Goal: Task Accomplishment & Management: Use online tool/utility

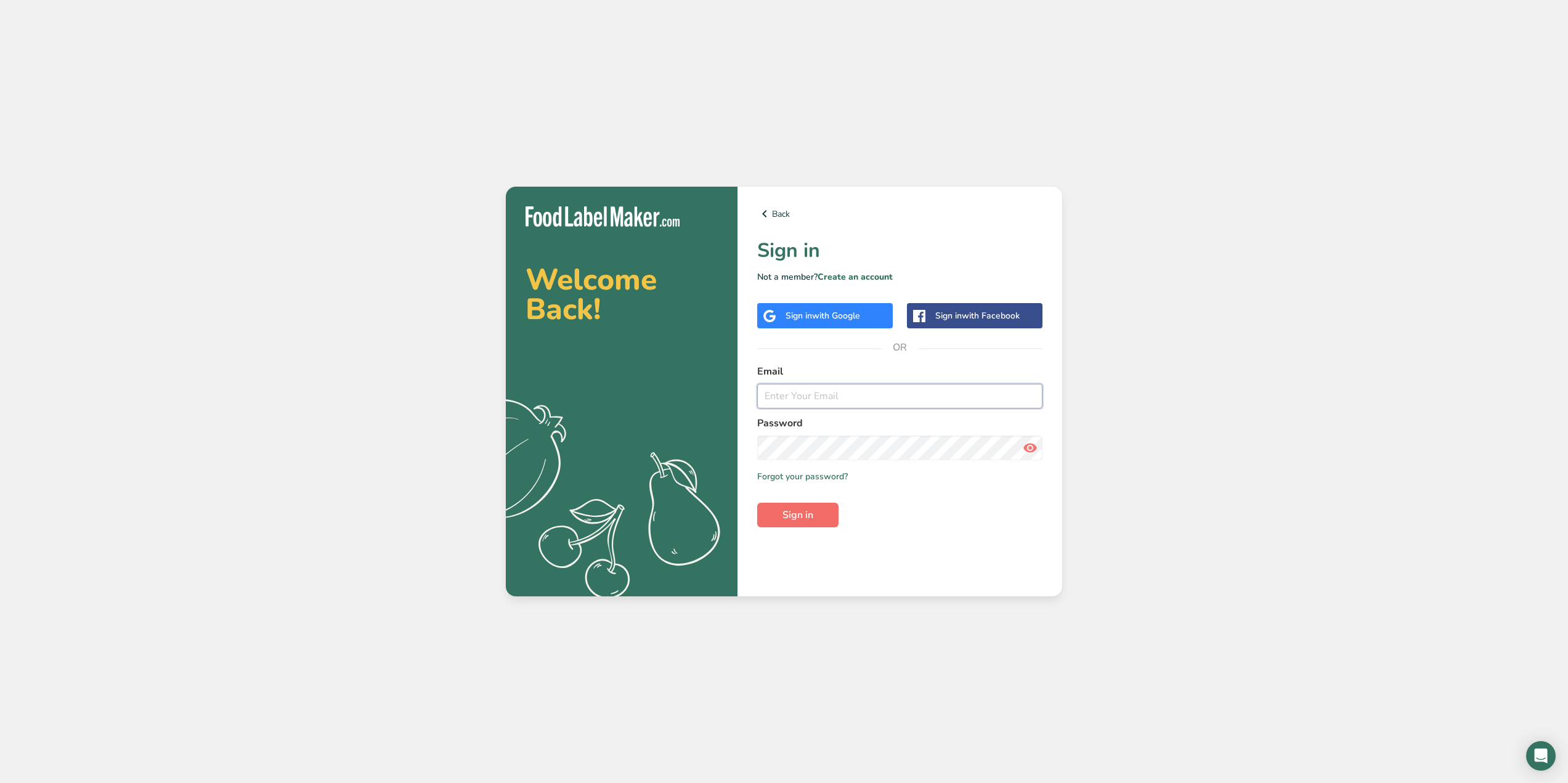
type input "[EMAIL_ADDRESS][DOMAIN_NAME]"
click at [810, 504] on button "Sign in" at bounding box center [798, 515] width 81 height 24
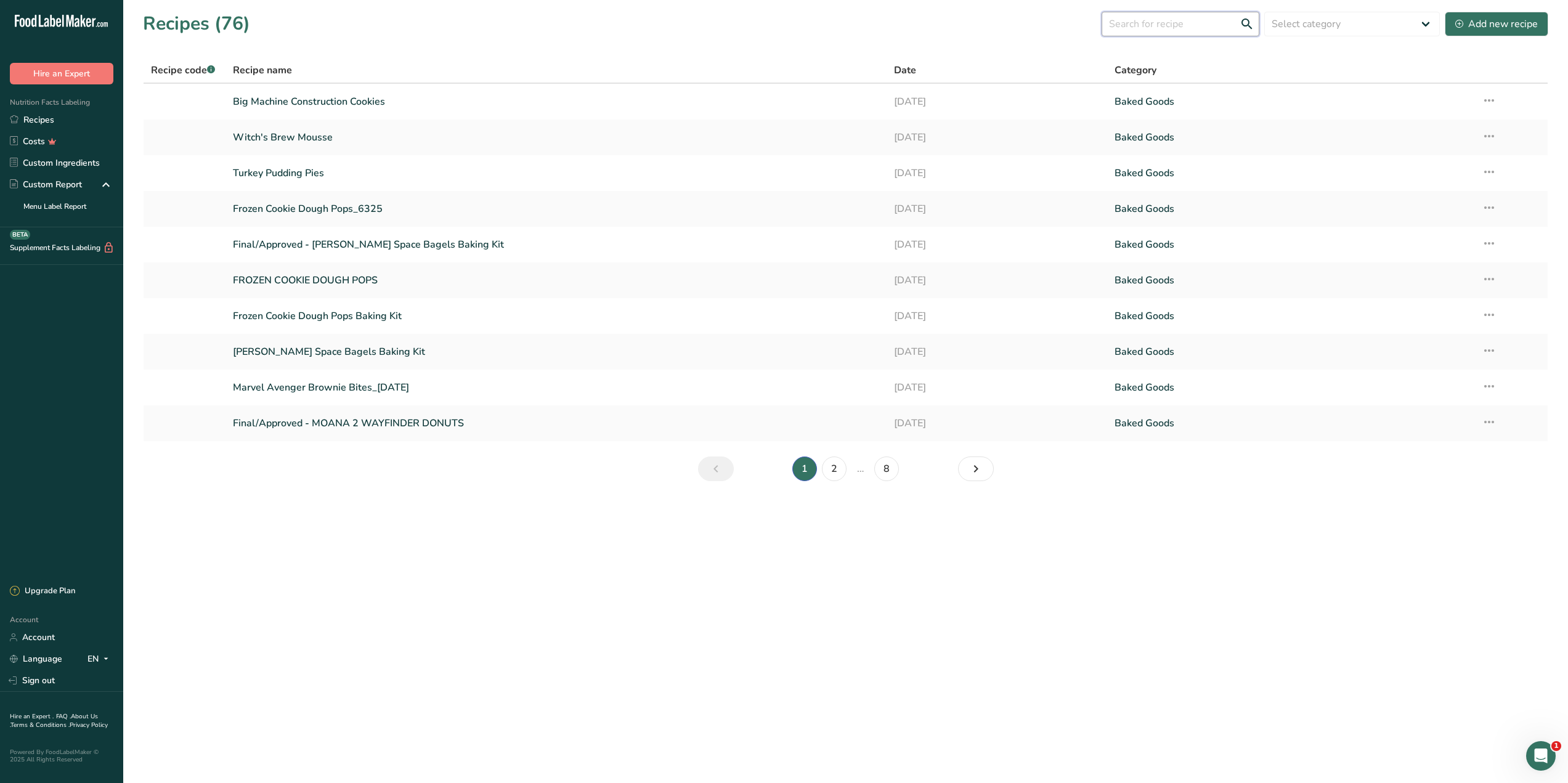
click at [1177, 31] on input "text" at bounding box center [1180, 24] width 158 height 24
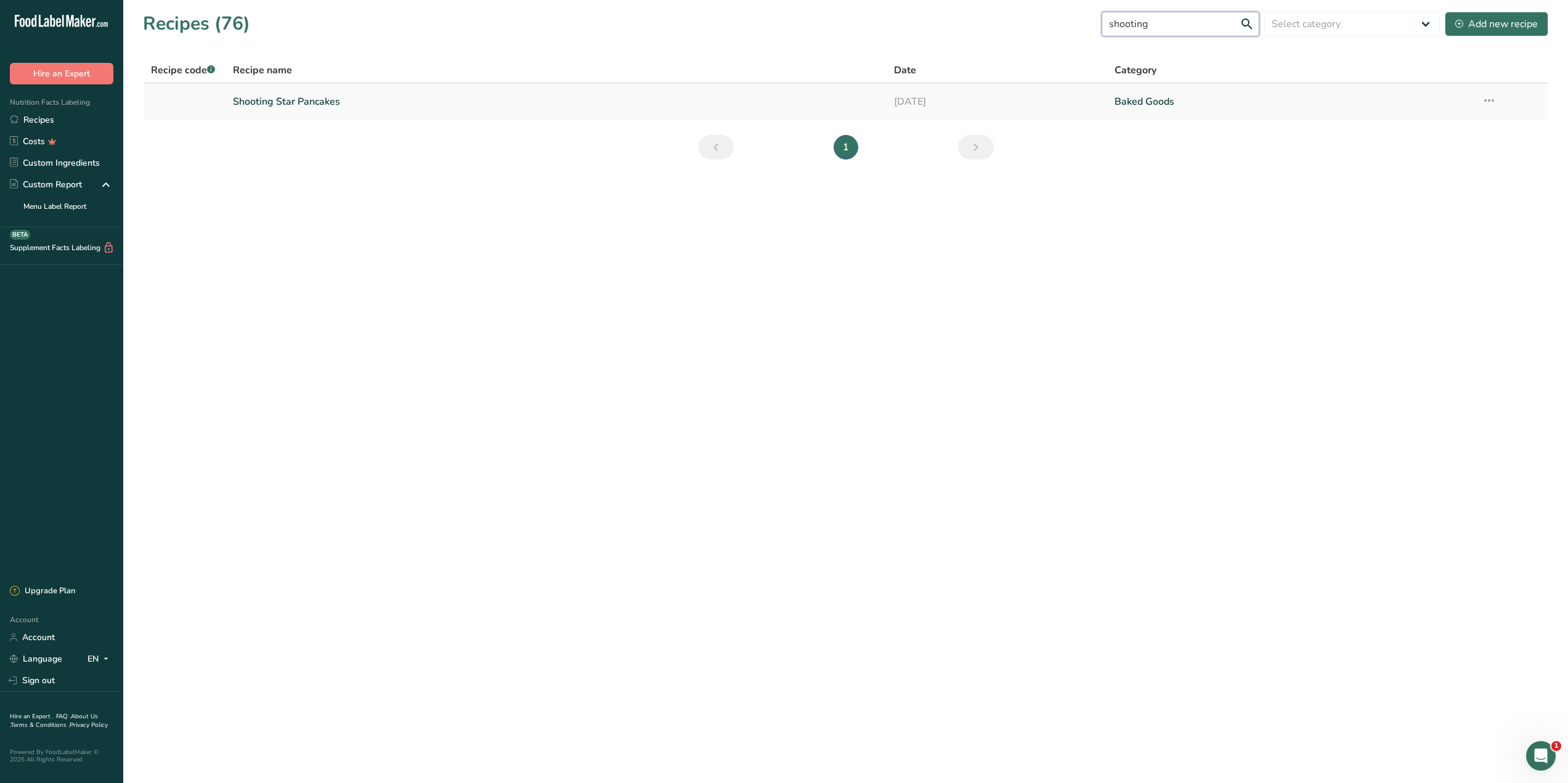
type input "shooting"
click at [436, 97] on link "Shooting Star Pancakes" at bounding box center [556, 101] width 646 height 26
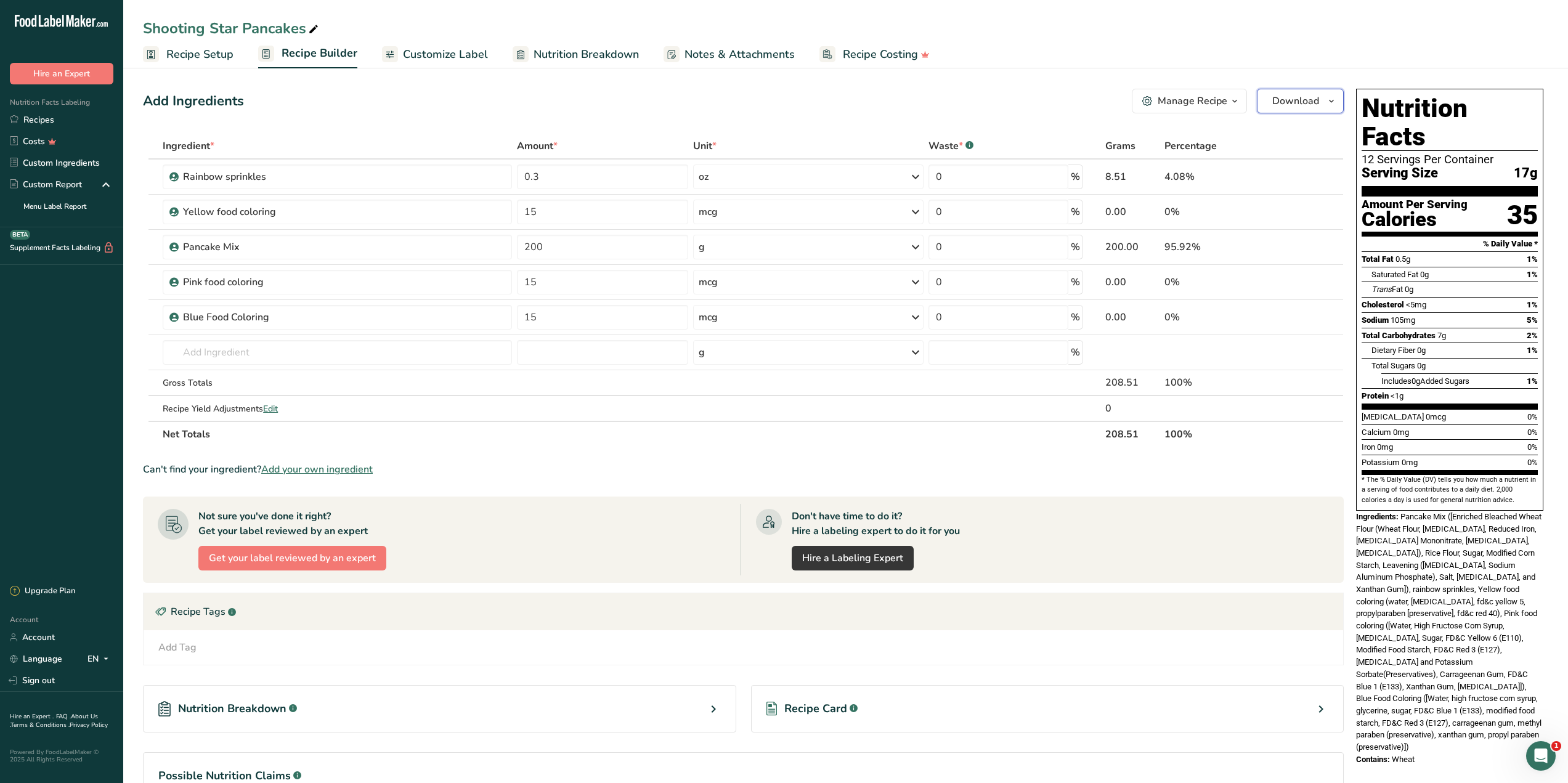
click at [1332, 98] on icon "button" at bounding box center [1332, 101] width 10 height 16
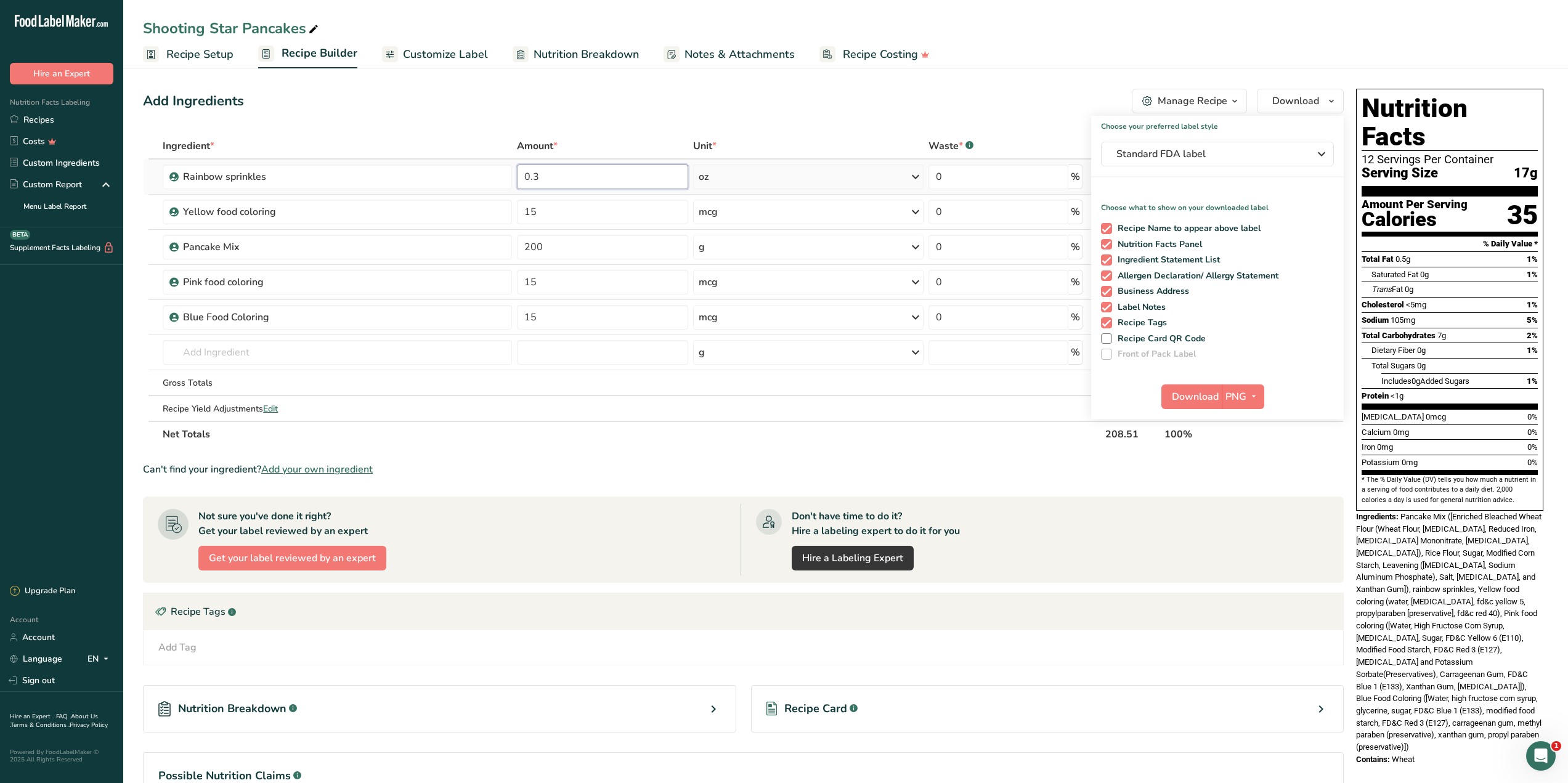
click at [543, 175] on input "0.3" at bounding box center [602, 177] width 172 height 24
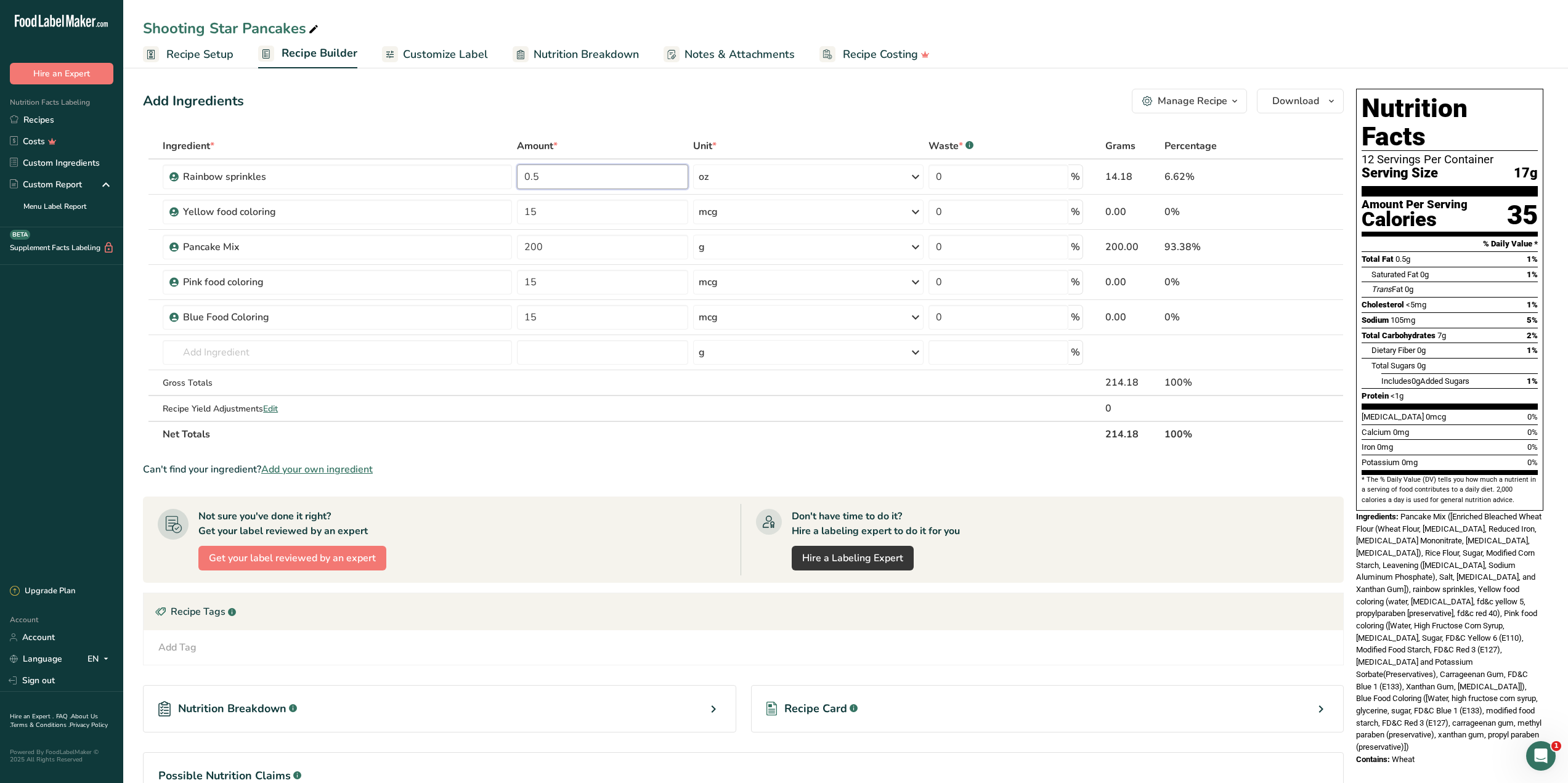
type input "0.5"
click at [934, 94] on div "Add Ingredients Manage Recipe Delete Recipe Duplicate Recipe Scale Recipe Save …" at bounding box center [743, 100] width 1200 height 24
click at [1288, 175] on link "i" at bounding box center [1290, 177] width 16 height 16
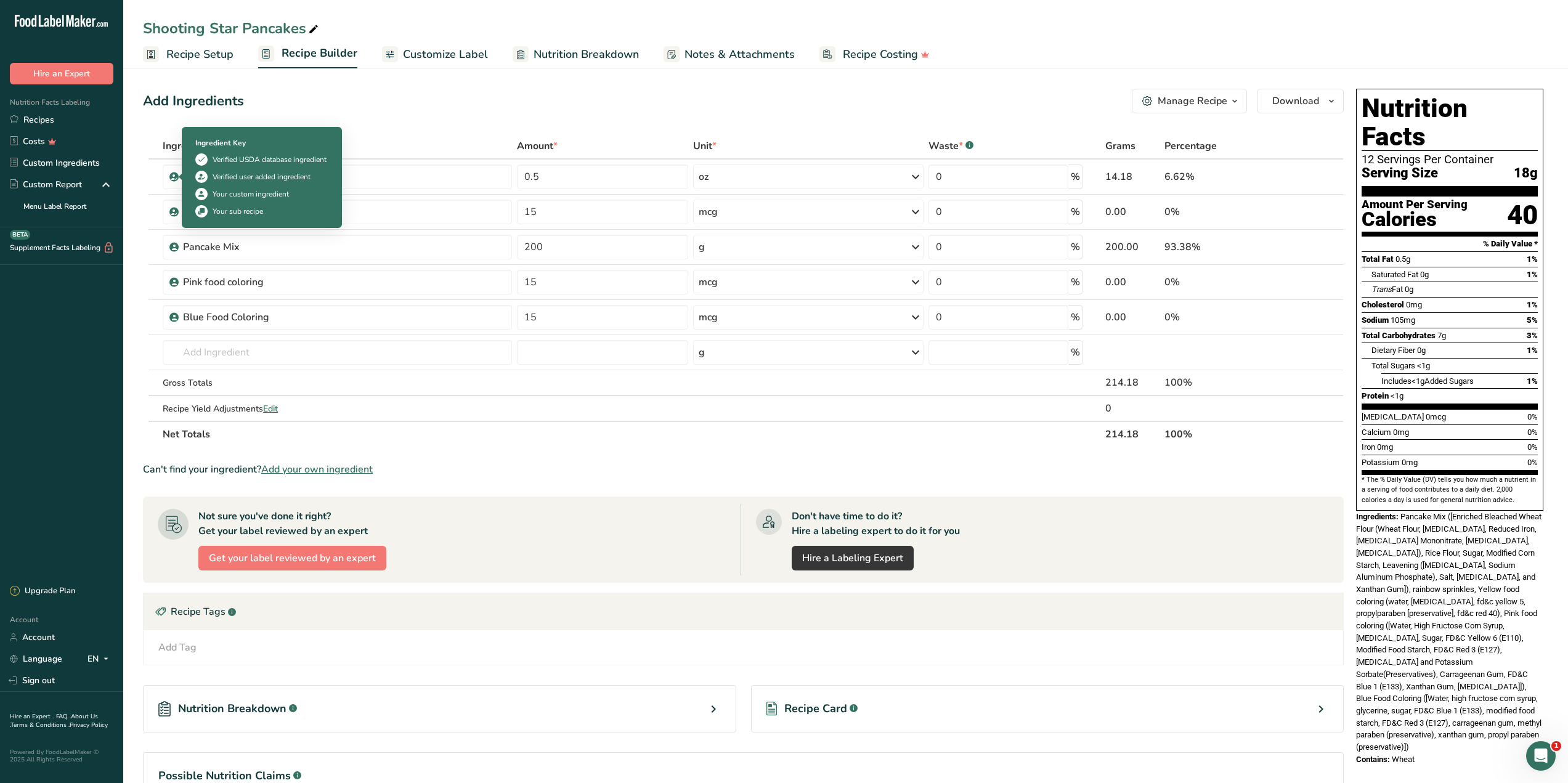
click at [313, 167] on div "Ingredient Key Verified USDA database ingredient Verified user added ingredient…" at bounding box center [261, 177] width 148 height 95
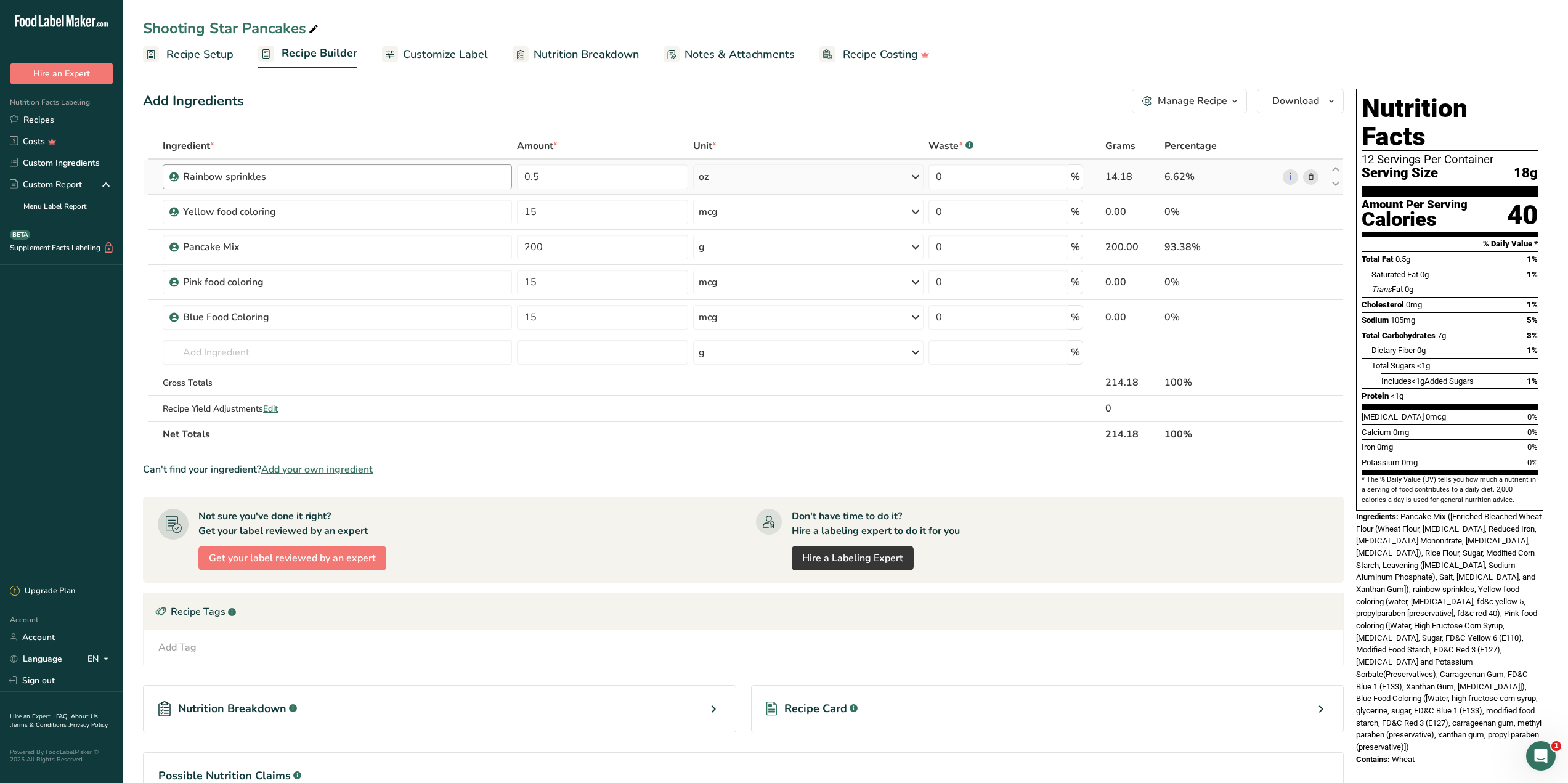
click at [404, 172] on div "Rainbow sprinkles" at bounding box center [343, 177] width 321 height 15
click at [288, 347] on input "text" at bounding box center [338, 352] width 349 height 24
type input "rainbow sprinkles"
click at [227, 379] on p "ITCT Rainbow Sprinkles" at bounding box center [224, 377] width 104 height 13
type input "Rainbow Sprinkles"
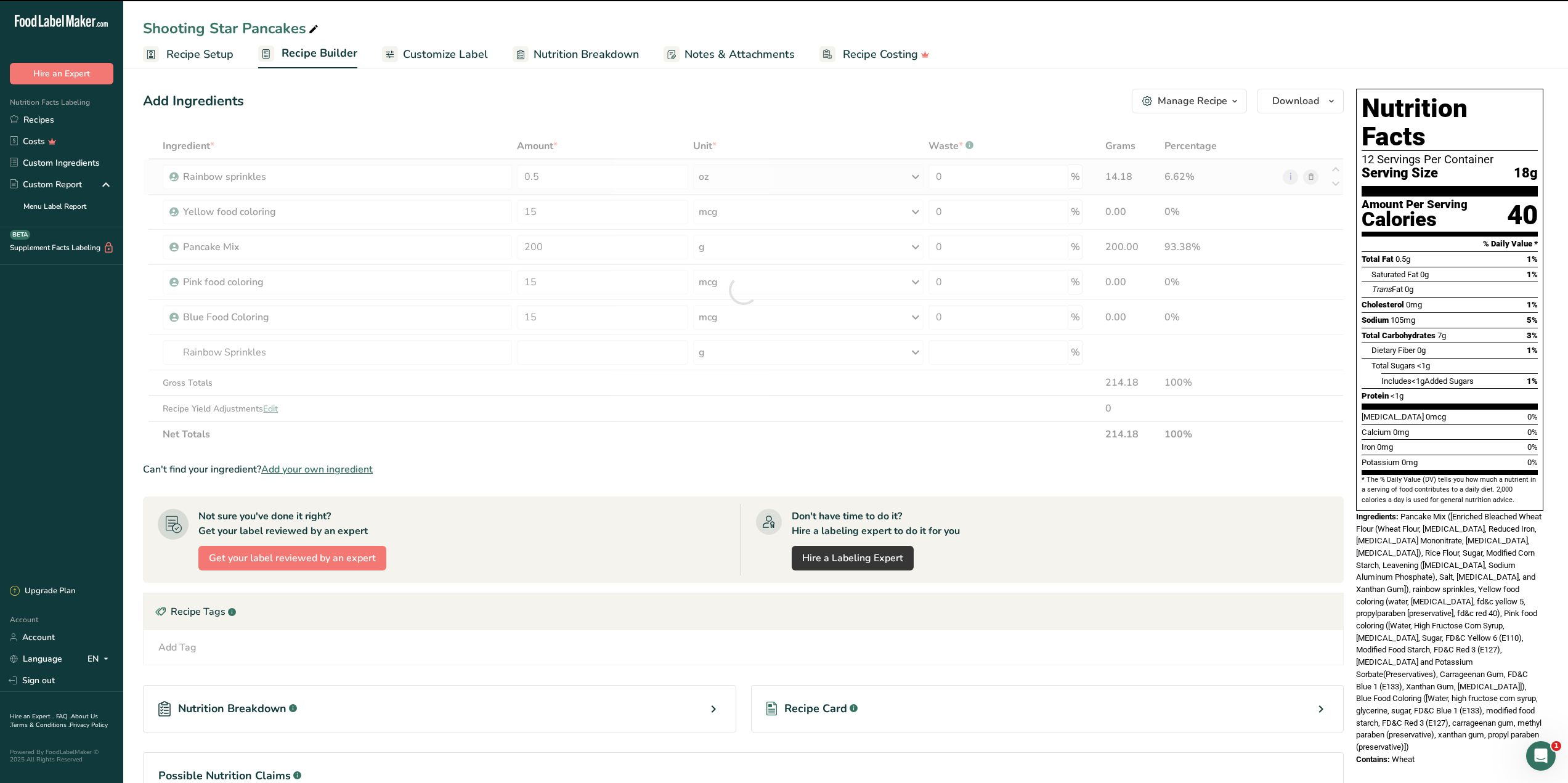
type input "0"
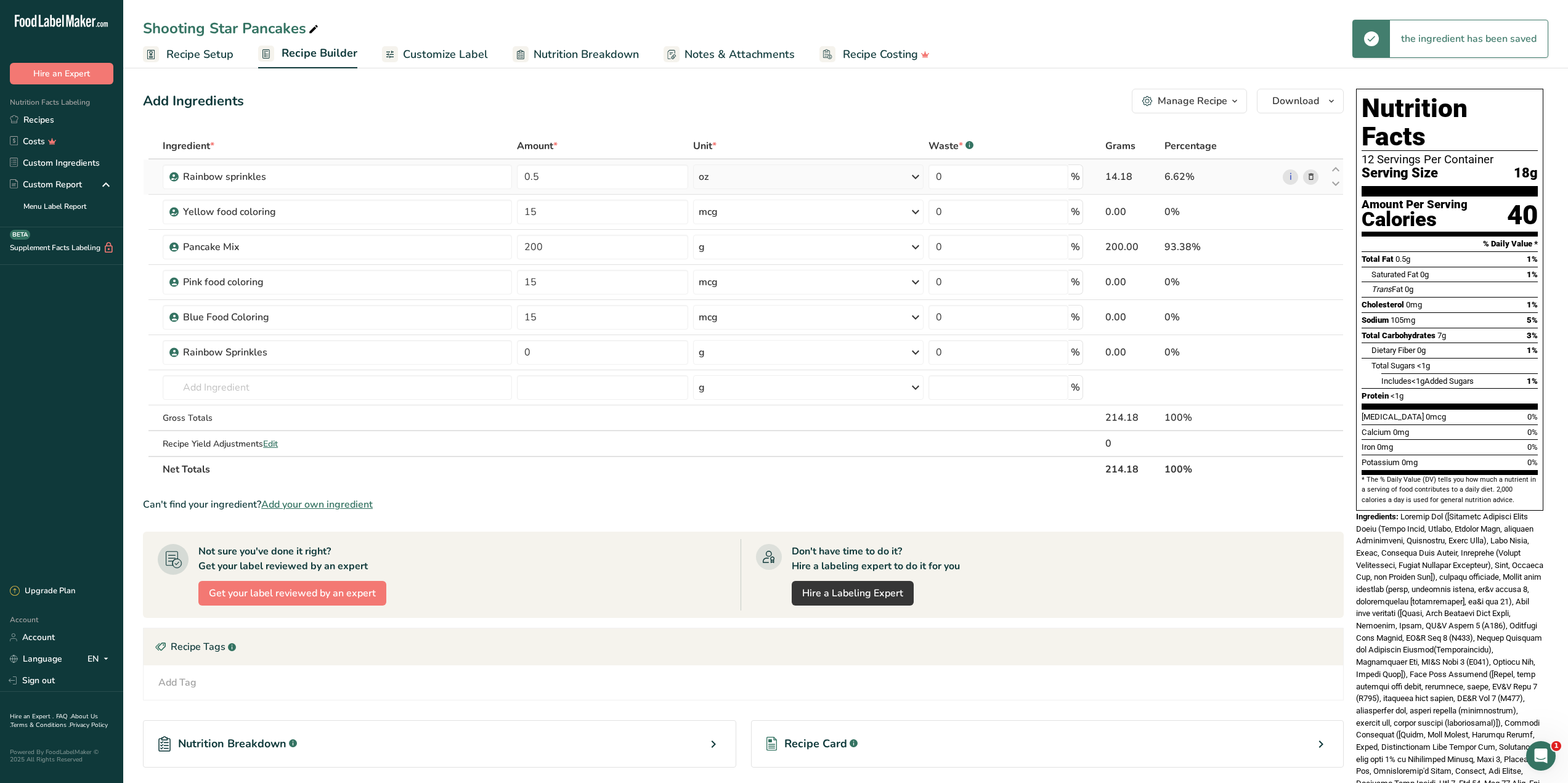
click at [1312, 177] on icon at bounding box center [1311, 177] width 9 height 13
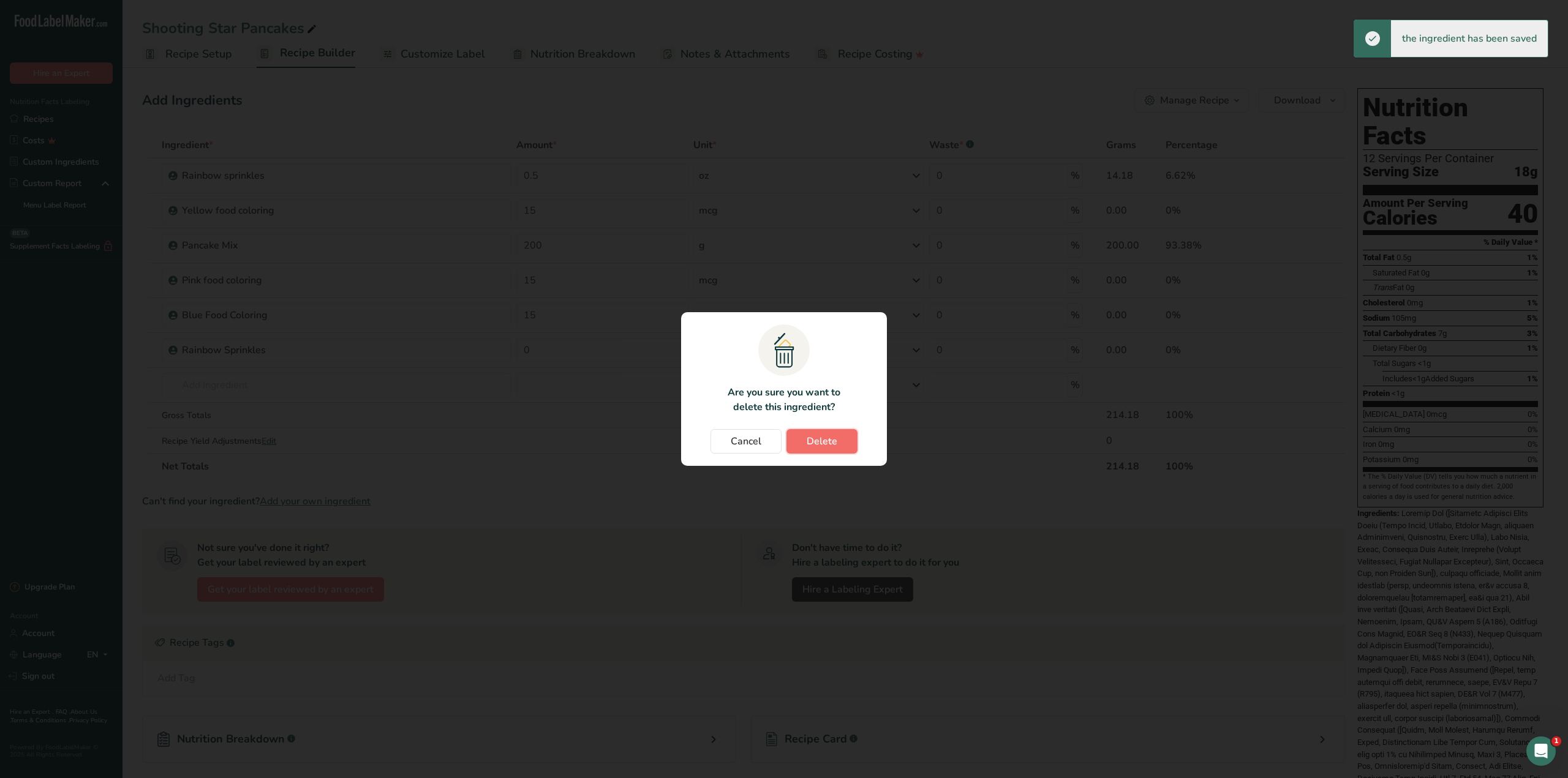
click at [828, 442] on span "Delete" at bounding box center [821, 441] width 30 height 15
type input "15"
type input "200"
type input "15"
type input "0"
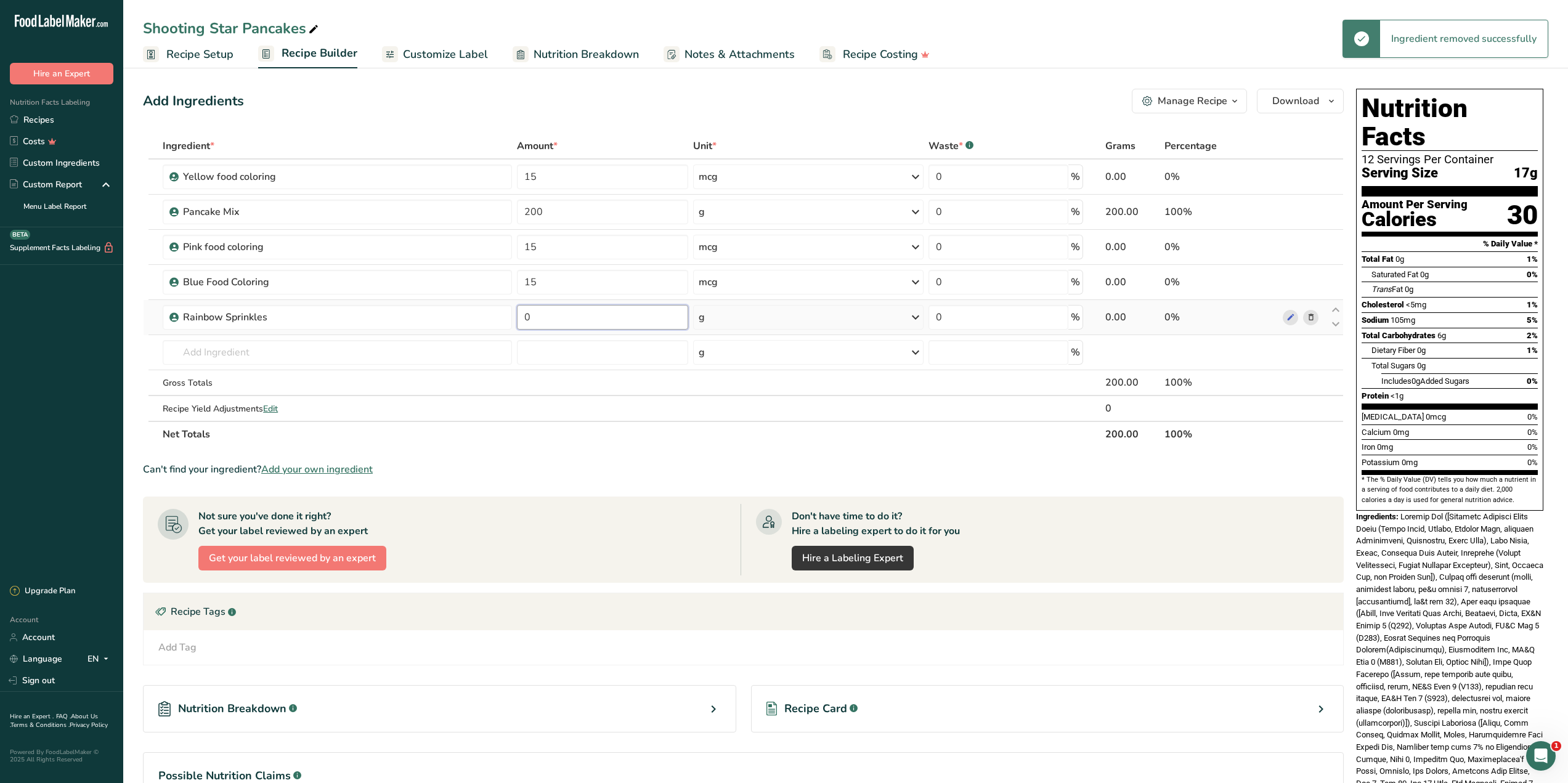
click at [590, 323] on input "0" at bounding box center [602, 317] width 172 height 24
type input "0.5"
click at [709, 324] on div "Ingredient * Amount * Unit * Waste * .a-a{fill:#347362;}.b-a{fill:#fff;} Grams …" at bounding box center [743, 290] width 1200 height 314
click at [716, 324] on div "g" at bounding box center [808, 317] width 230 height 24
click at [734, 414] on div "See more" at bounding box center [752, 415] width 104 height 13
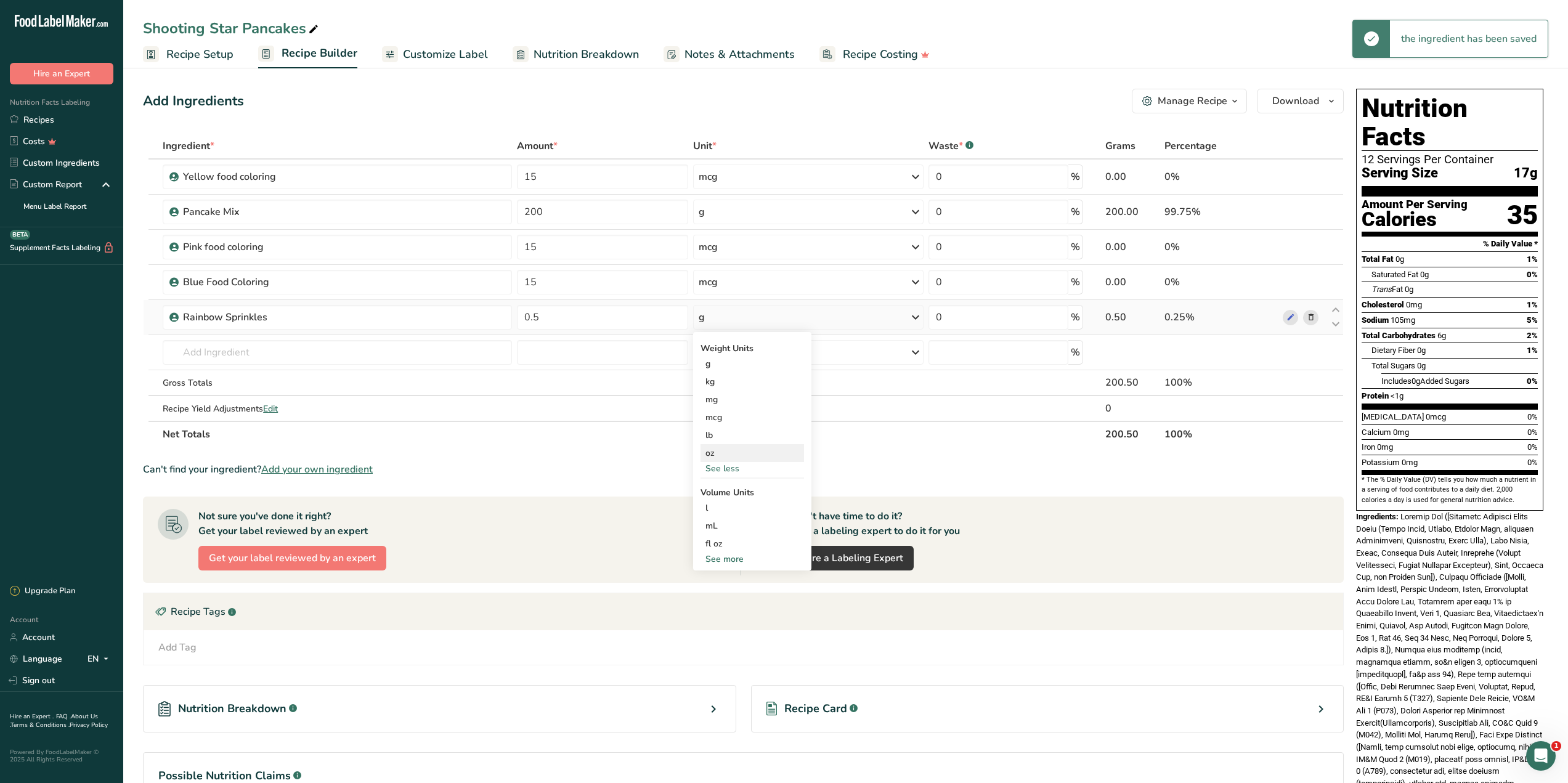
click at [722, 453] on div "oz" at bounding box center [752, 453] width 104 height 18
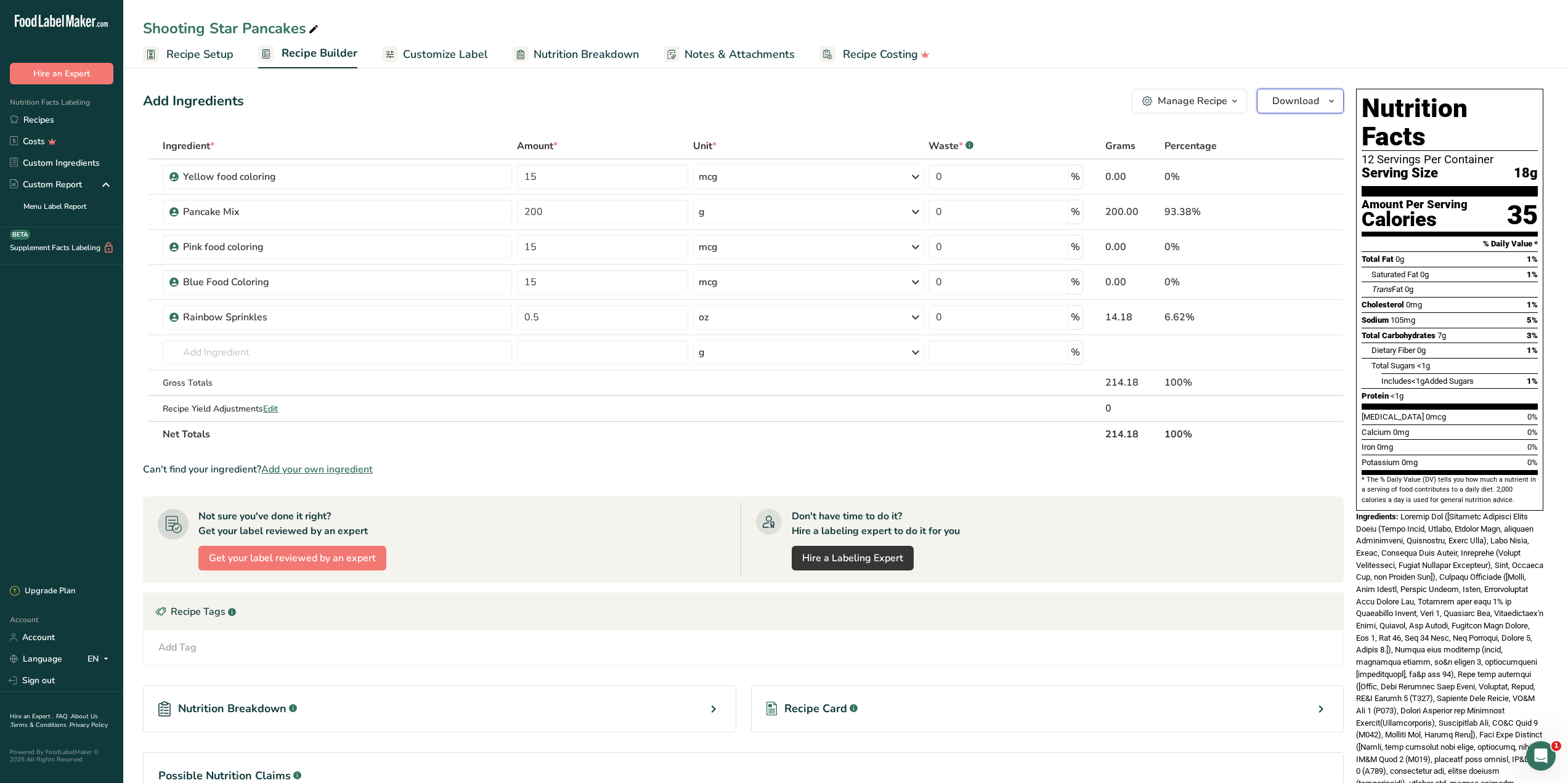
click at [1337, 107] on span "button" at bounding box center [1332, 101] width 15 height 15
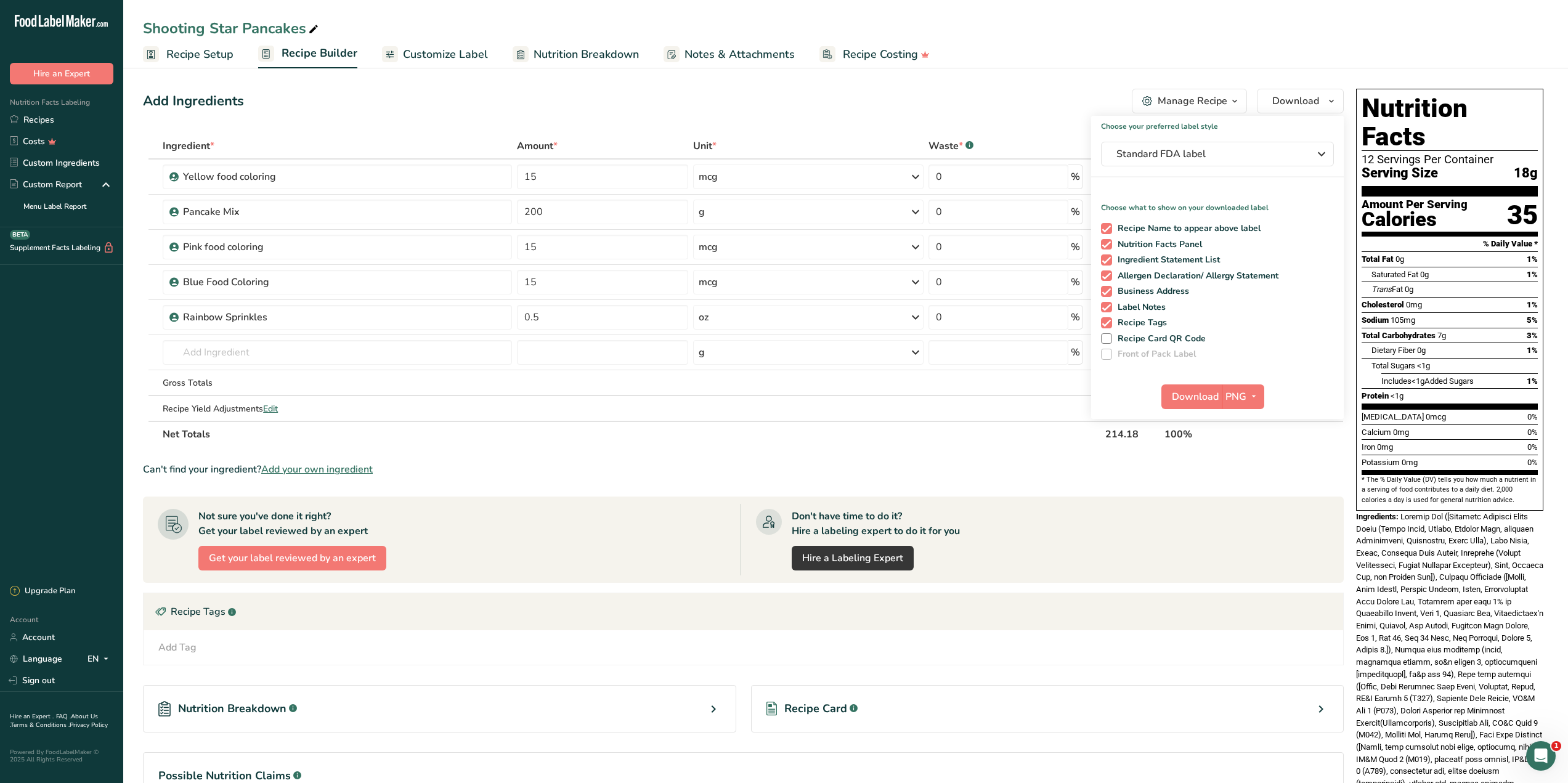
click at [711, 48] on span "Notes & Attachments" at bounding box center [739, 54] width 110 height 17
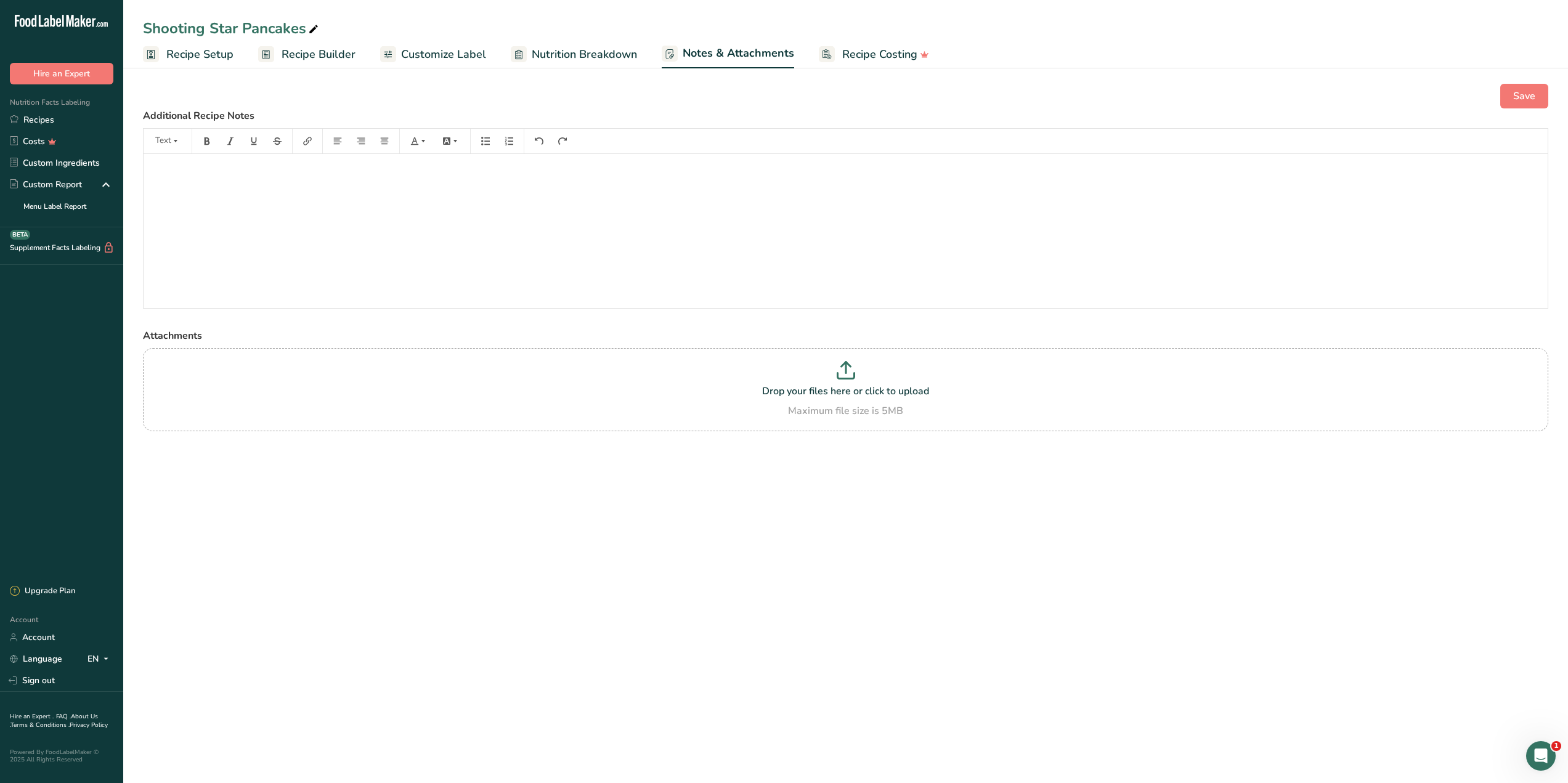
click at [459, 60] on span "Customize Label" at bounding box center [444, 54] width 85 height 17
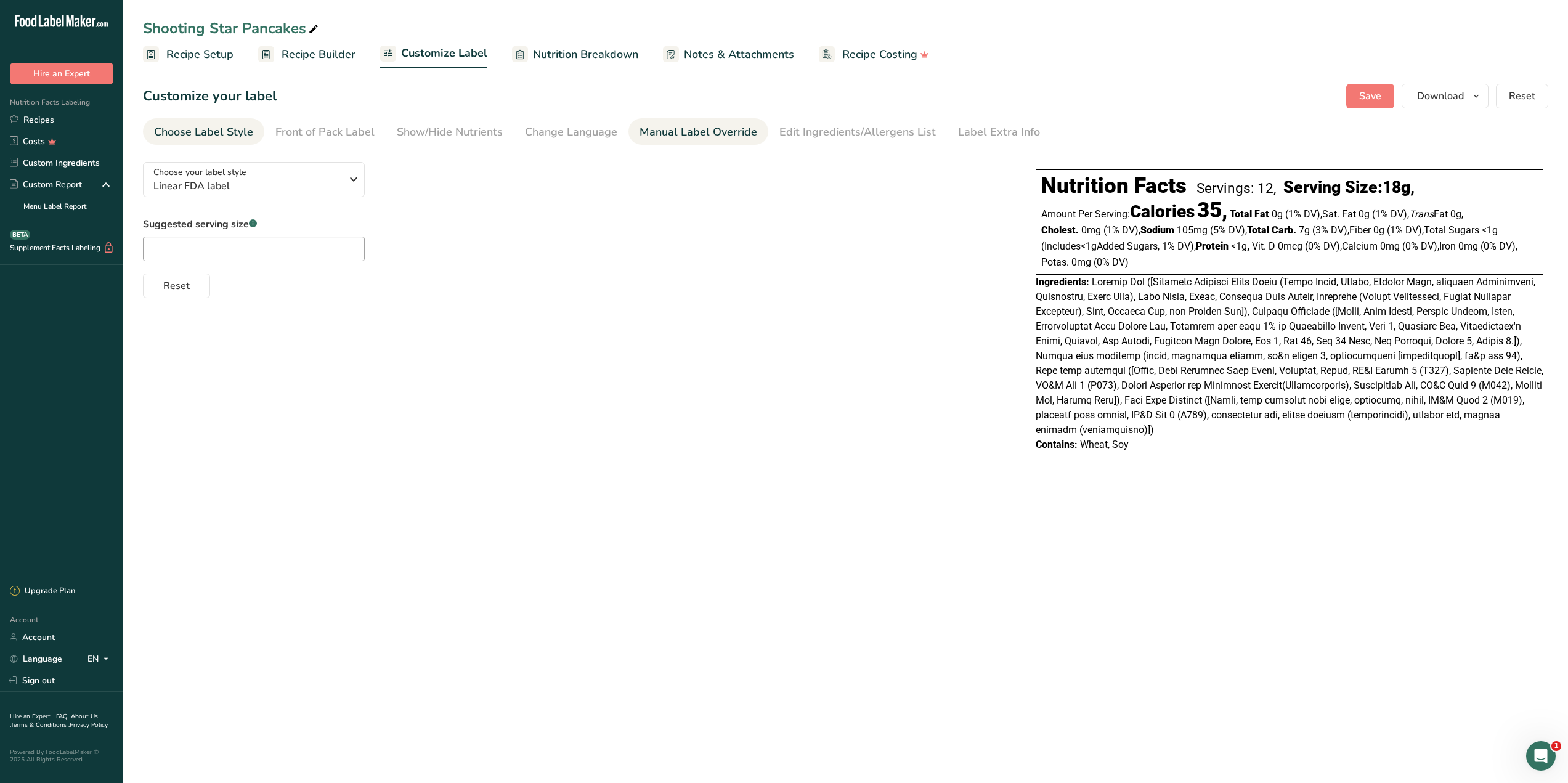
click at [640, 136] on div "Manual Label Override" at bounding box center [698, 132] width 118 height 17
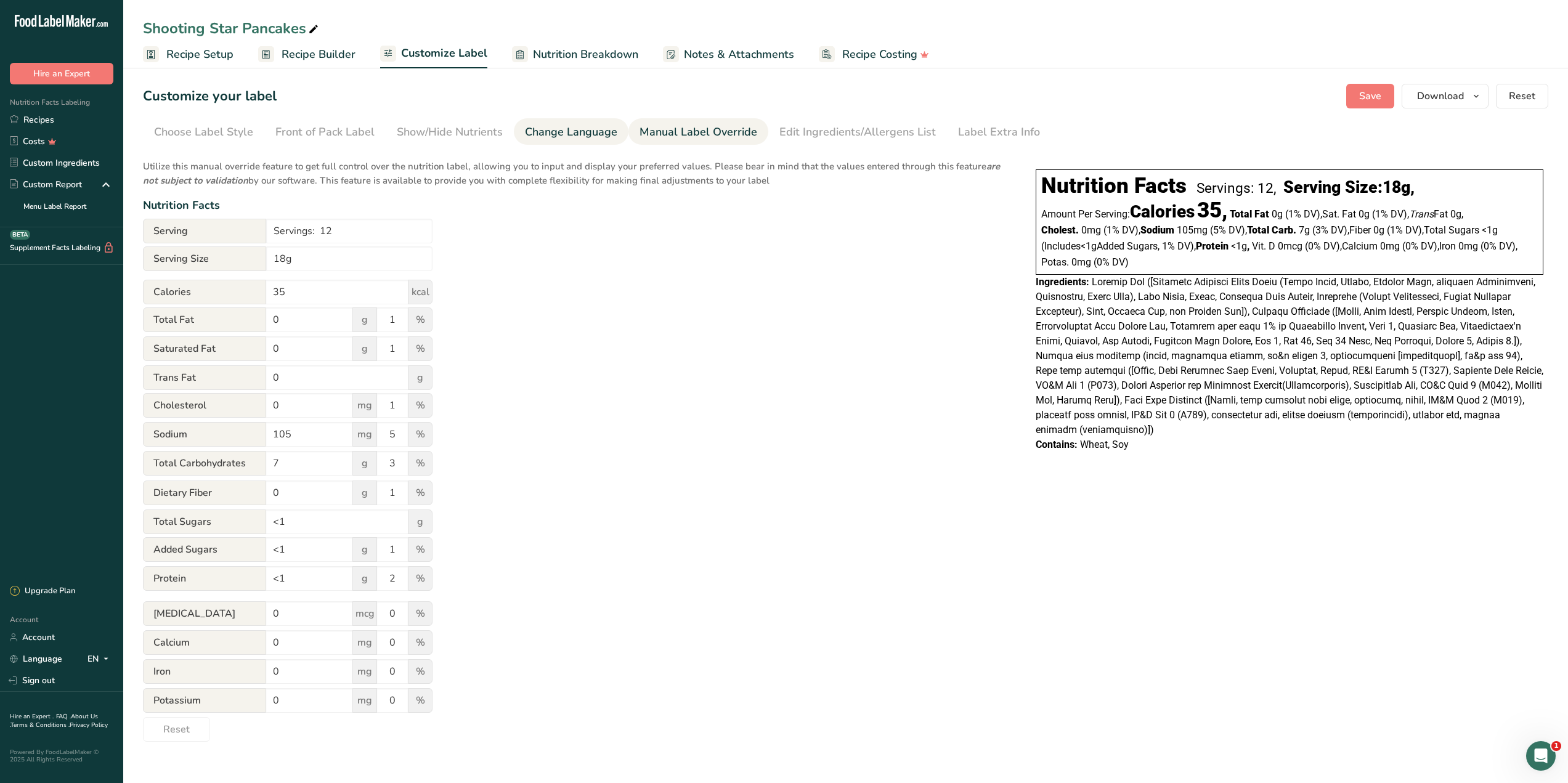
click at [582, 142] on link "Change Language" at bounding box center [571, 132] width 92 height 27
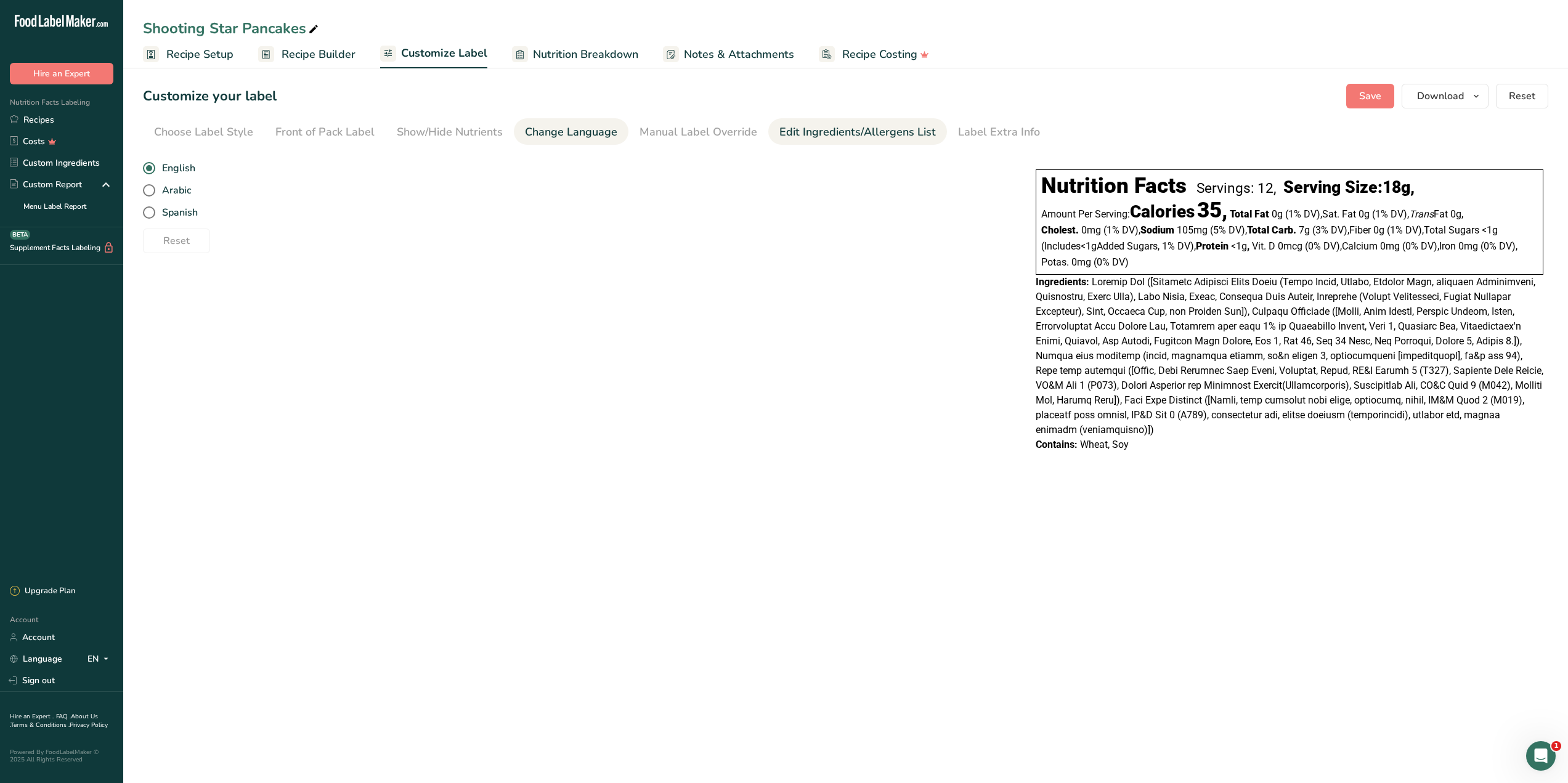
click at [837, 143] on link "Edit Ingredients/Allergens List" at bounding box center [857, 132] width 157 height 27
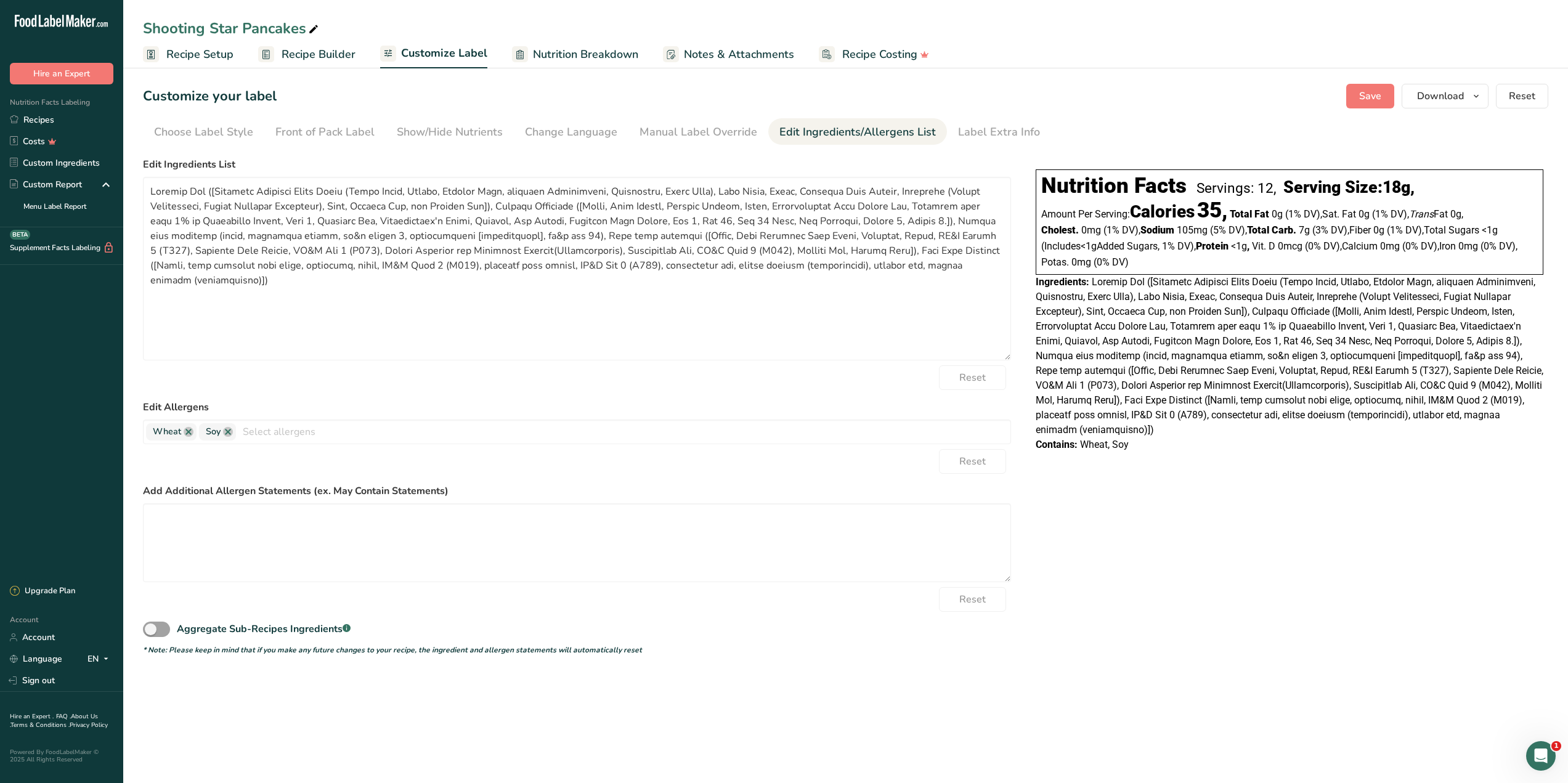
drag, startPoint x: 1007, startPoint y: 254, endPoint x: 1046, endPoint y: 359, distance: 112.0
click at [1046, 359] on div "Choose your label style Linear FDA label USA (FDA) Standard FDA label Tabular F…" at bounding box center [845, 404] width 1405 height 503
click at [532, 518] on textarea at bounding box center [577, 543] width 868 height 79
click at [985, 125] on div "Label Extra Info" at bounding box center [998, 132] width 82 height 17
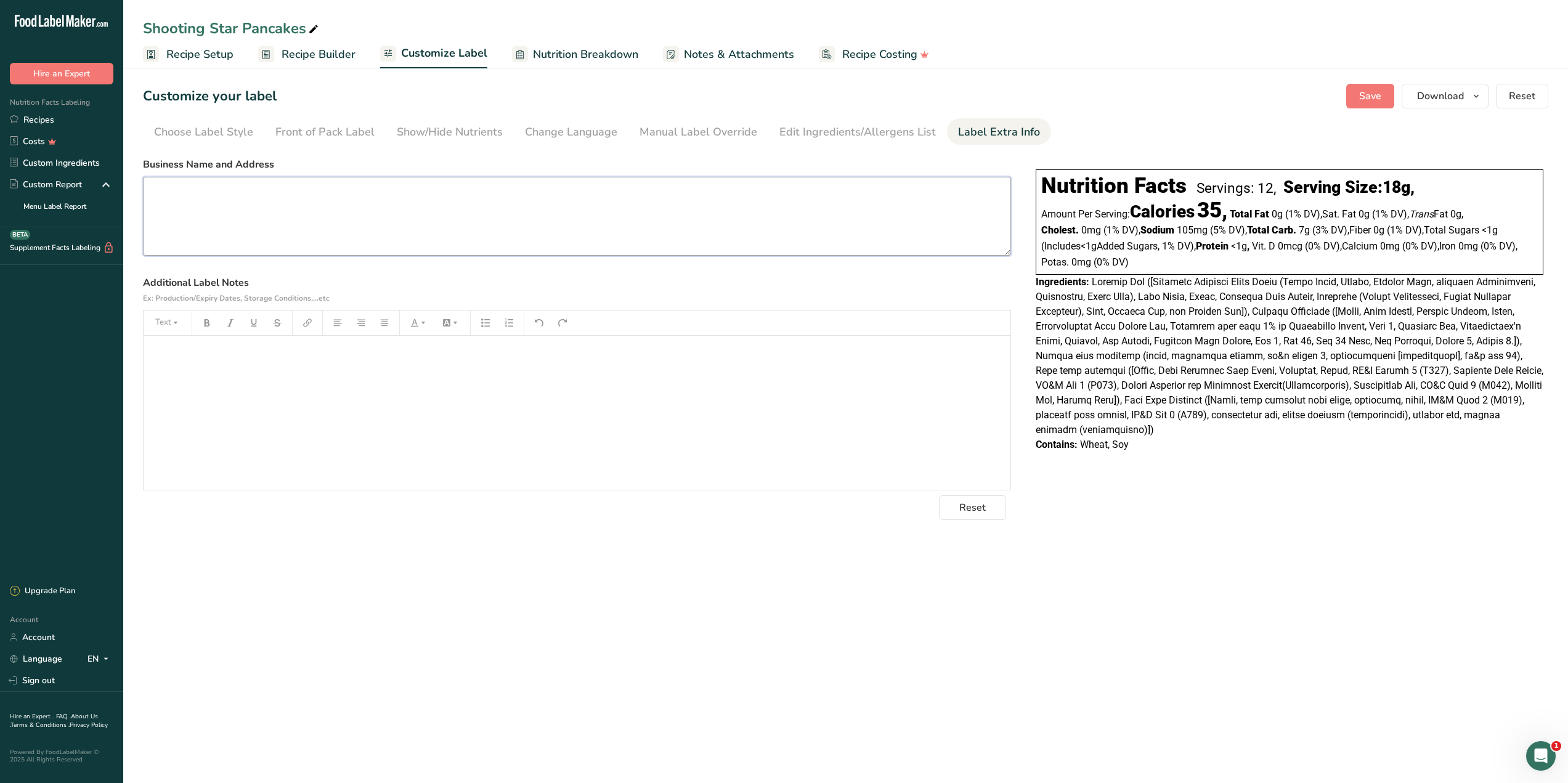
click at [706, 208] on textarea at bounding box center [577, 216] width 868 height 79
click at [338, 55] on span "Recipe Builder" at bounding box center [318, 54] width 74 height 17
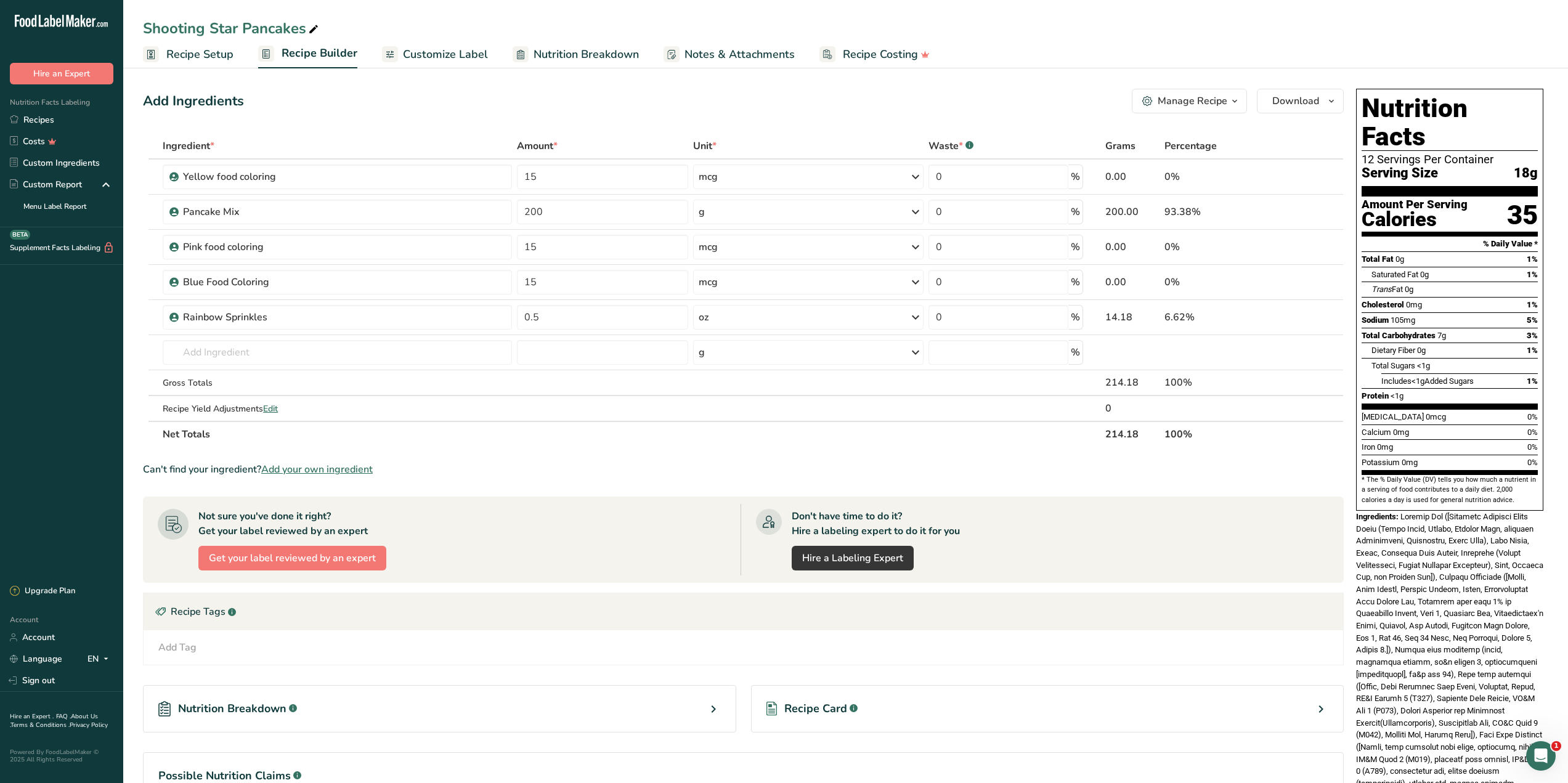
click at [432, 54] on span "Customize Label" at bounding box center [446, 54] width 85 height 17
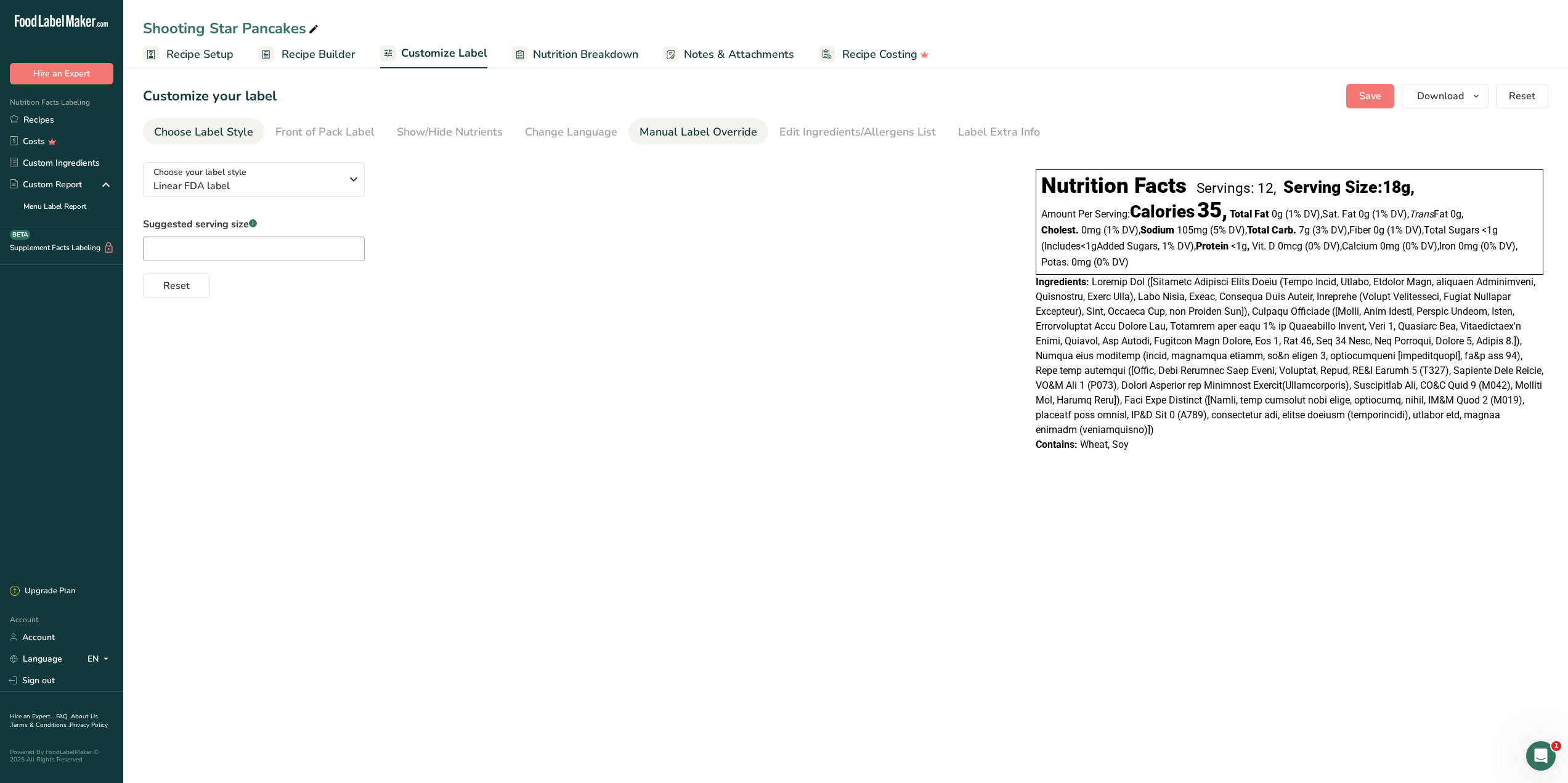
click at [717, 135] on div "Manual Label Override" at bounding box center [698, 132] width 118 height 17
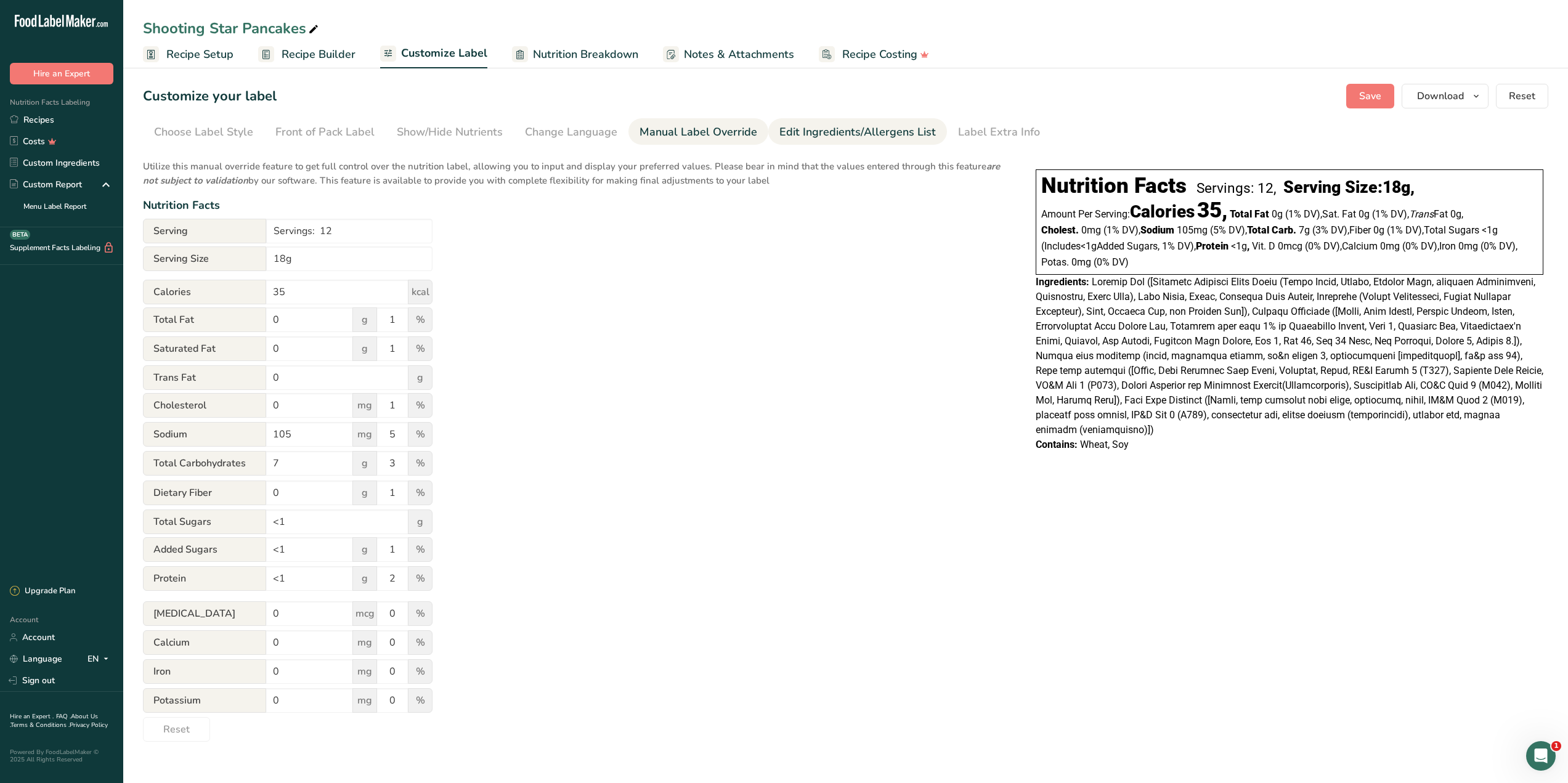
click at [788, 130] on div "Edit Ingredients/Allergens List" at bounding box center [857, 132] width 157 height 17
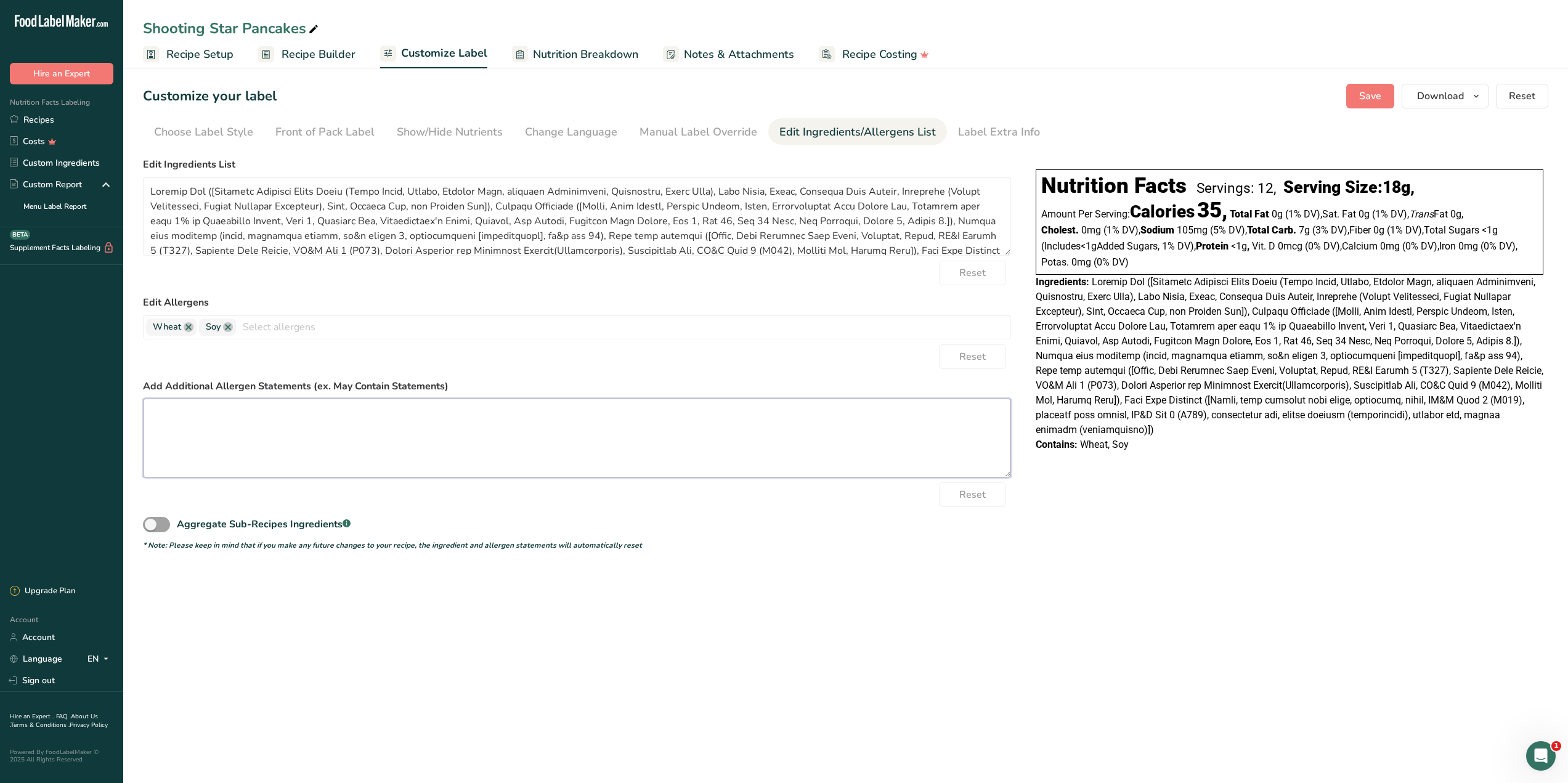
click at [359, 413] on textarea at bounding box center [577, 438] width 868 height 79
paste textarea "WARNING: Ingredients may be processed on the same equipment or may contain trac…"
type textarea "WARNING: Ingredients may be processed on the same equipment or may contain trac…"
click at [1366, 100] on span "Save" at bounding box center [1370, 96] width 22 height 15
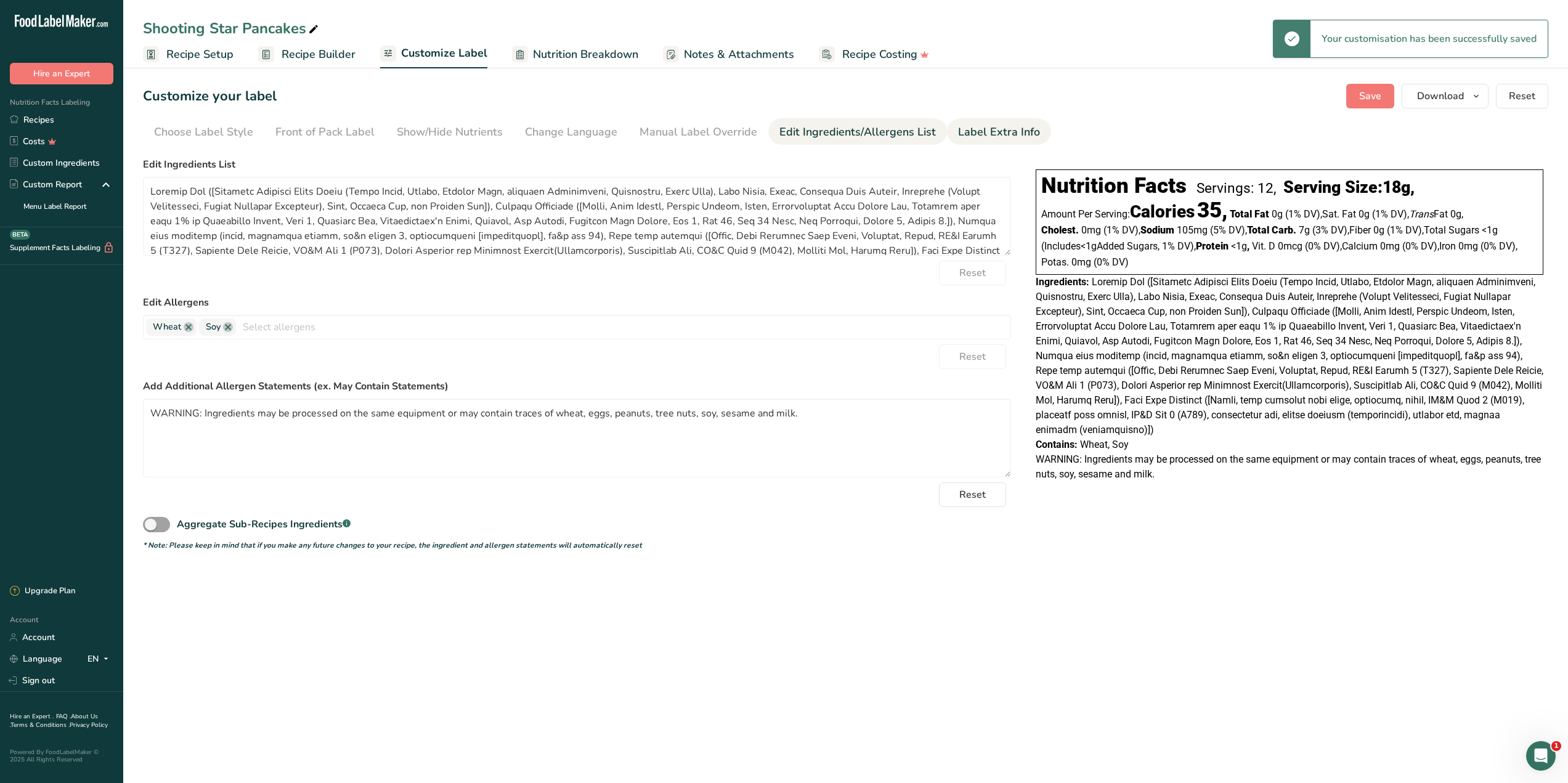
click at [1005, 131] on div "Label Extra Info" at bounding box center [998, 132] width 82 height 17
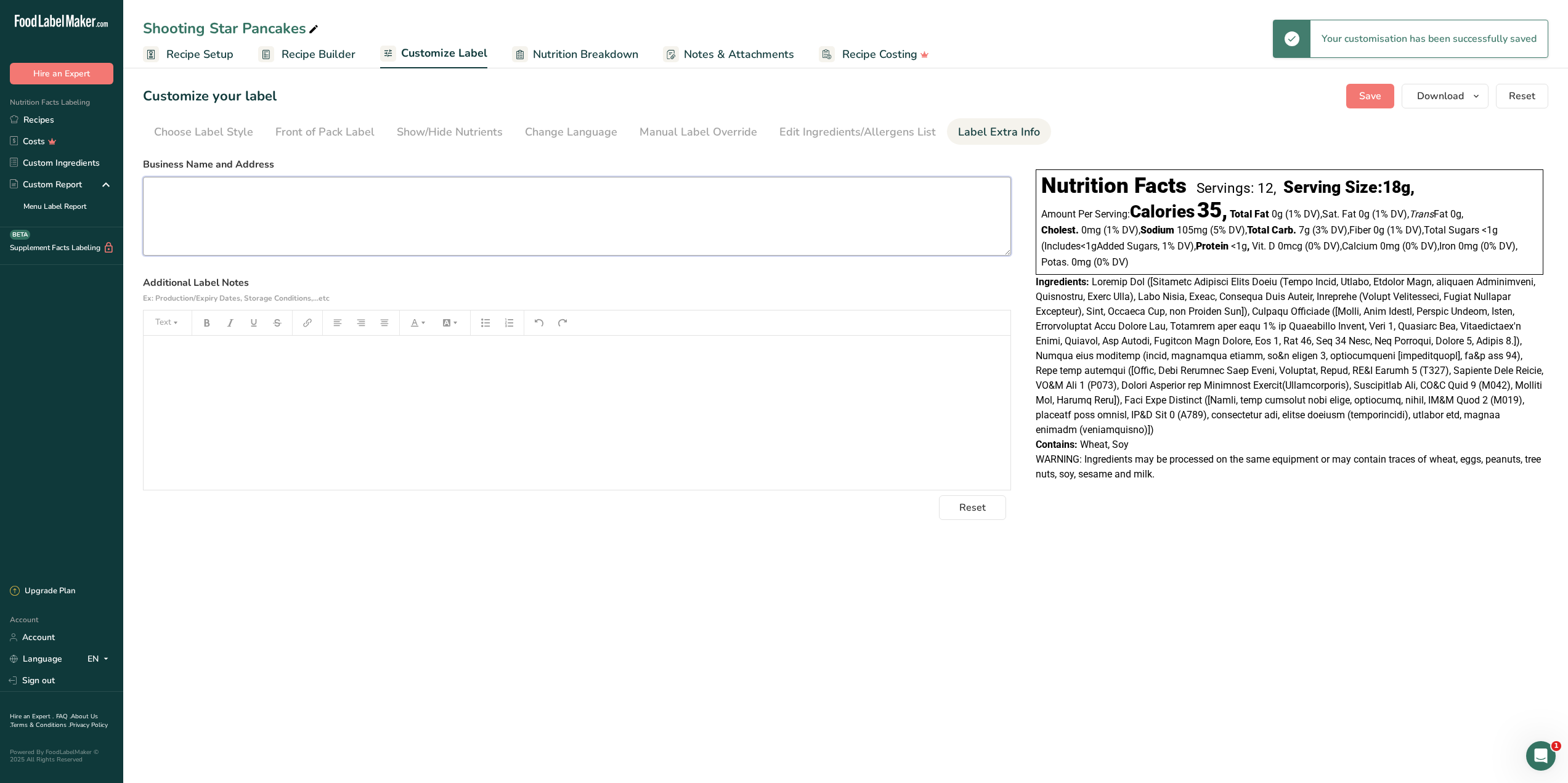
click at [416, 223] on textarea at bounding box center [577, 216] width 868 height 79
click at [424, 222] on textarea at bounding box center [577, 216] width 868 height 79
paste textarea "Distributed by: I'm The Chef Too! LLC [STREET_ADDRESS][US_STATE] [URL][DOMAIN_N…"
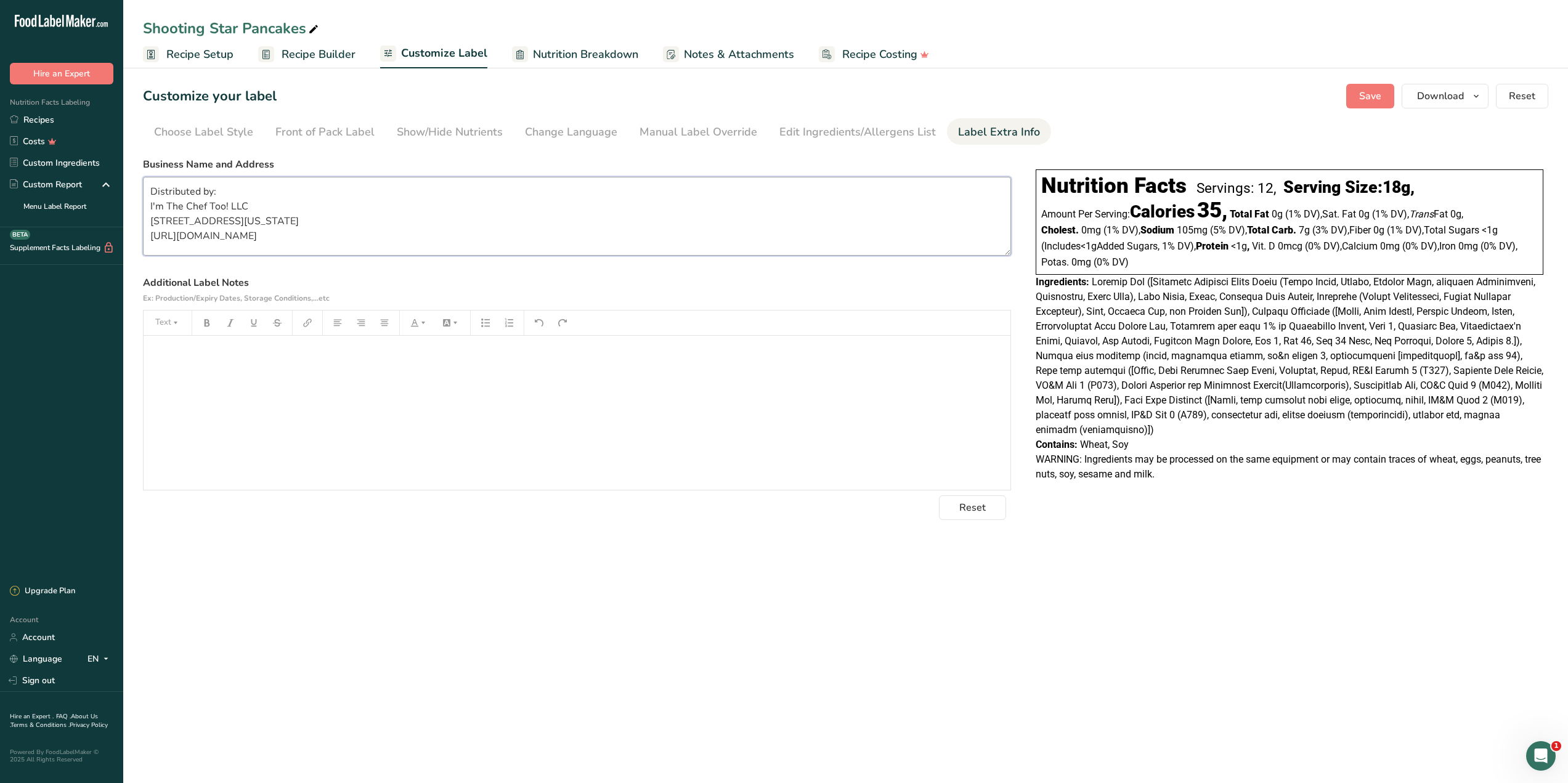
scroll to position [2, 0]
type textarea "Distributed by: I'm The Chef Too! LLC [STREET_ADDRESS][US_STATE] [URL][DOMAIN_N…"
click at [489, 383] on div "﻿" at bounding box center [577, 412] width 867 height 154
drag, startPoint x: 1371, startPoint y: 95, endPoint x: 1323, endPoint y: 69, distance: 54.6
click at [1371, 95] on span "Save" at bounding box center [1370, 96] width 22 height 15
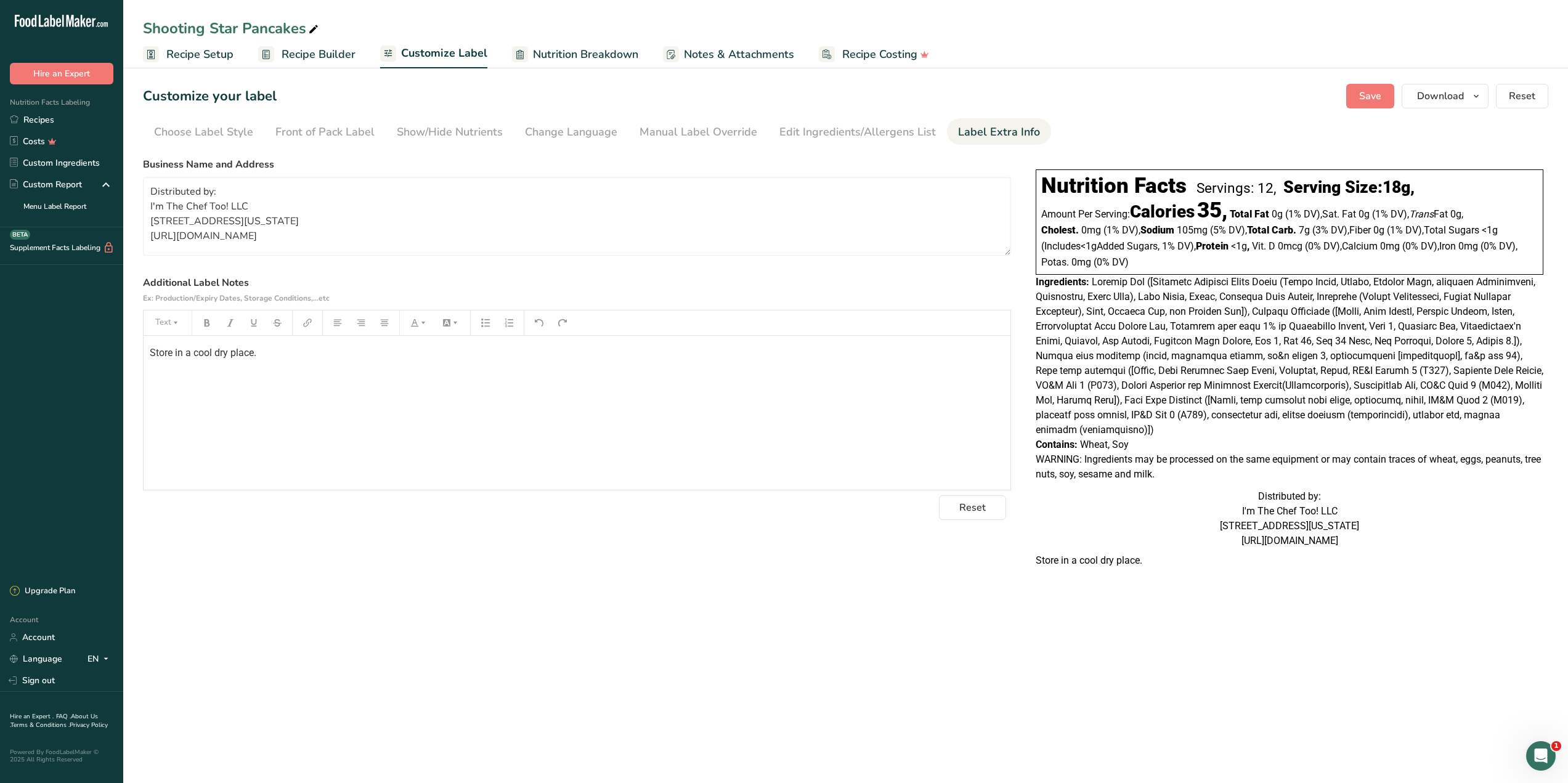
click at [854, 117] on section "Customize your label Save Download Choose what to show on your downloaded label…" at bounding box center [845, 333] width 1444 height 538
click at [856, 136] on div "Edit Ingredients/Allergens List" at bounding box center [857, 132] width 157 height 17
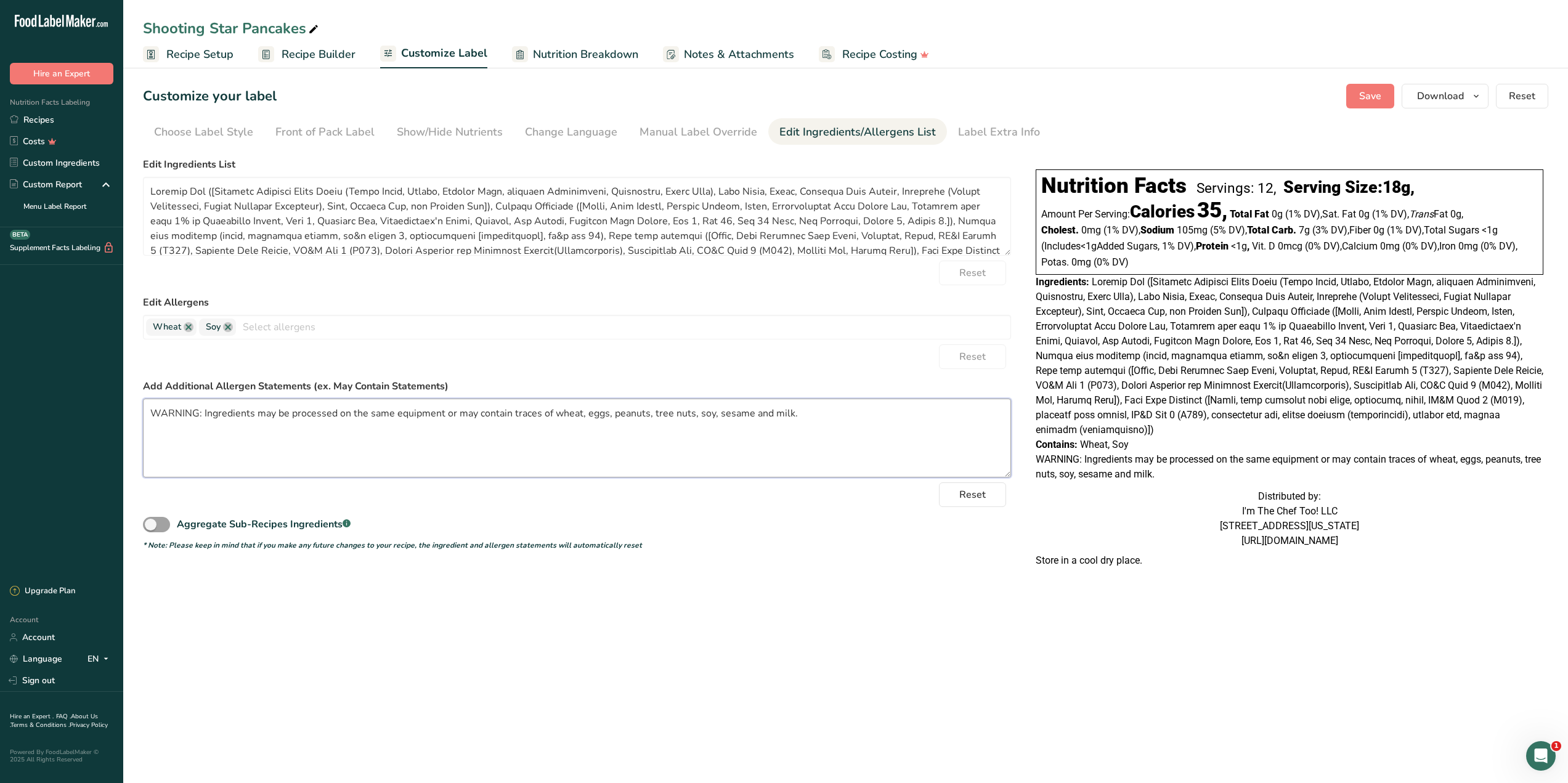
drag, startPoint x: 864, startPoint y: 418, endPoint x: 116, endPoint y: 381, distance: 748.9
click at [117, 387] on div ".a-20{fill:#fff;} Hire an Expert Nutrition Facts Labeling Recipes Costs Custom …" at bounding box center [784, 391] width 1568 height 783
paste textarea "Store in a cool dry place"
type textarea "WARNING: Ingredients may be processed on the same equipment or may contain trac…"
drag, startPoint x: 1368, startPoint y: 100, endPoint x: 1254, endPoint y: 177, distance: 137.6
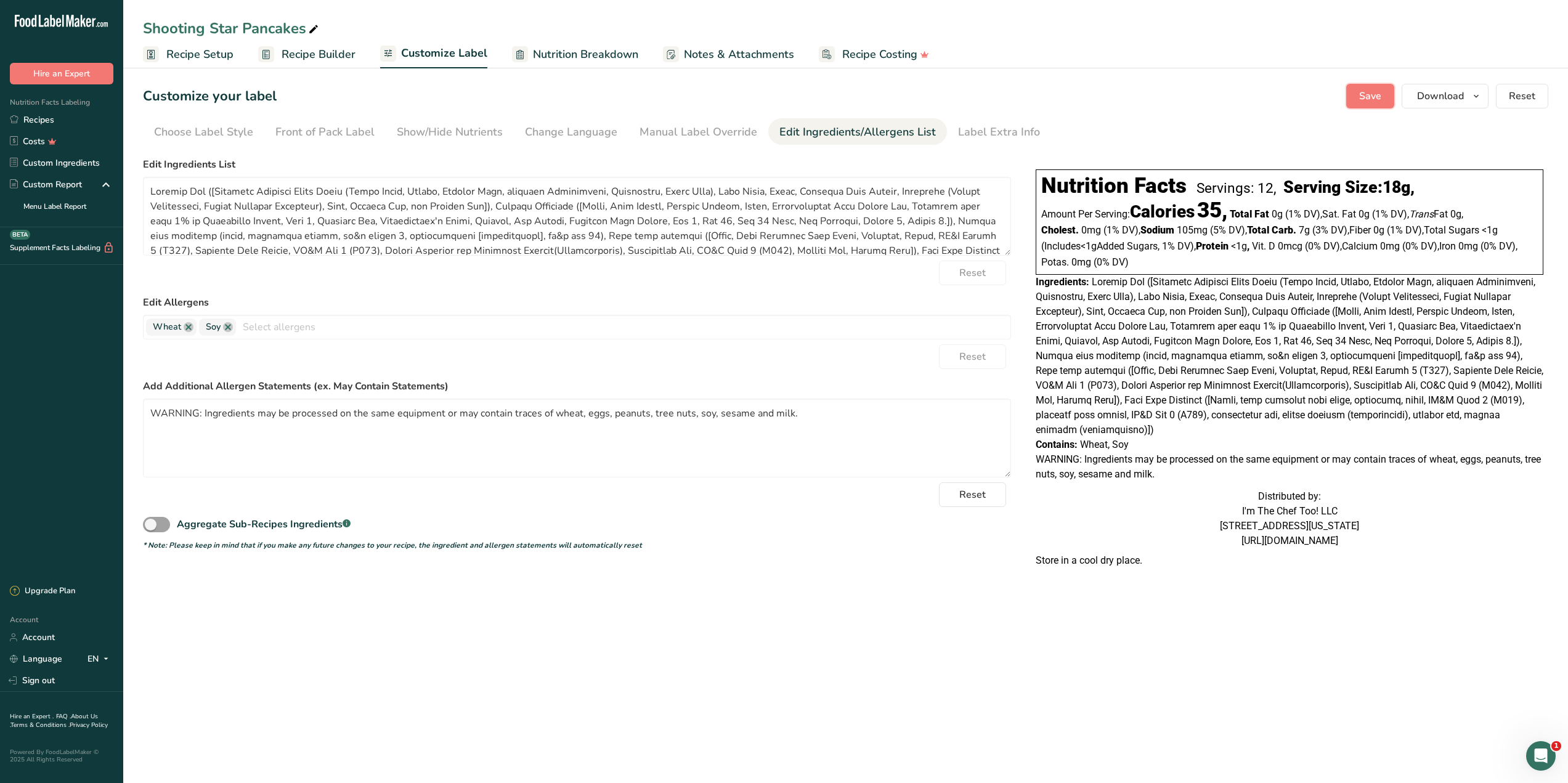
click at [1368, 100] on span "Save" at bounding box center [1370, 96] width 22 height 15
click at [62, 114] on link "Recipes" at bounding box center [61, 120] width 123 height 22
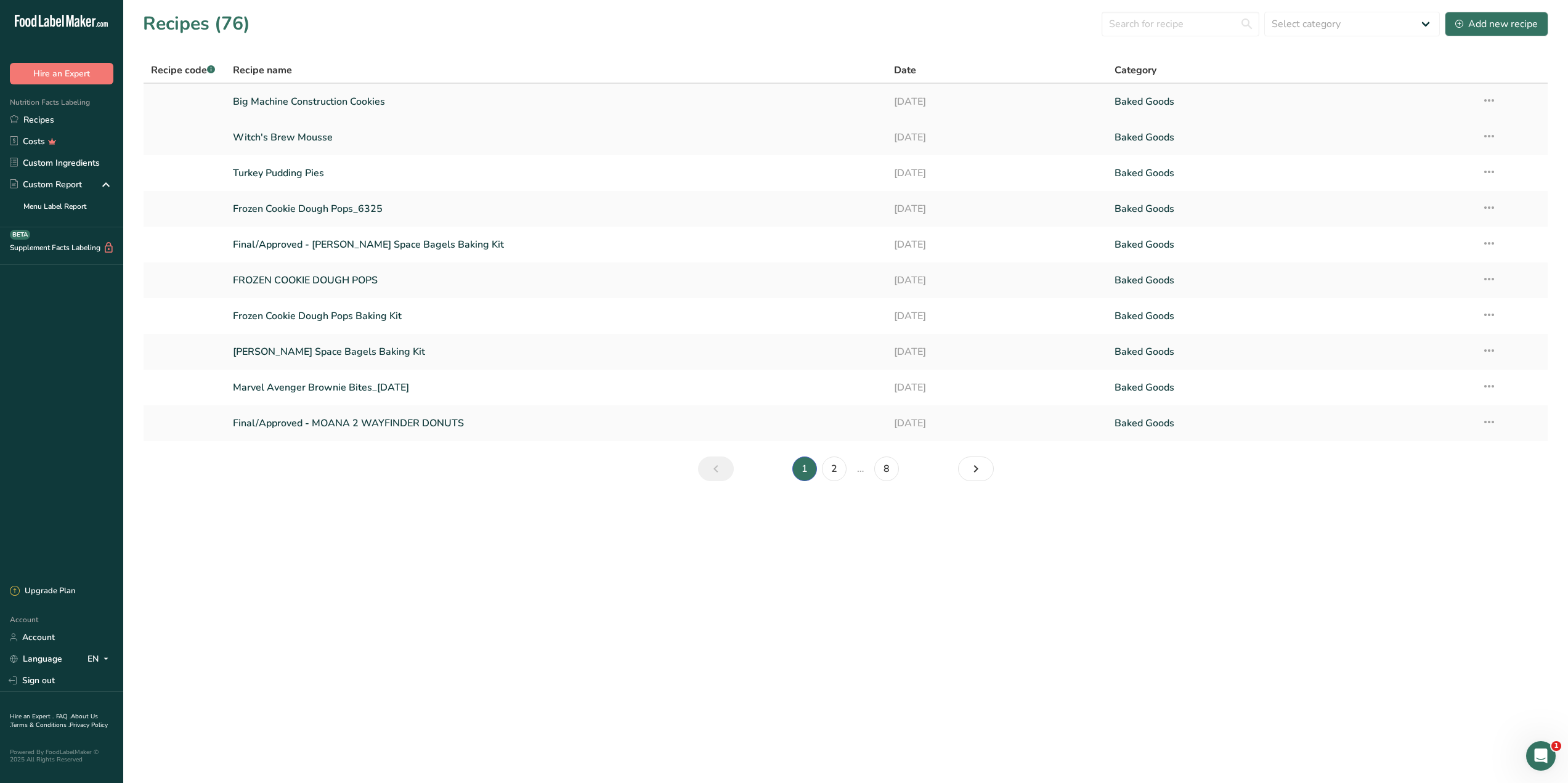
click at [282, 99] on link "Big Machine Construction Cookies" at bounding box center [556, 101] width 646 height 26
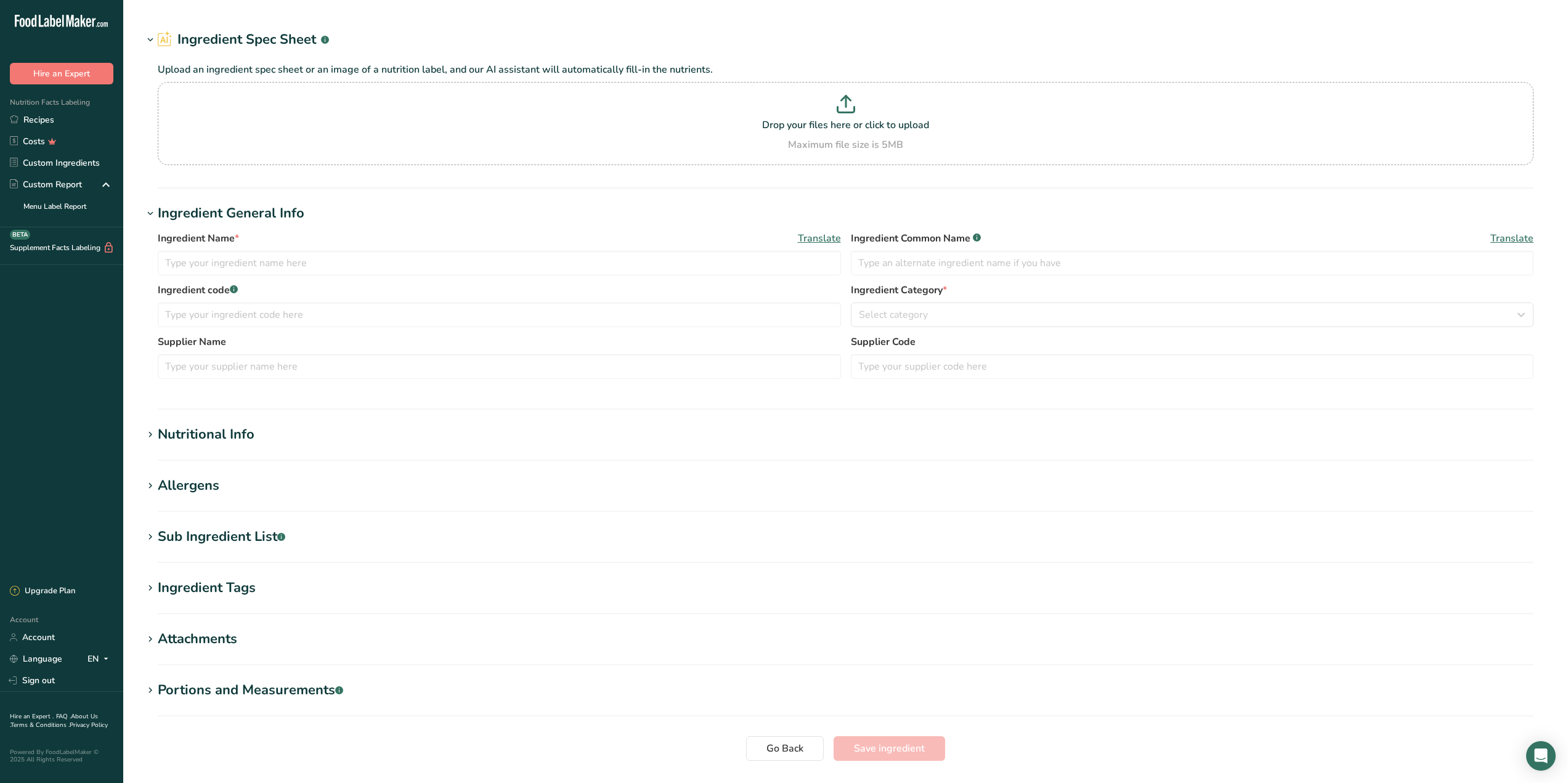
type input "Rainbow sprinkles"
type input "rainbow sprinkles"
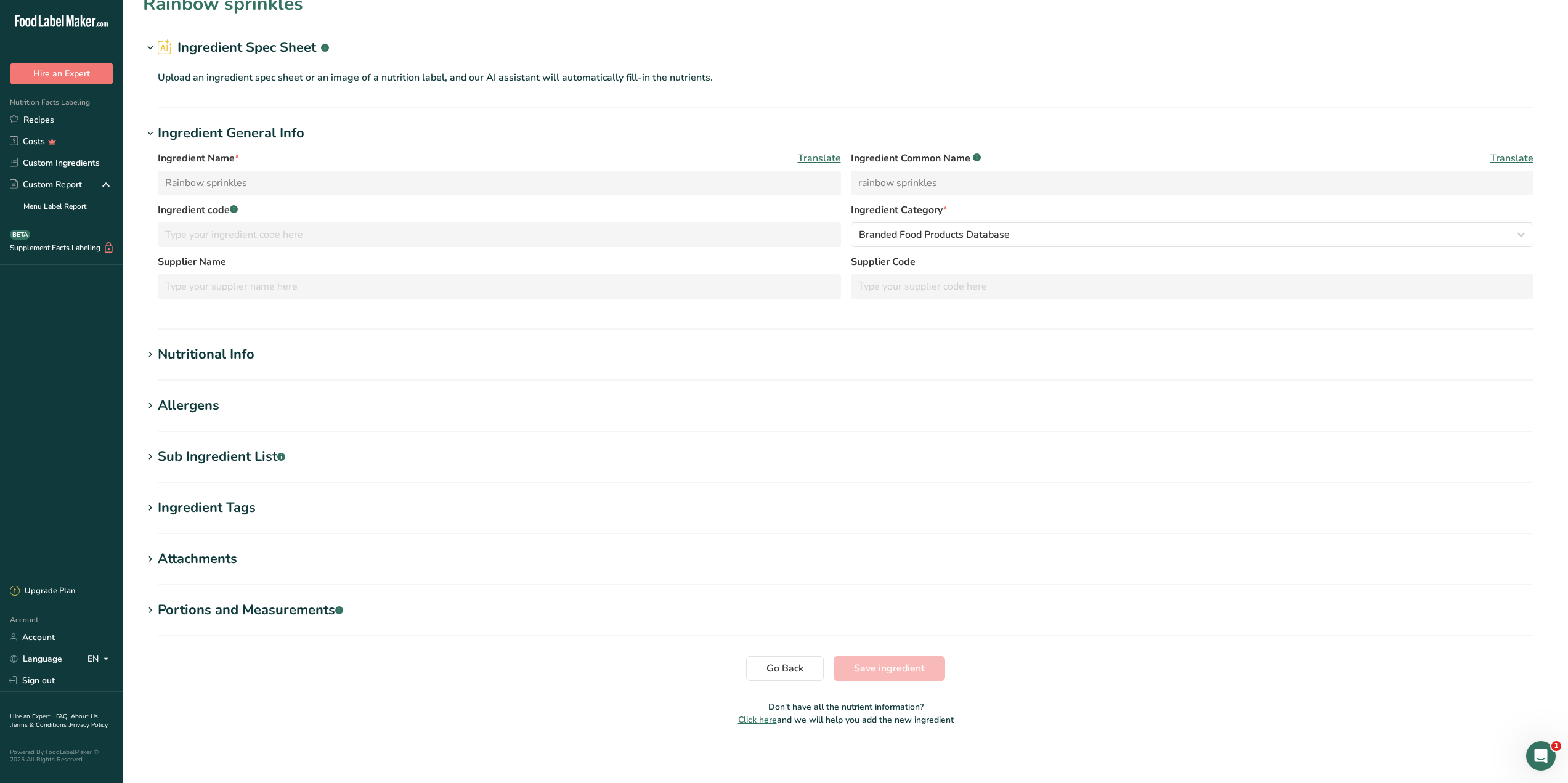
scroll to position [22, 0]
click at [208, 447] on div "Sub Ingredient List .a-a{fill:#347362;}.b-a{fill:#fff;}" at bounding box center [222, 454] width 127 height 21
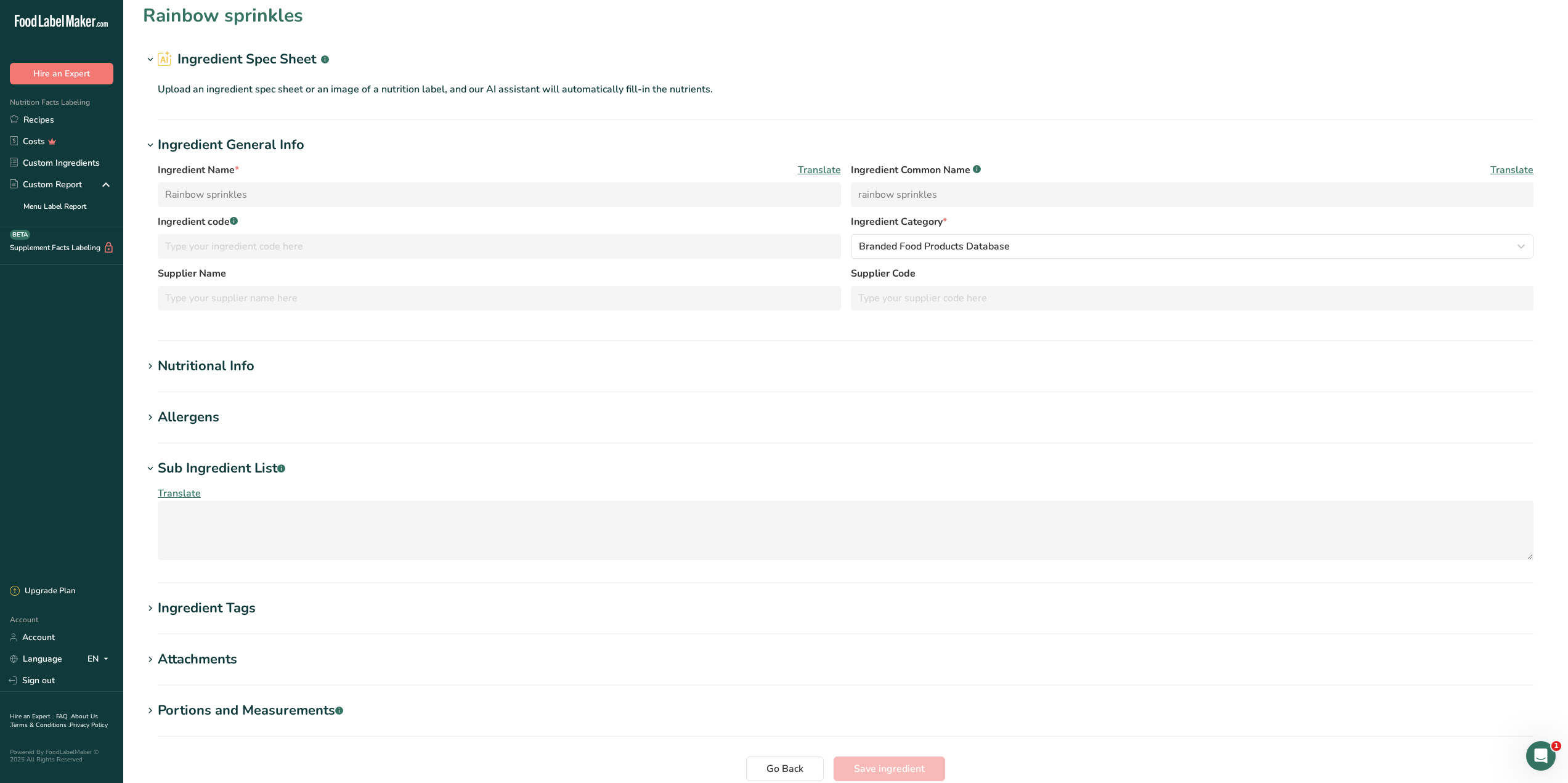
scroll to position [0, 0]
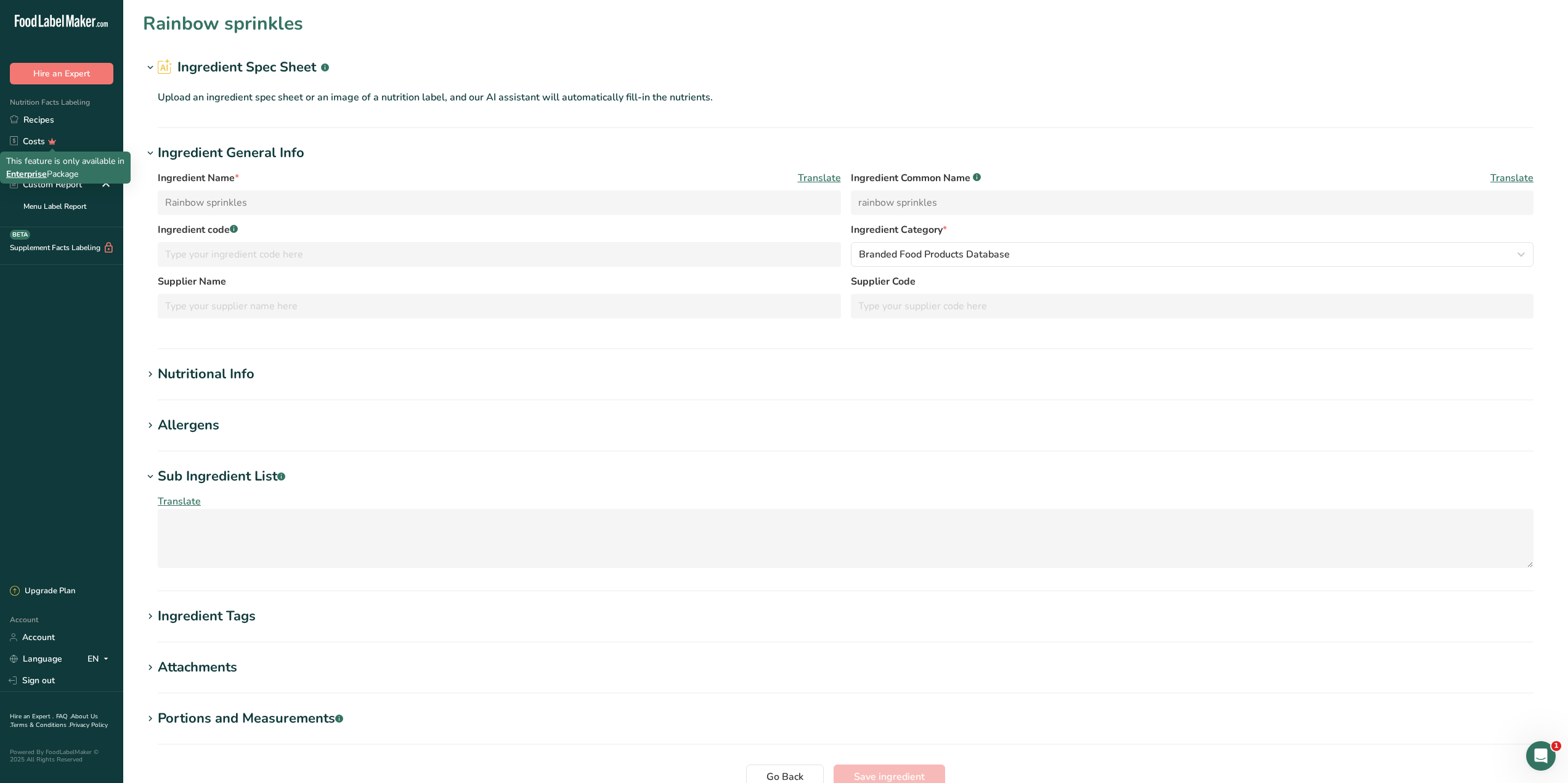
drag, startPoint x: 53, startPoint y: 144, endPoint x: 68, endPoint y: 160, distance: 21.9
click at [52, 161] on div "This feature is only available in Enterprise Package" at bounding box center [66, 167] width 119 height 26
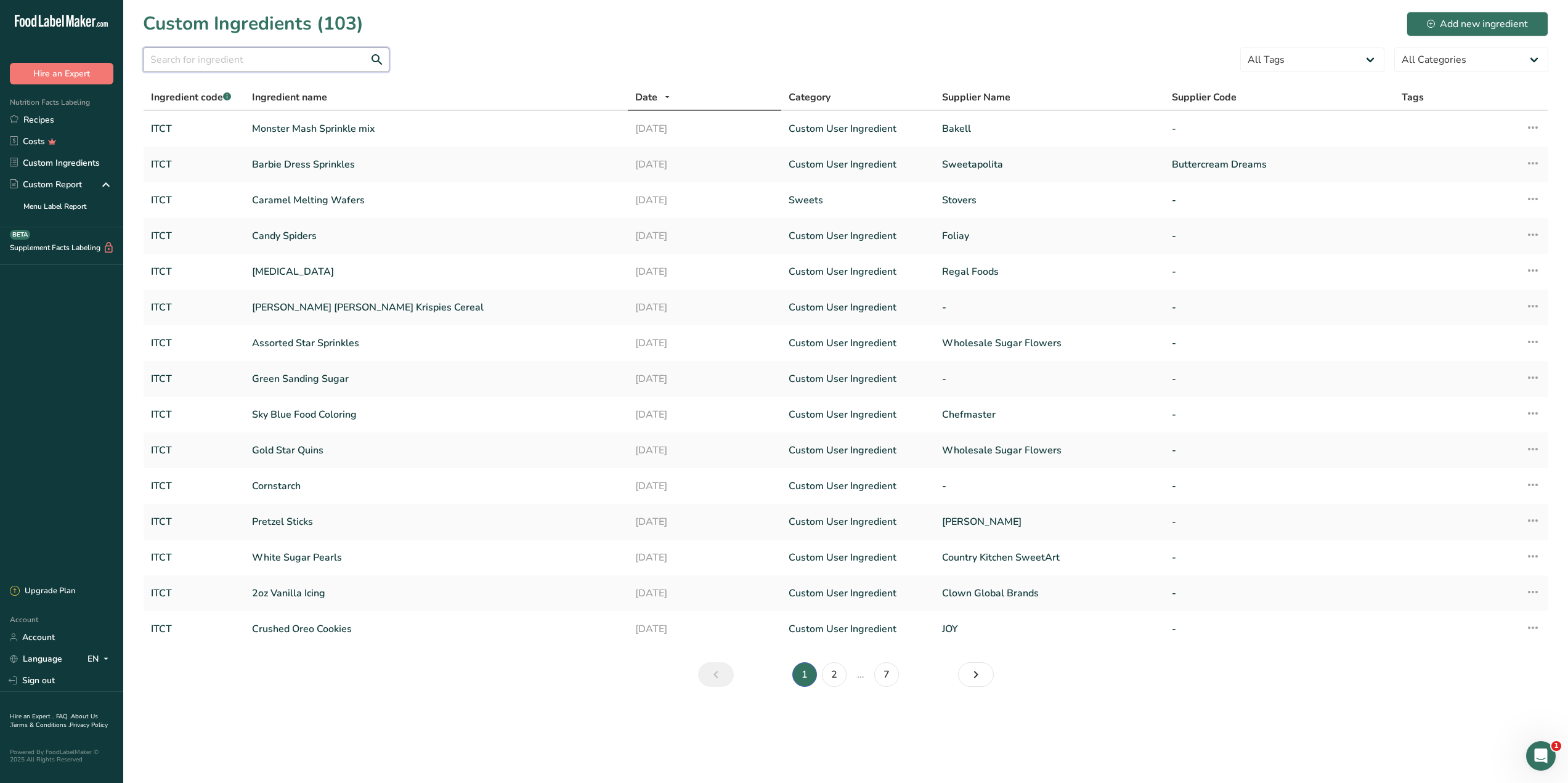
click at [299, 52] on input "text" at bounding box center [266, 59] width 246 height 24
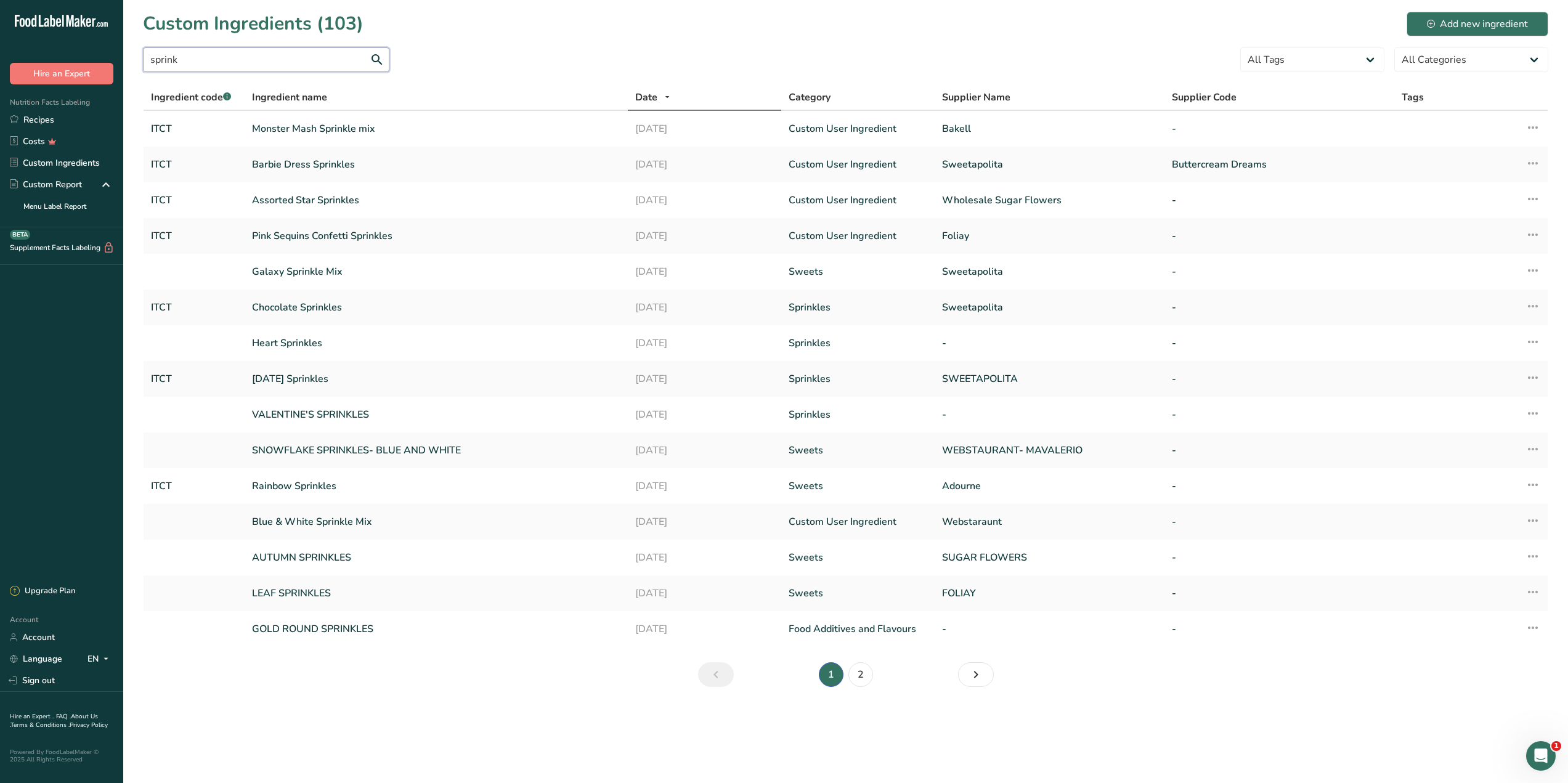
drag, startPoint x: 220, startPoint y: 61, endPoint x: 57, endPoint y: 44, distance: 163.9
click at [57, 44] on div ".a-20{fill:#fff;} Hire an Expert Nutrition Facts Labeling Recipes Costs Custom …" at bounding box center [784, 391] width 1568 height 783
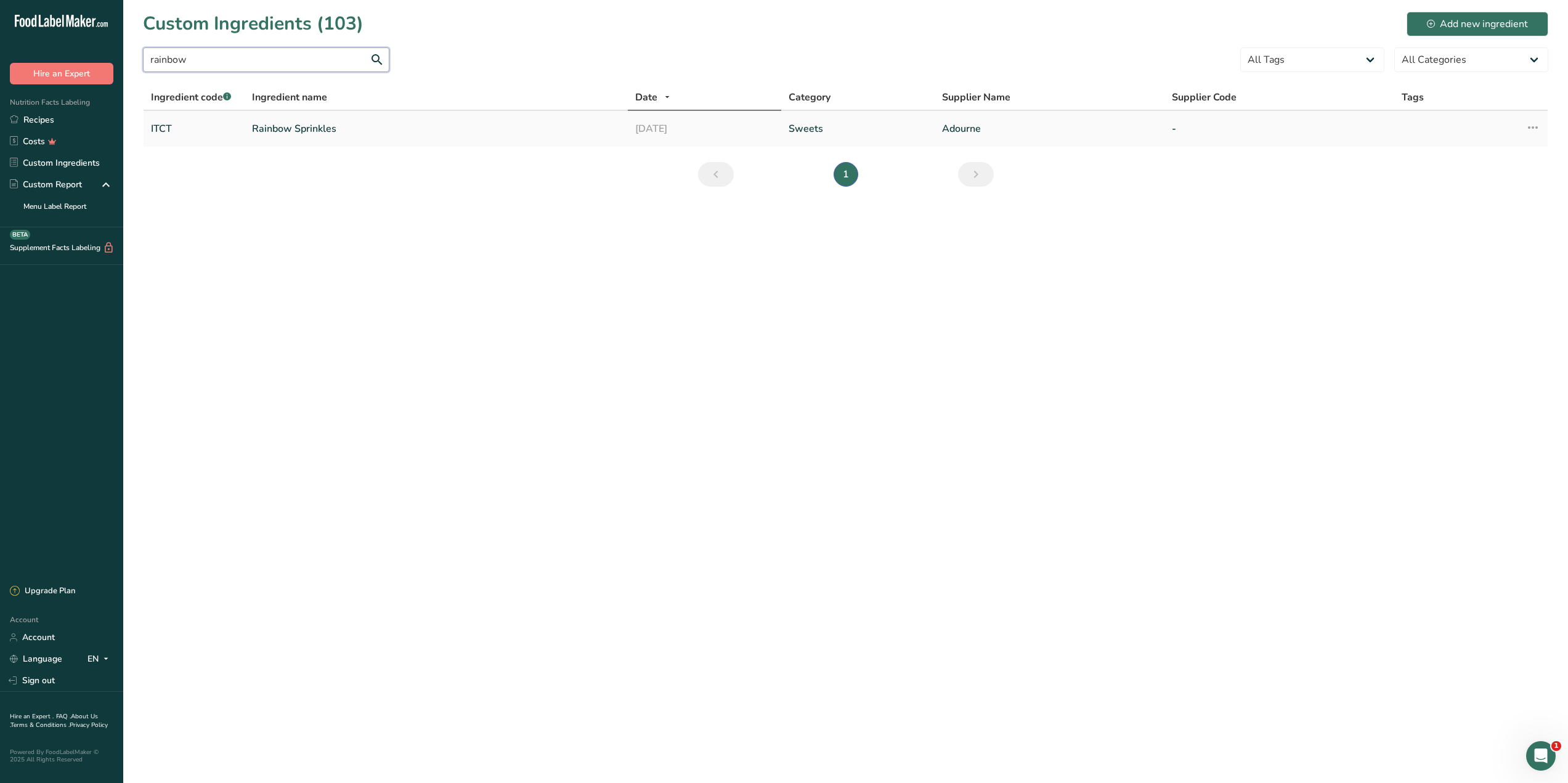
type input "rainbow"
click at [331, 126] on link "Rainbow Sprinkles" at bounding box center [436, 129] width 368 height 15
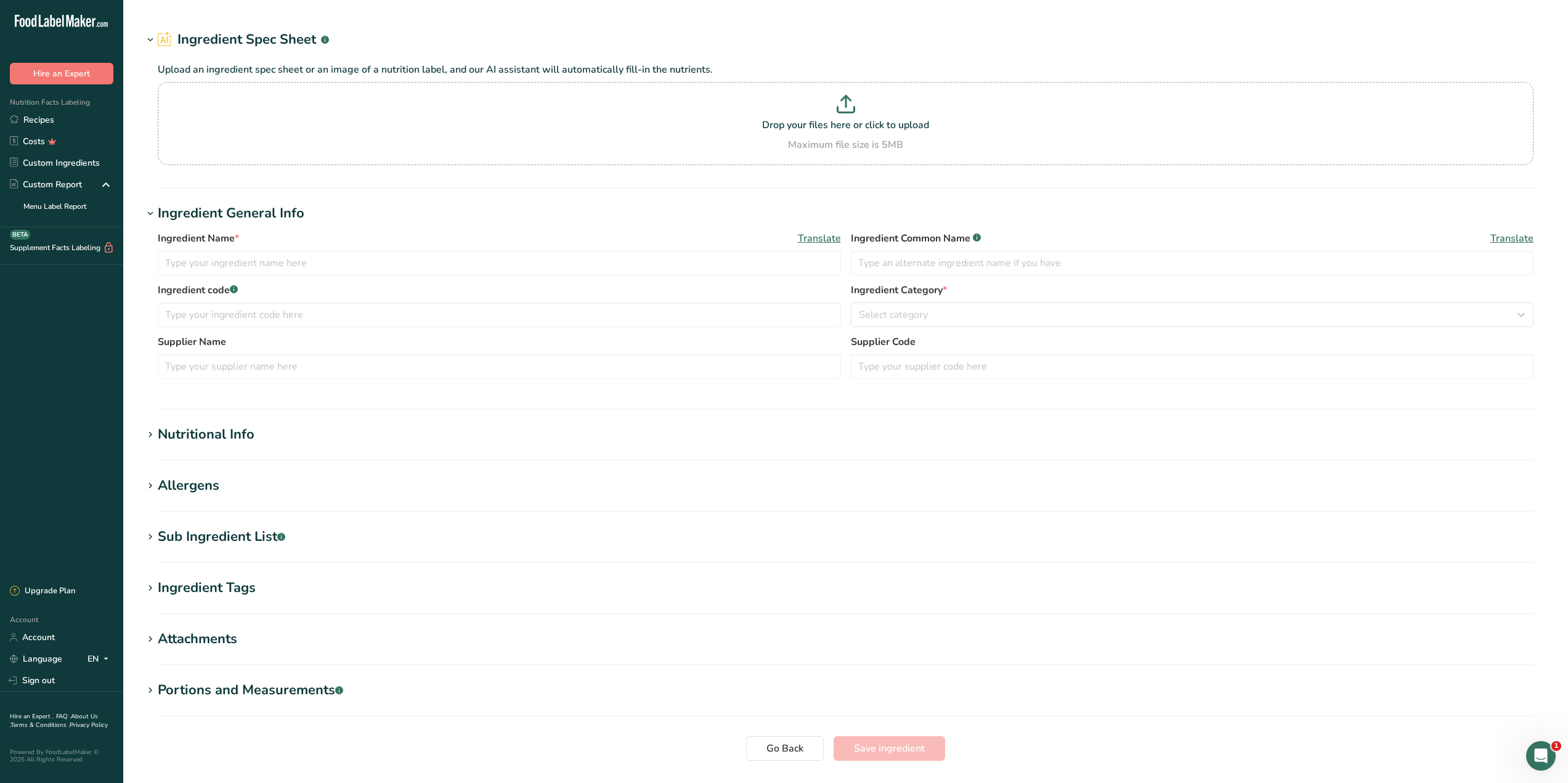
type input "Rainbow Sprinkles"
type input "ITCT"
type input "Adourne"
type textarea "[Sugar, Hydrogenated Palm Kernel Oil, Corn Starch, Sunflower Lecithin, FD&C Col…"
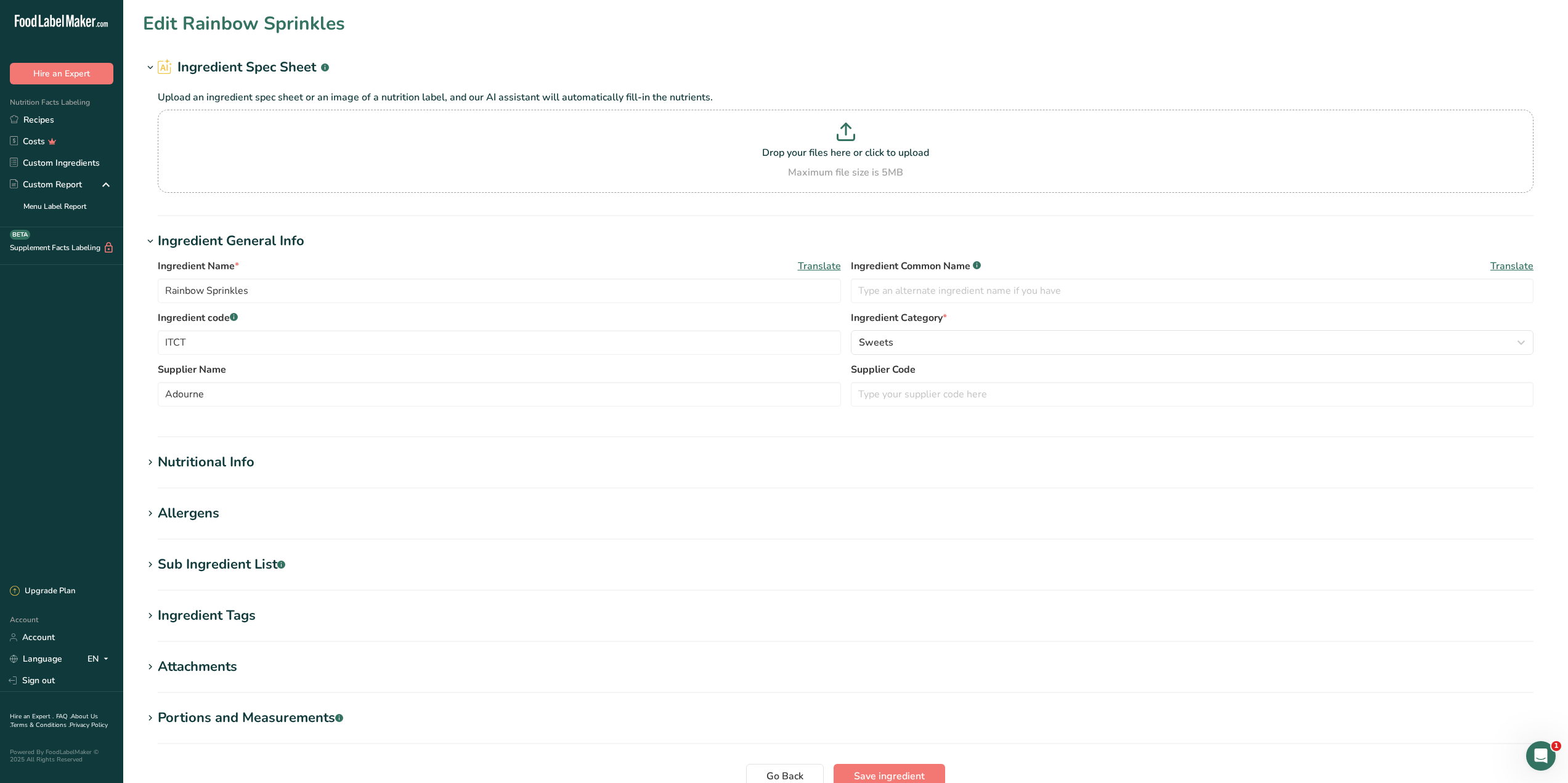
click at [293, 560] on h1 "Sub Ingredient List .a-a{fill:#347362;}.b-a{fill:#fff;}" at bounding box center [845, 565] width 1405 height 21
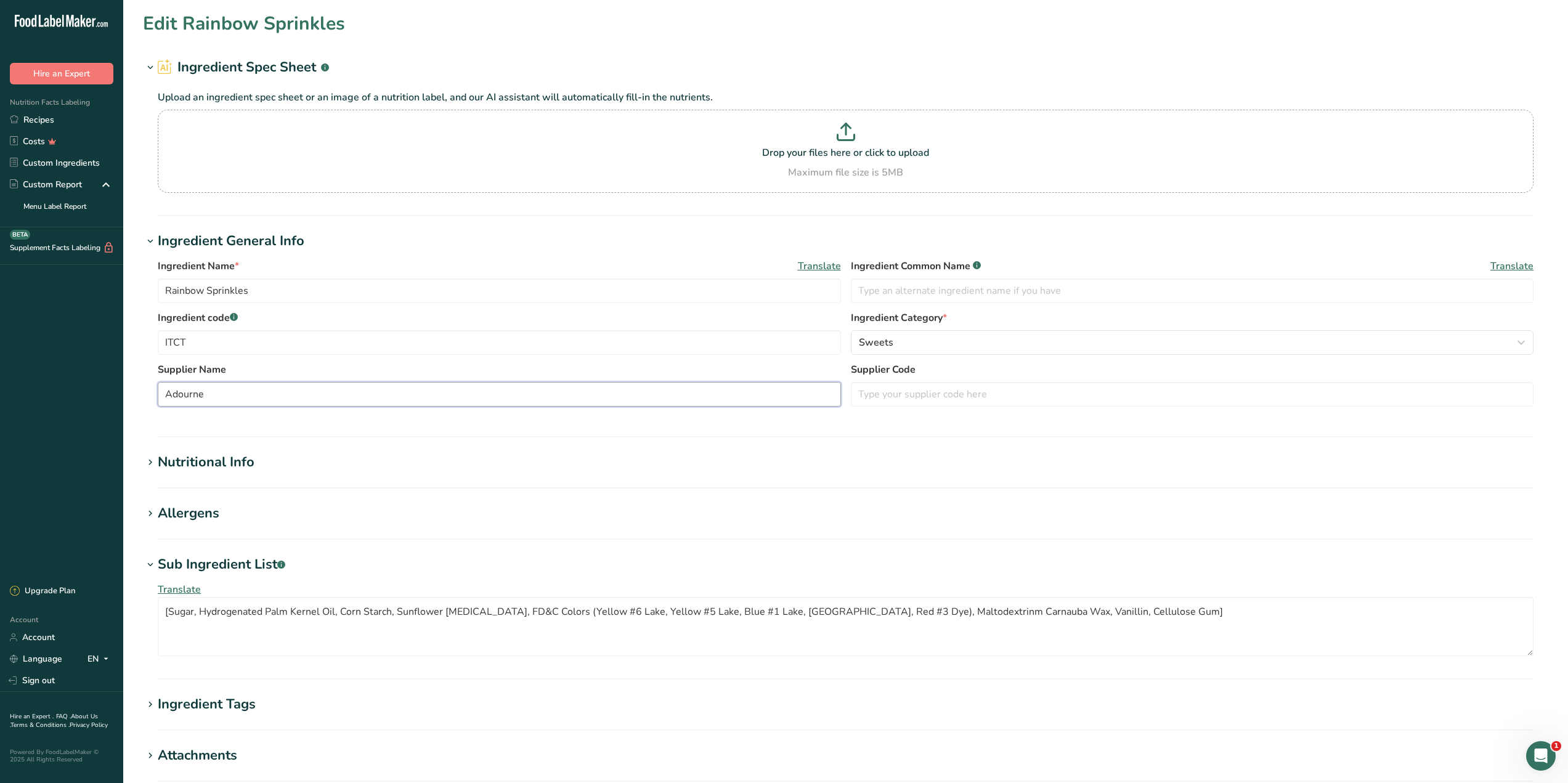
drag, startPoint x: 262, startPoint y: 394, endPoint x: 130, endPoint y: 399, distance: 132.1
click at [130, 399] on section "Edit Rainbow Sprinkles Ingredient Spec Sheet .a-a{fill:#347362;}.b-a{fill:#fff;…" at bounding box center [845, 471] width 1444 height 943
type input "Mavalerio"
click at [187, 464] on div "Nutritional Info" at bounding box center [206, 462] width 97 height 21
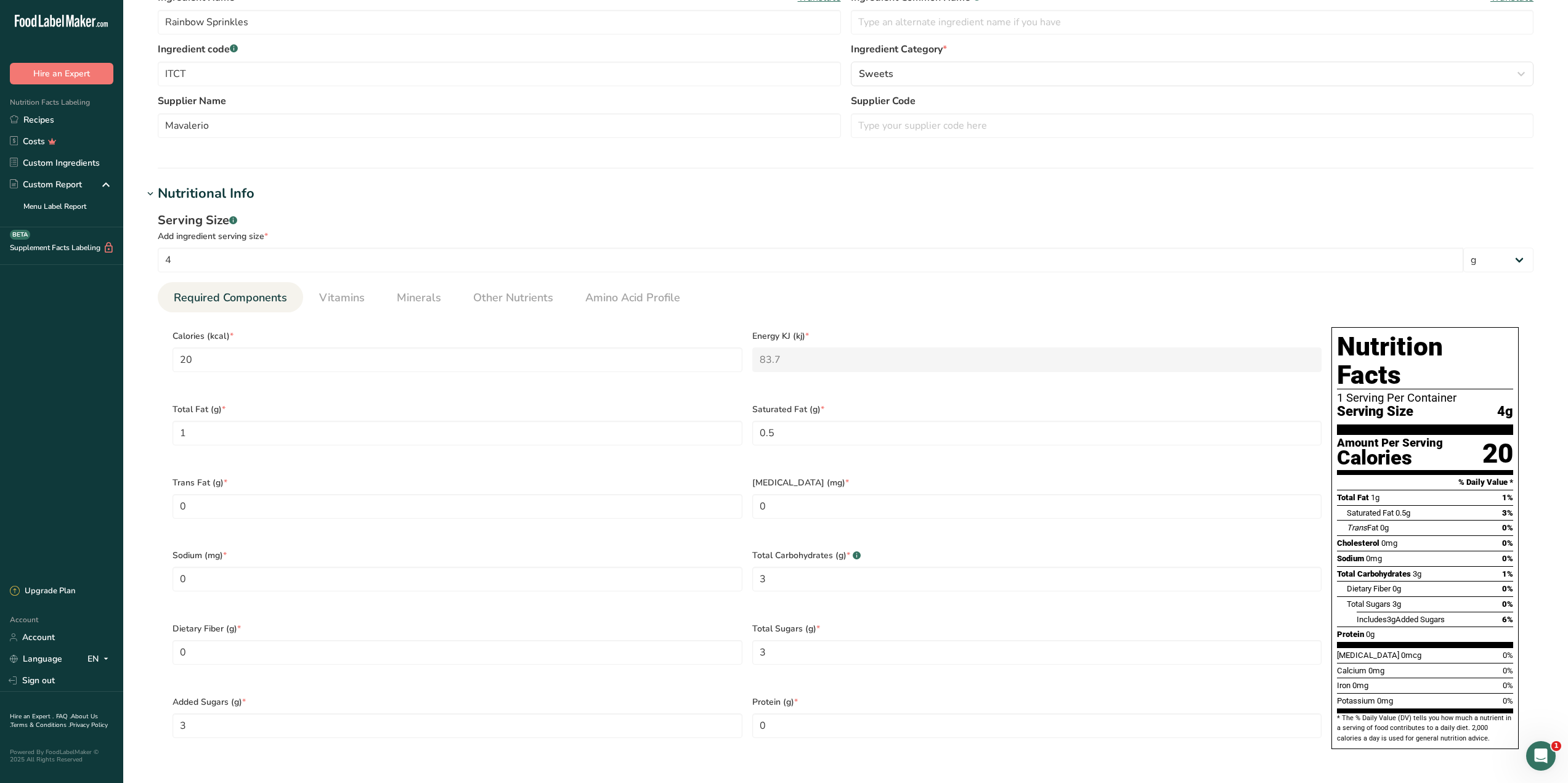
scroll to position [270, 0]
click at [588, 263] on input "4" at bounding box center [811, 258] width 1305 height 24
type input "1"
type input "5"
type KJ "20.925"
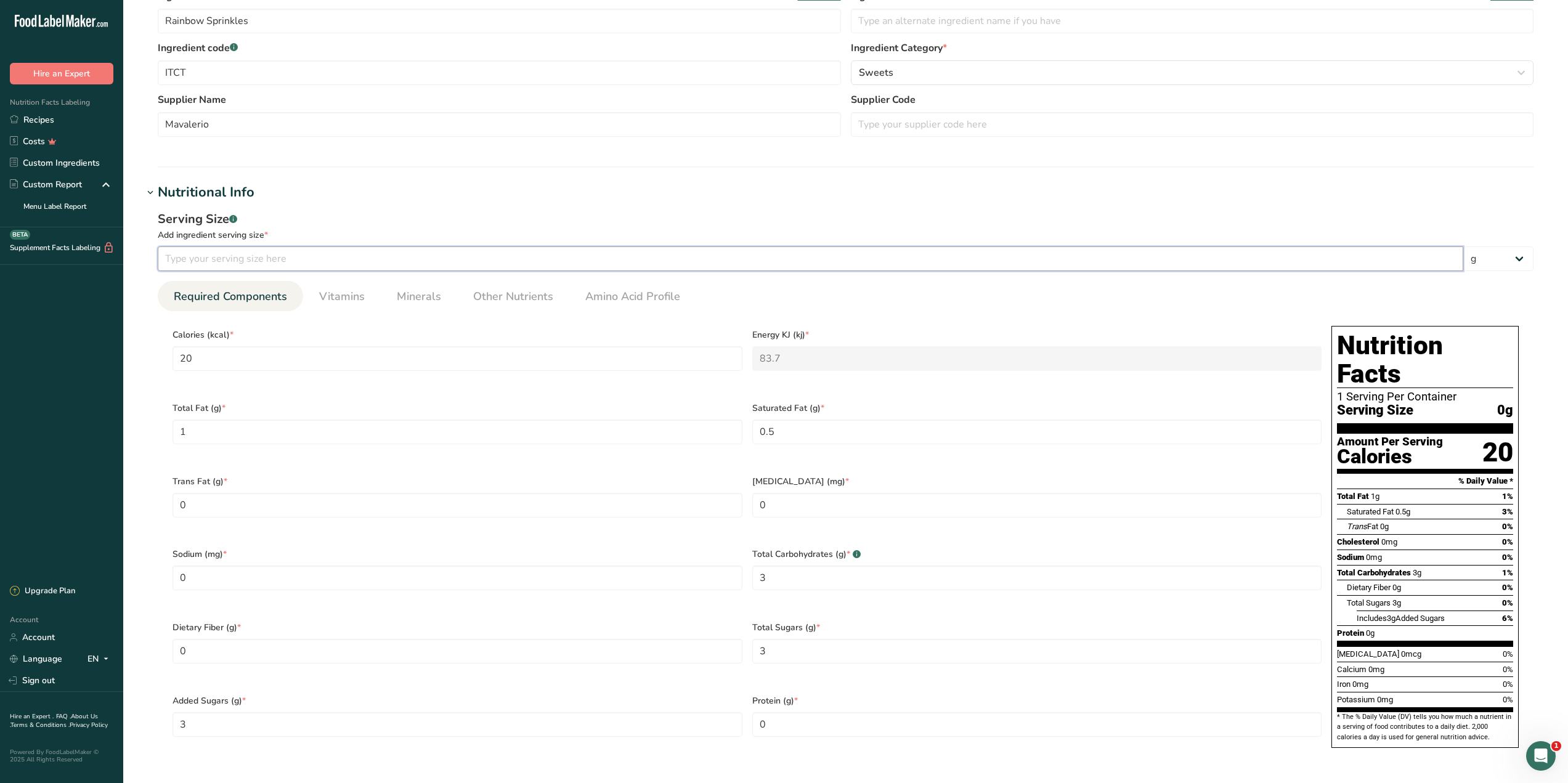
type Fat "0.25"
type Fat "0.125"
type Carbohydrates "0.75"
type Sugars "0.75"
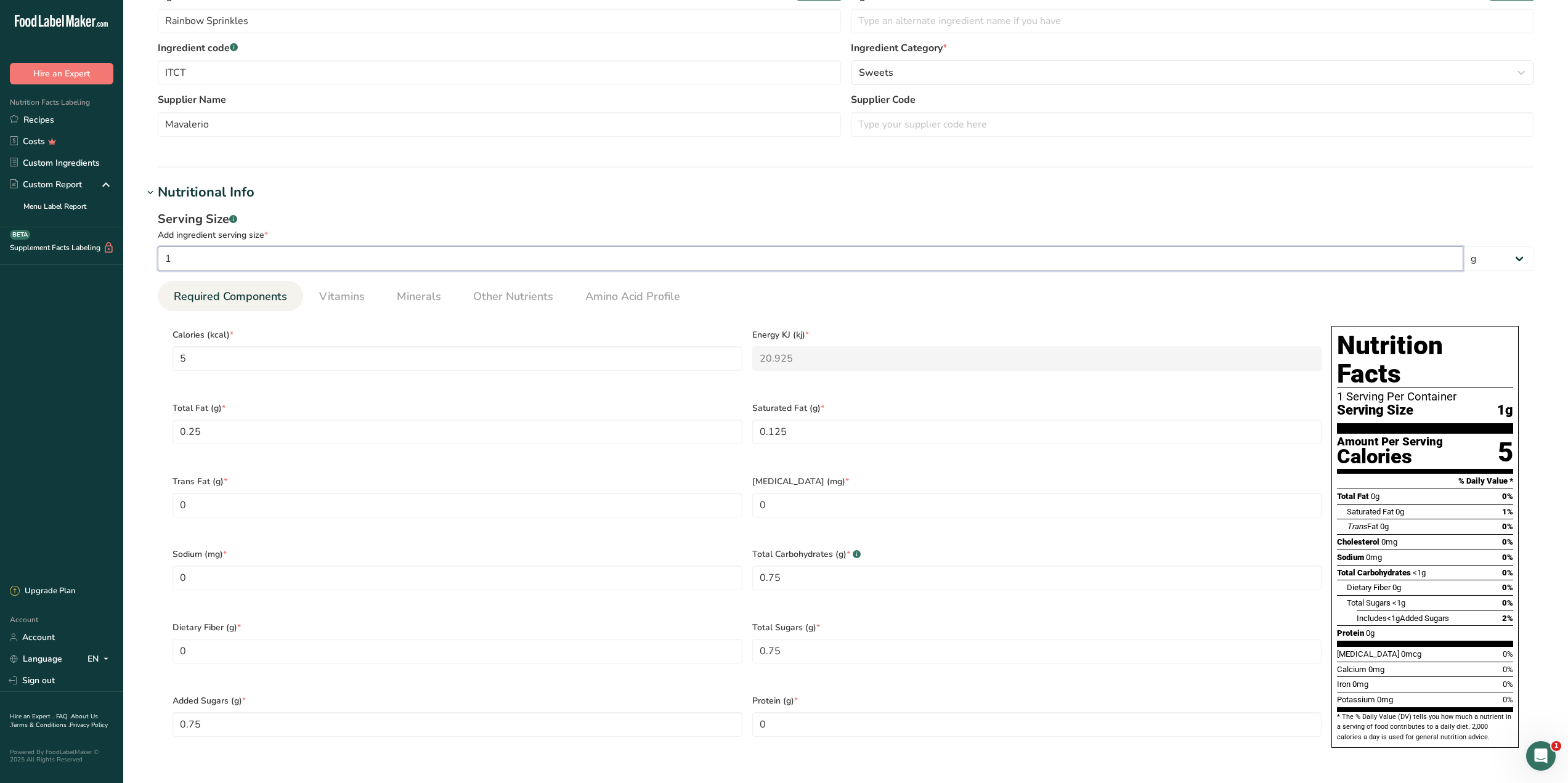
type input "10"
type input "50"
type KJ "209.25"
type Fat "2.5"
type Fat "1.25"
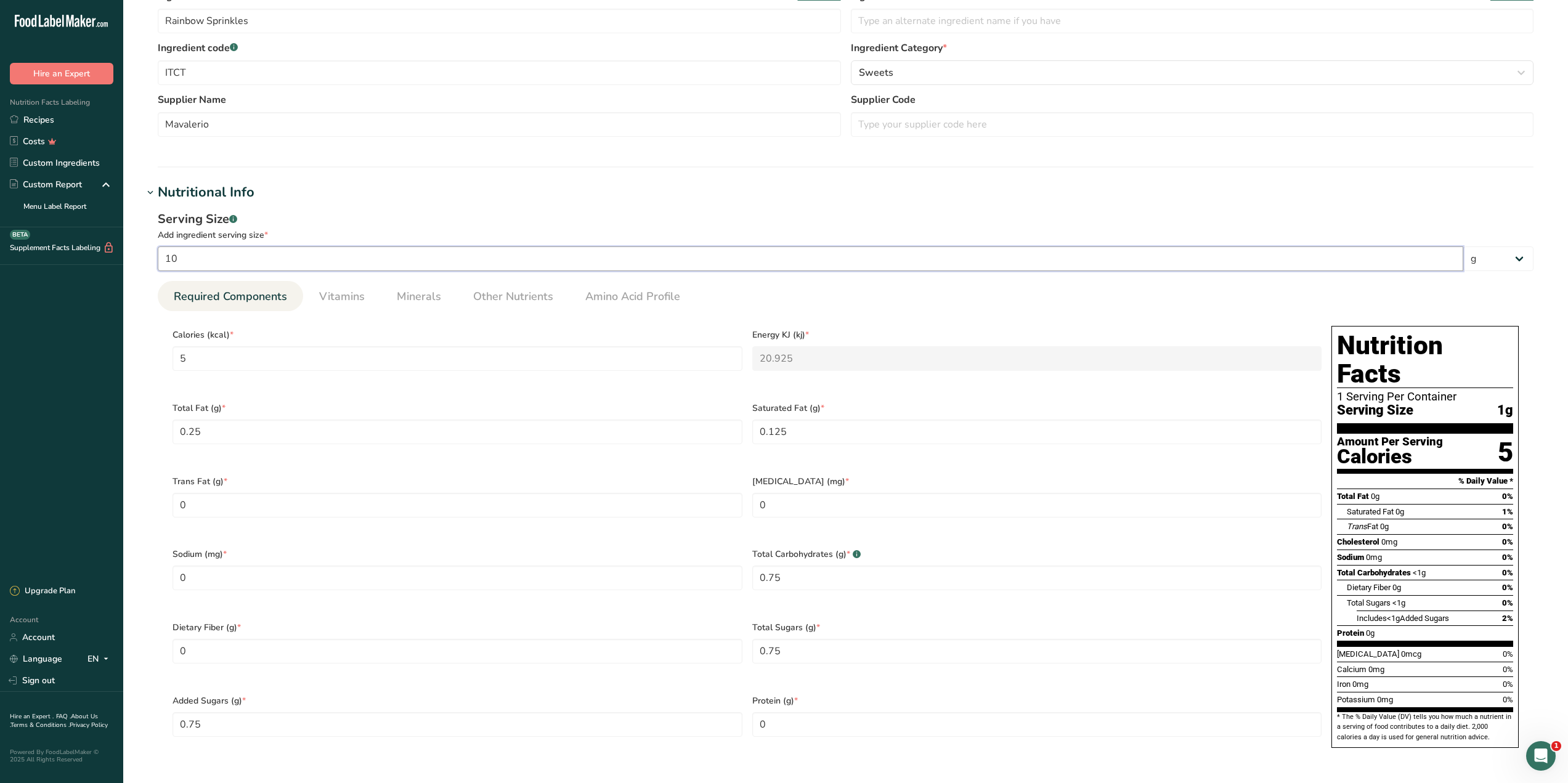
type Carbohydrates "7.5"
type Sugars "7.5"
type input "100"
type input "500"
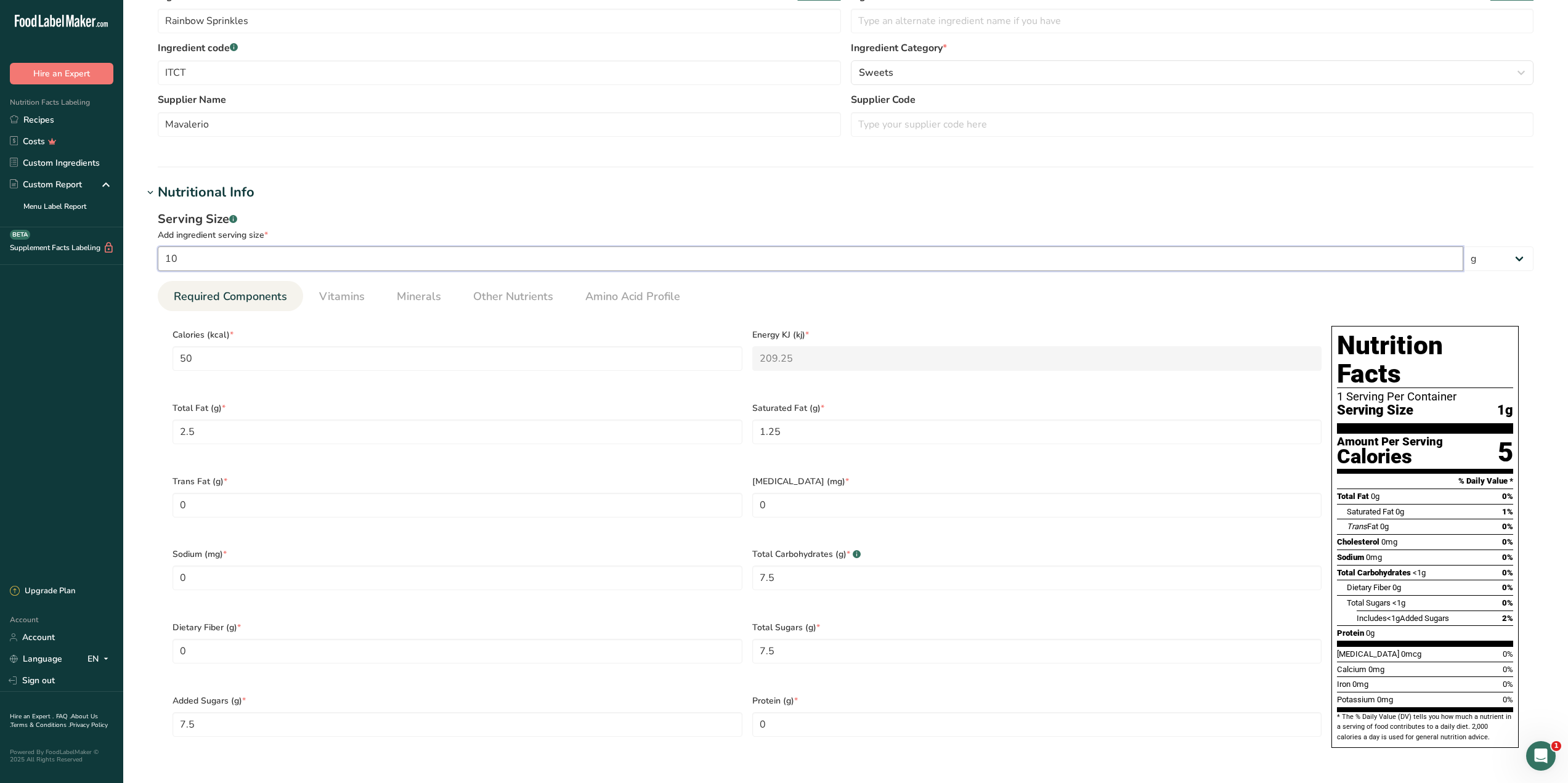
type KJ "2092.5"
type Fat "25"
type Fat "12.5"
type Carbohydrates "75"
type Sugars "75"
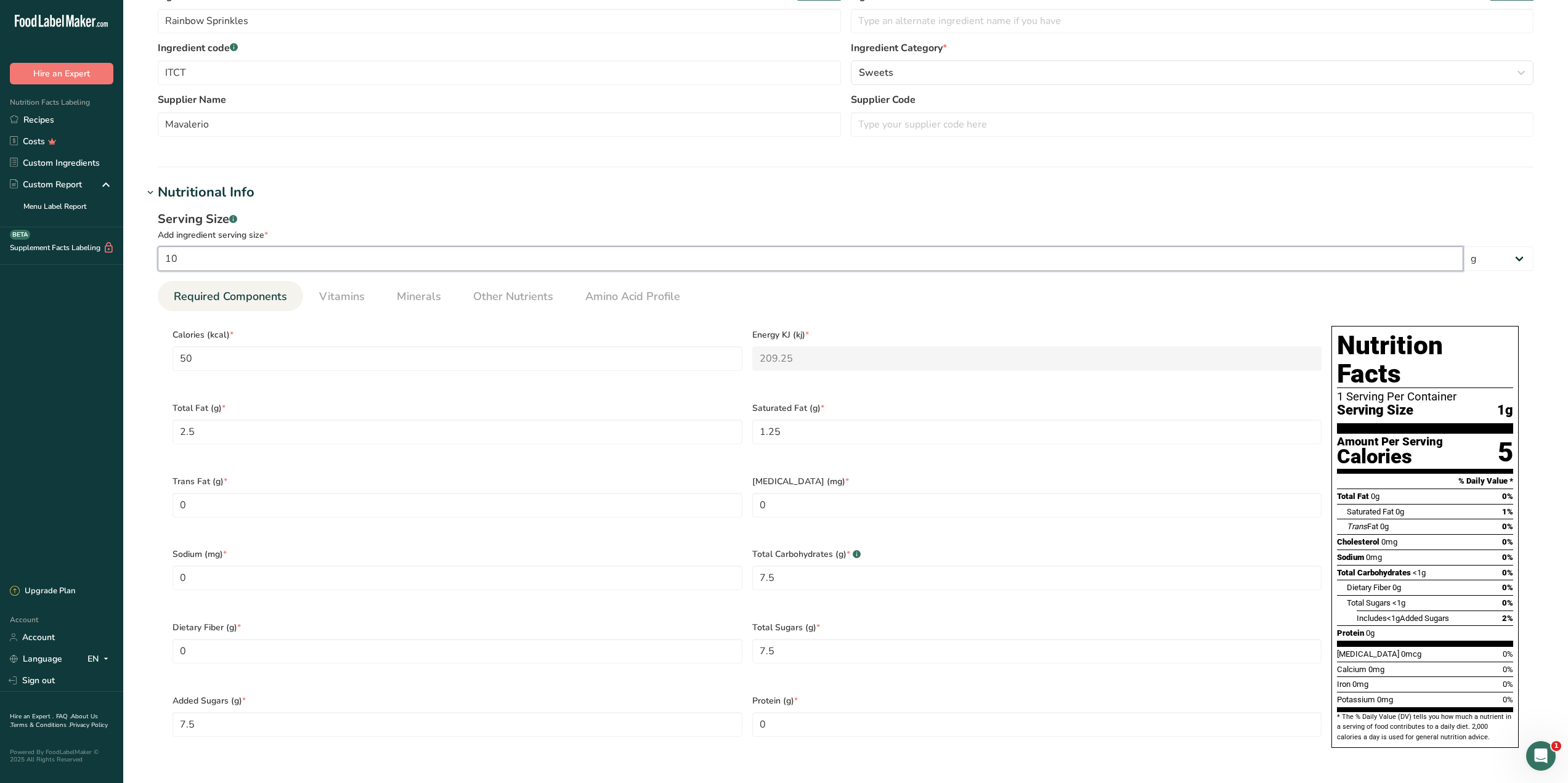
type Sugars "75"
type input "100"
click at [542, 354] on input "500" at bounding box center [457, 358] width 570 height 24
type input "50"
type KJ "209.2"
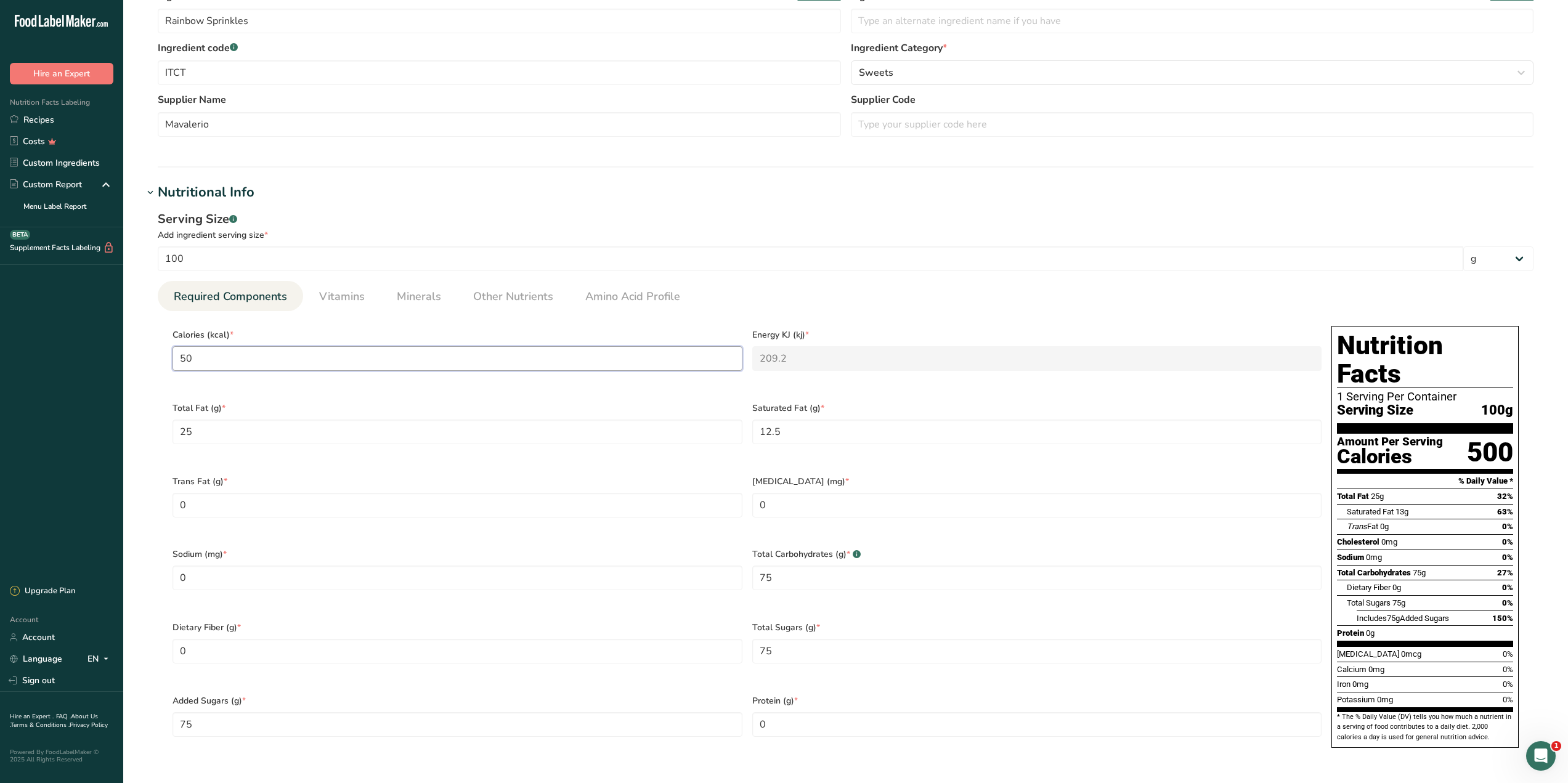
type input "5"
type KJ "20.9"
type input "0"
type KJ "0"
type input "4"
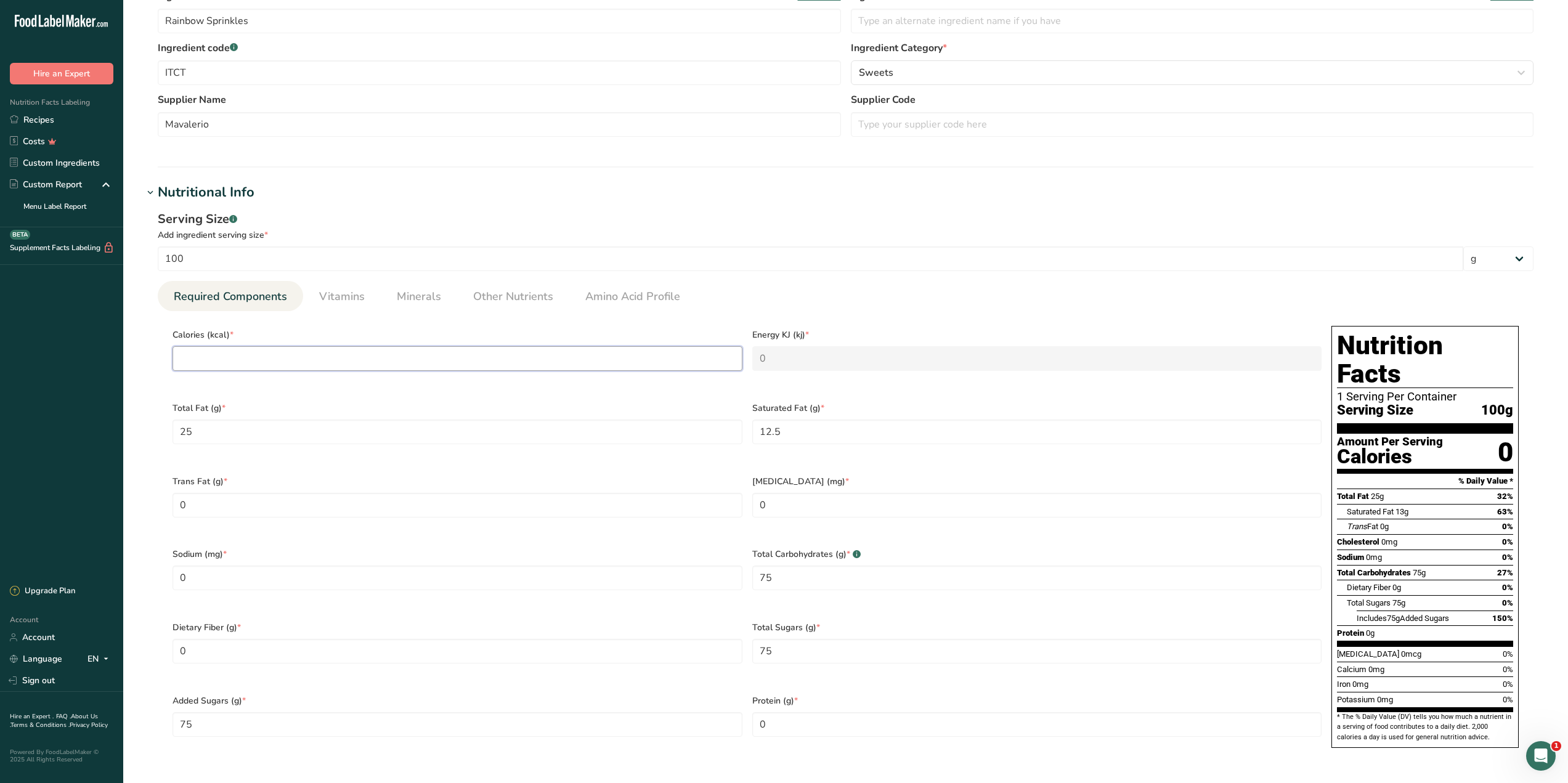
type KJ "16.7"
type input "40"
type KJ "167.4"
type input "400"
type KJ "1673.6"
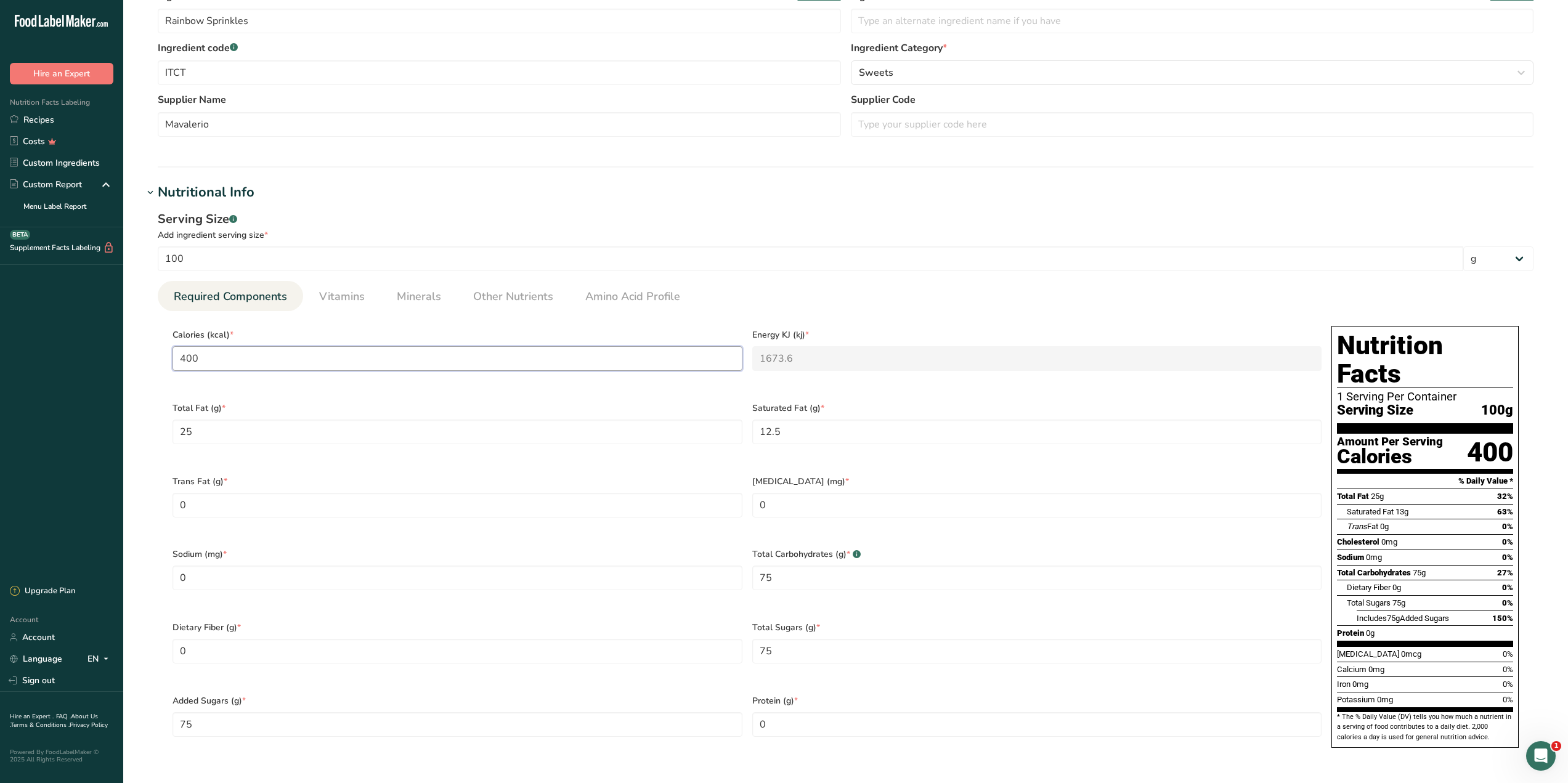
type input "400"
type Fat "6"
type Fat "8"
type Carbohydrates "85"
type Sugars "65"
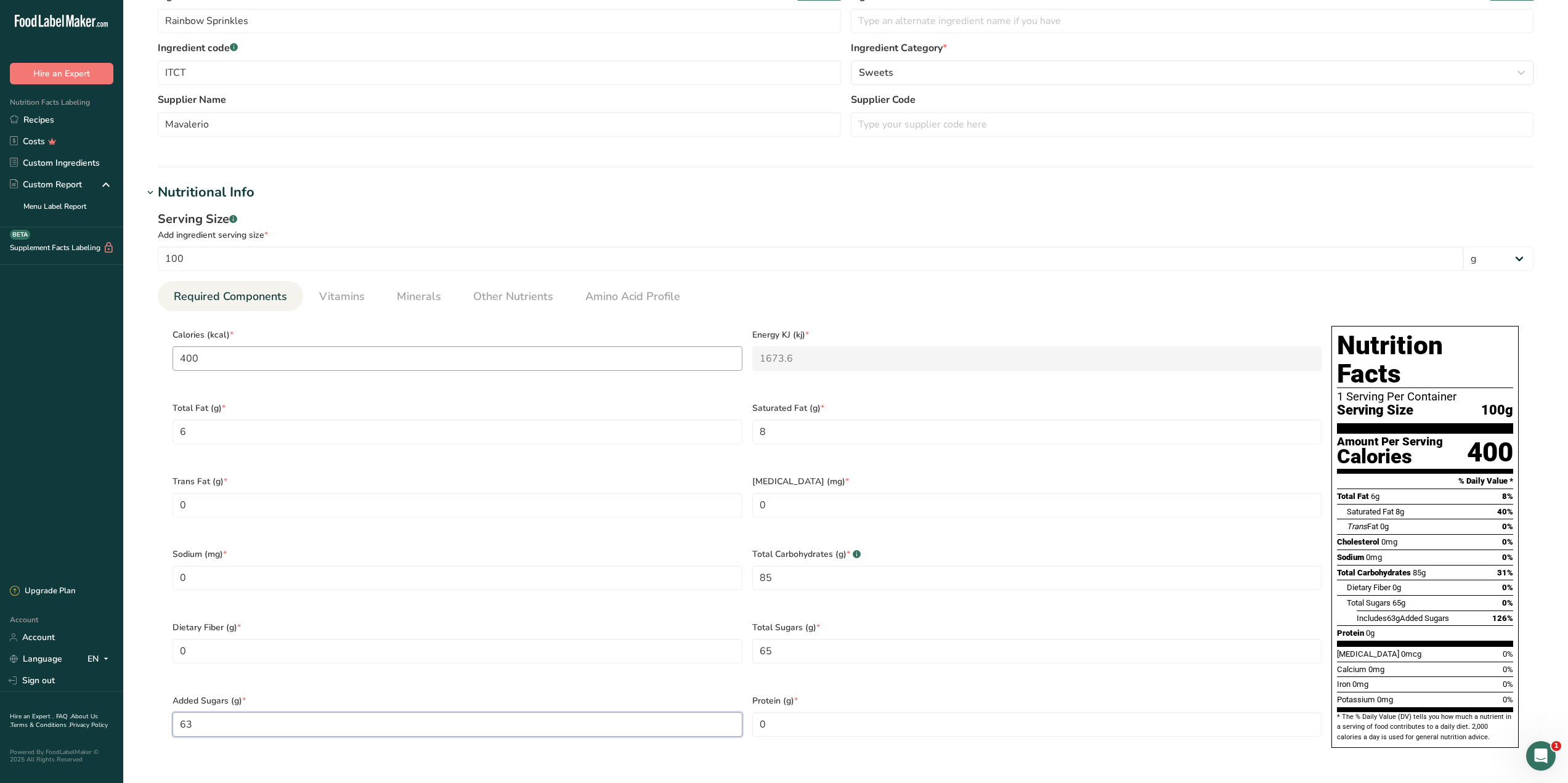
type Sugars "63"
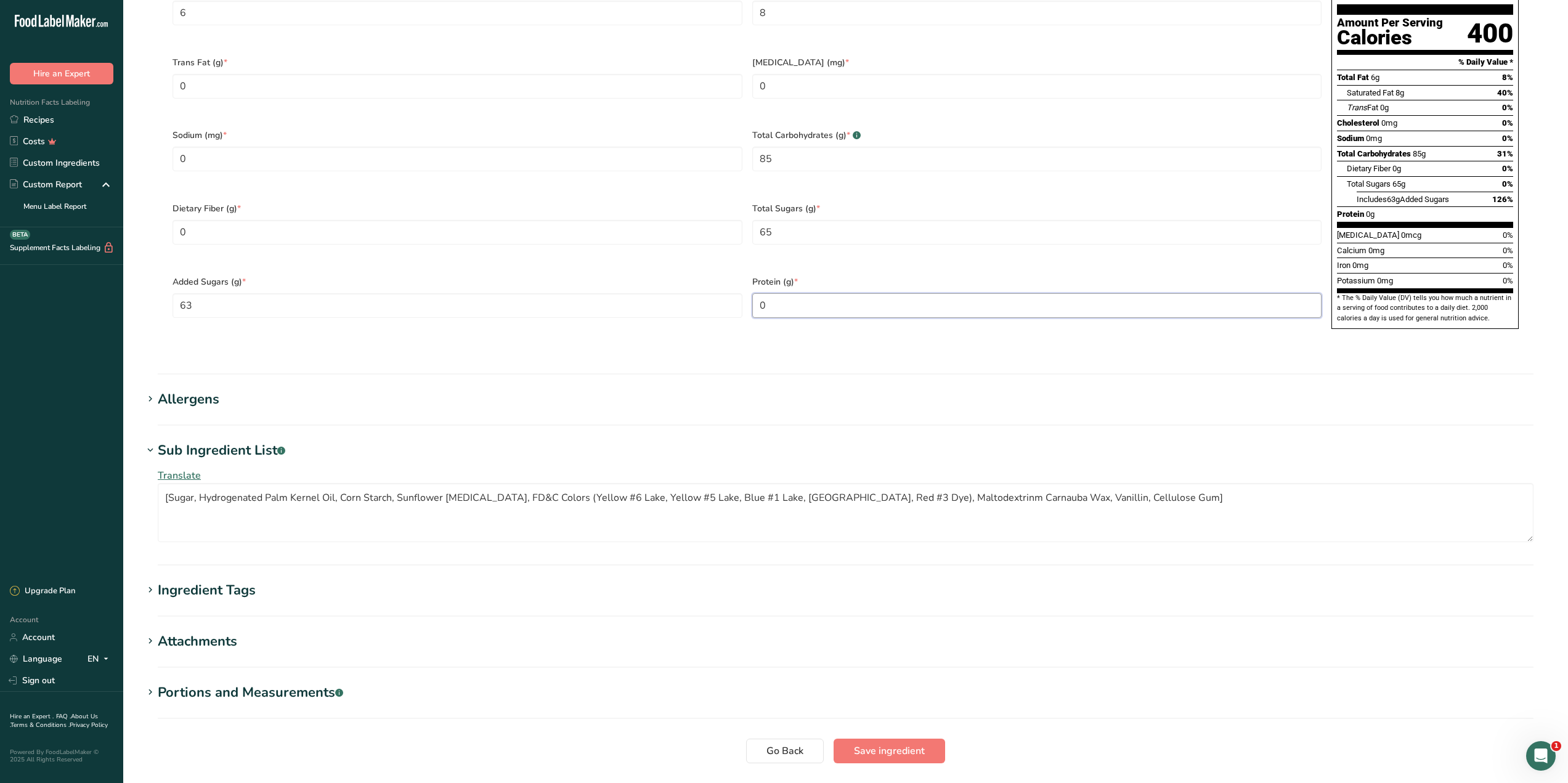
scroll to position [703, 0]
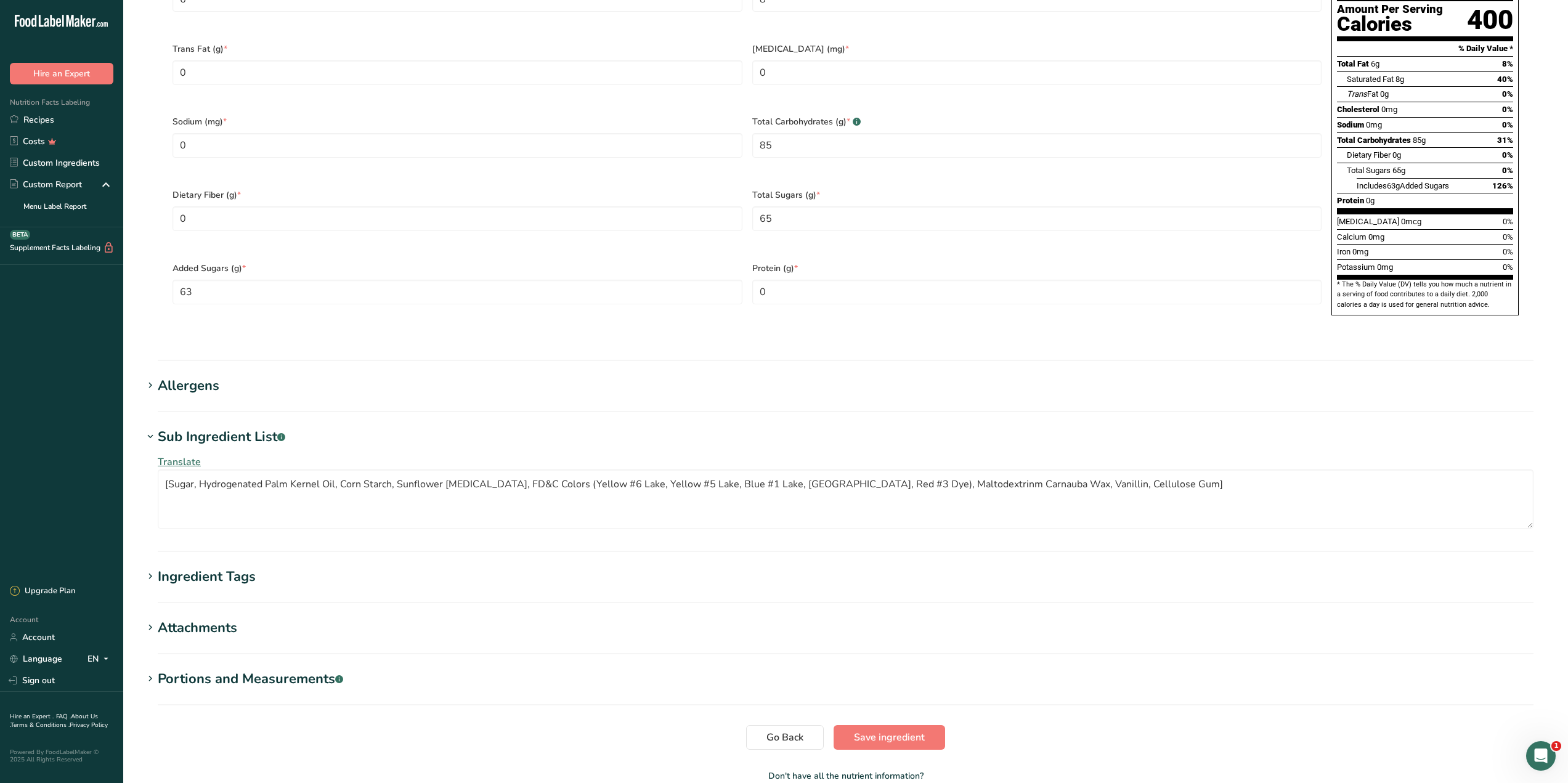
click at [205, 376] on div "Allergens" at bounding box center [188, 386] width 62 height 21
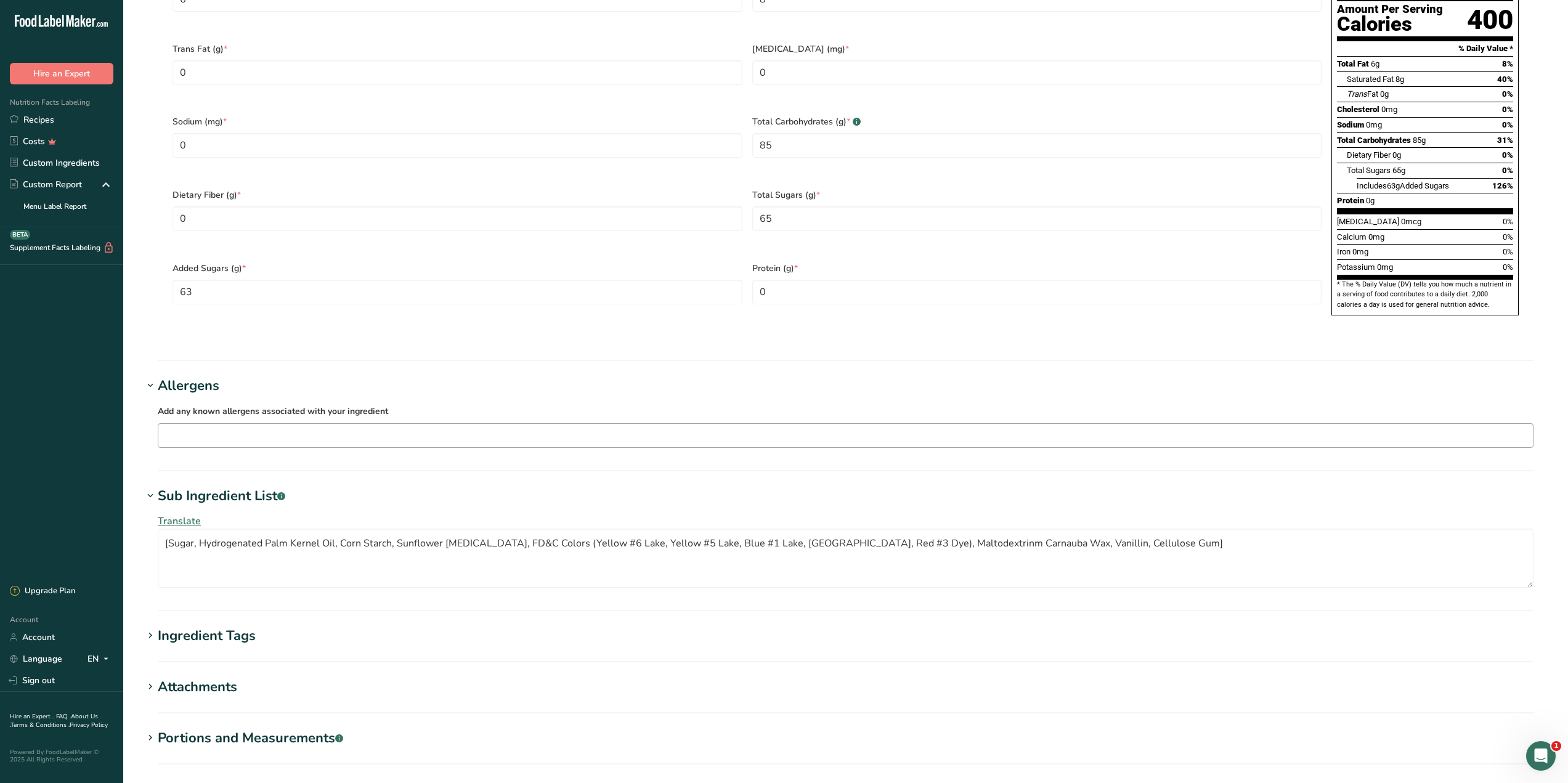
click at [195, 426] on input "text" at bounding box center [845, 435] width 1375 height 19
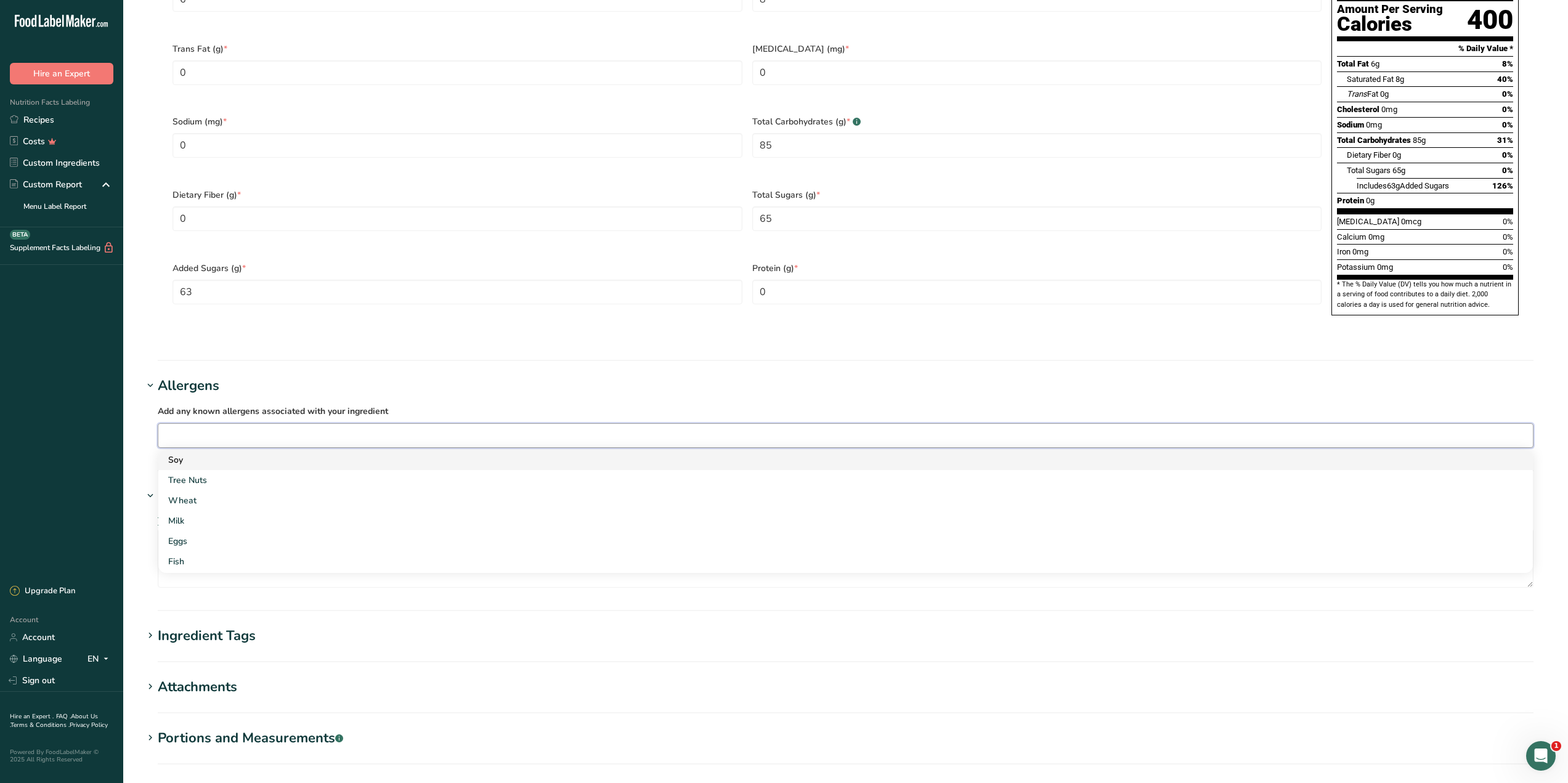
click at [243, 454] on div "Soy" at bounding box center [836, 460] width 1335 height 13
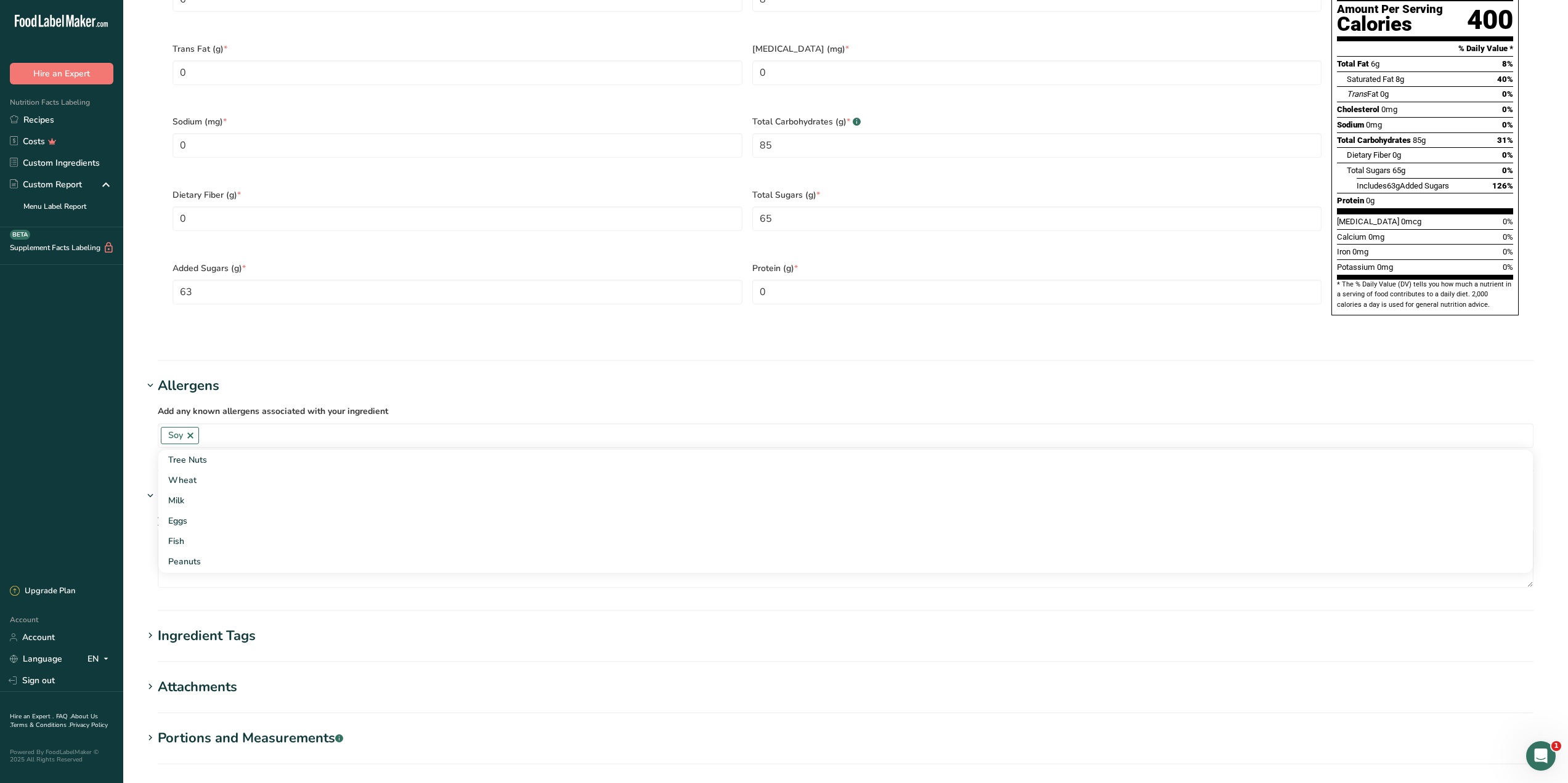
click at [452, 376] on h1 "Allergens" at bounding box center [845, 386] width 1405 height 21
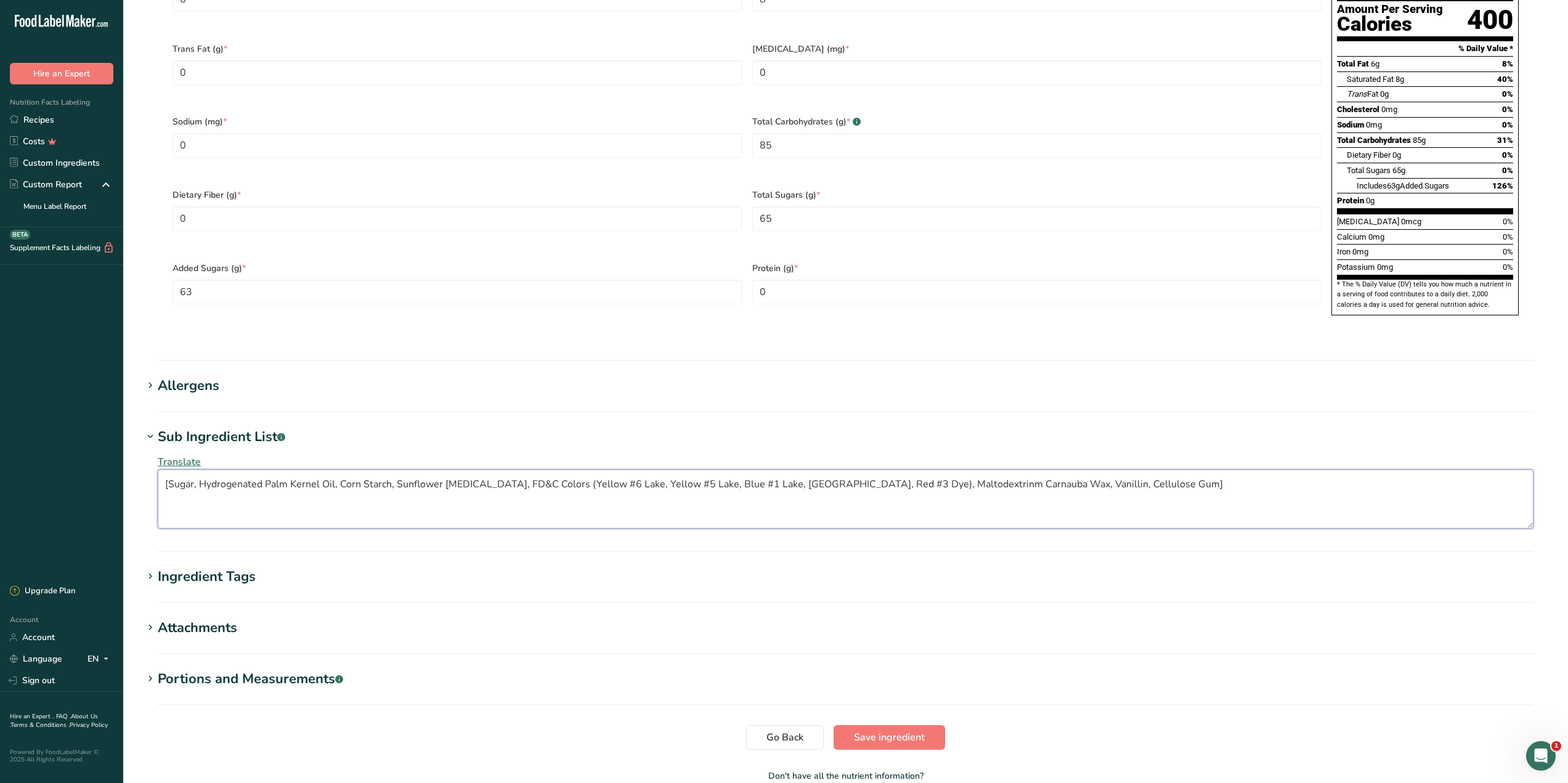
drag, startPoint x: 1136, startPoint y: 457, endPoint x: 136, endPoint y: 425, distance: 1000.5
click at [114, 450] on div ".a-20{fill:#fff;} Hire an Expert Nutrition Facts Labeling Recipes Costs Custom …" at bounding box center [784, 75] width 1568 height 1557
click at [201, 469] on textarea "[" at bounding box center [845, 498] width 1376 height 59
paste textarea "Sugar, Corn Starch, Glucose Powder, Water, Interestified Palm Kernel Oil, Conta…"
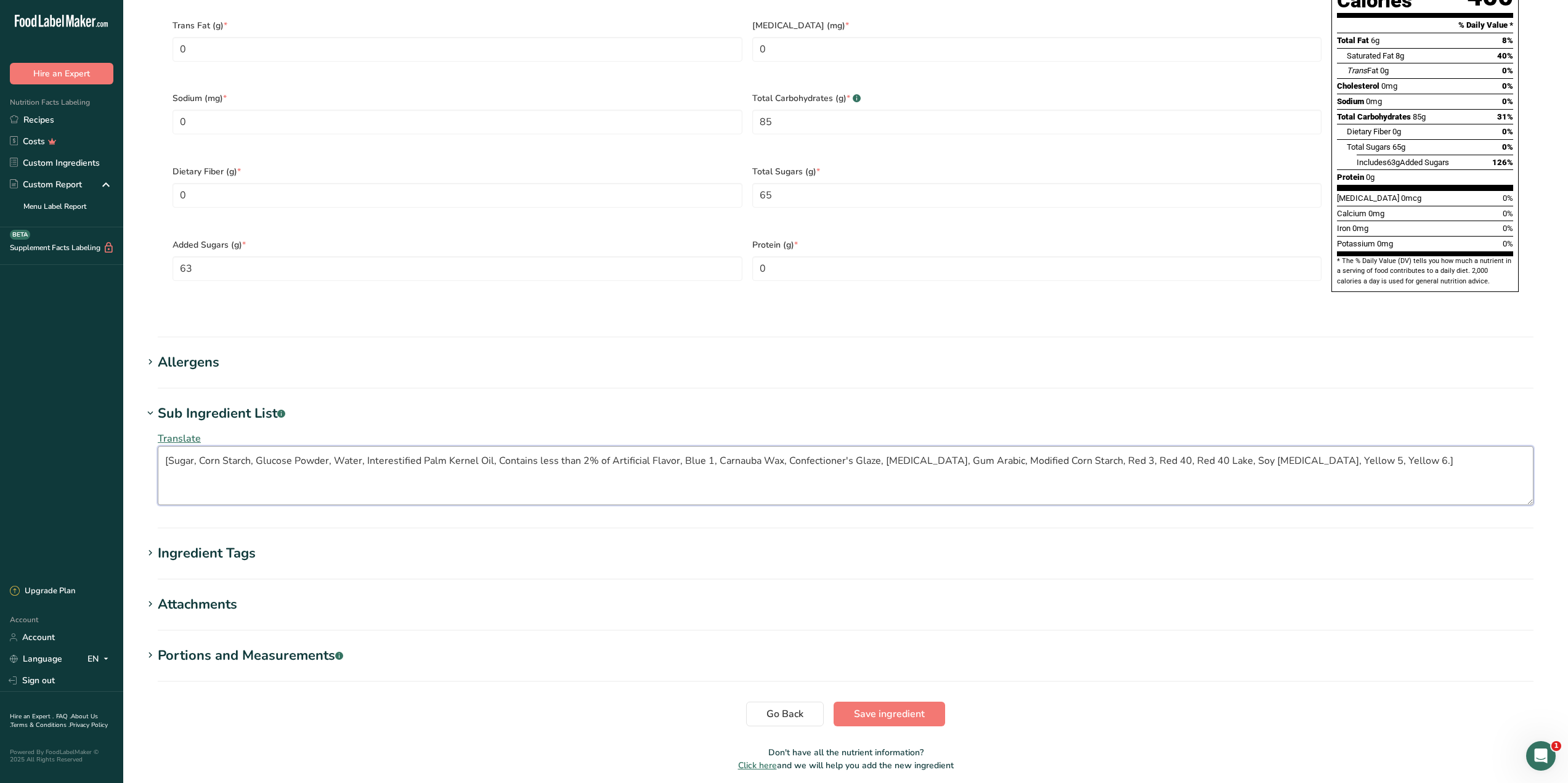
scroll to position [746, 0]
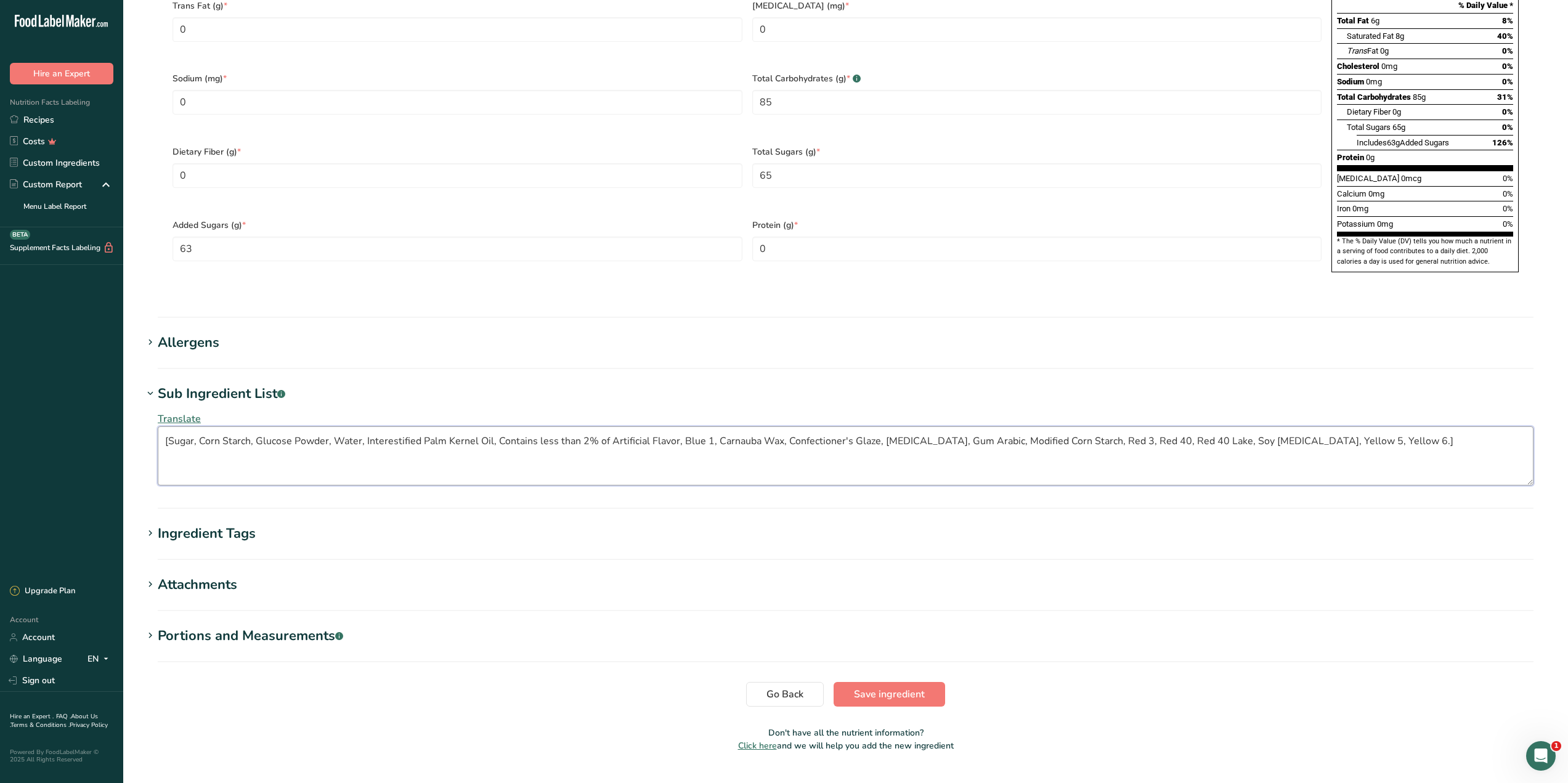
type textarea "[Sugar, Corn Starch, Glucose Powder, Water, Interestified Palm Kernel Oil, Cont…"
click at [208, 523] on div "Ingredient Tags" at bounding box center [207, 533] width 98 height 21
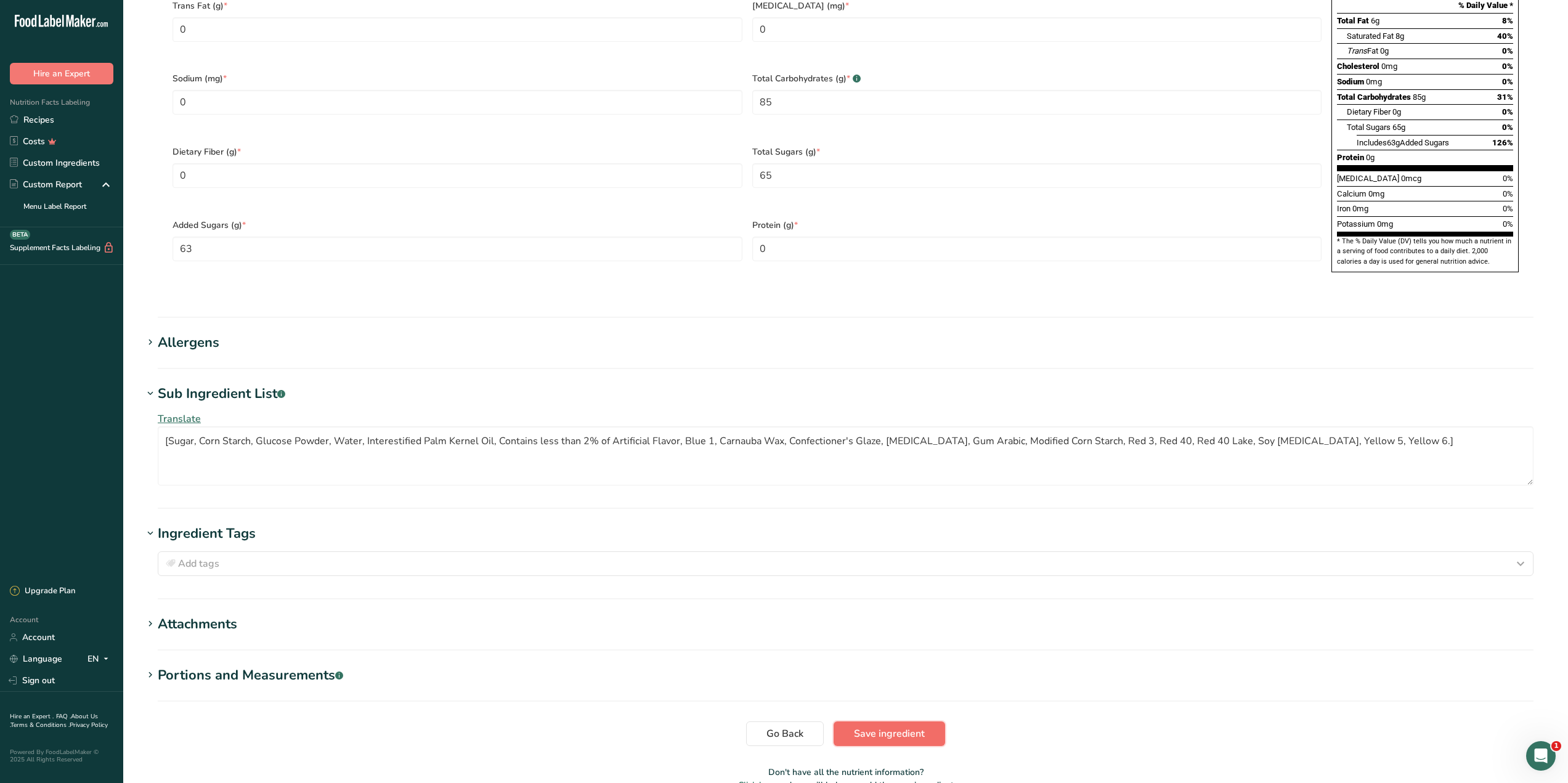
click at [905, 726] on span "Save ingredient" at bounding box center [890, 734] width 71 height 15
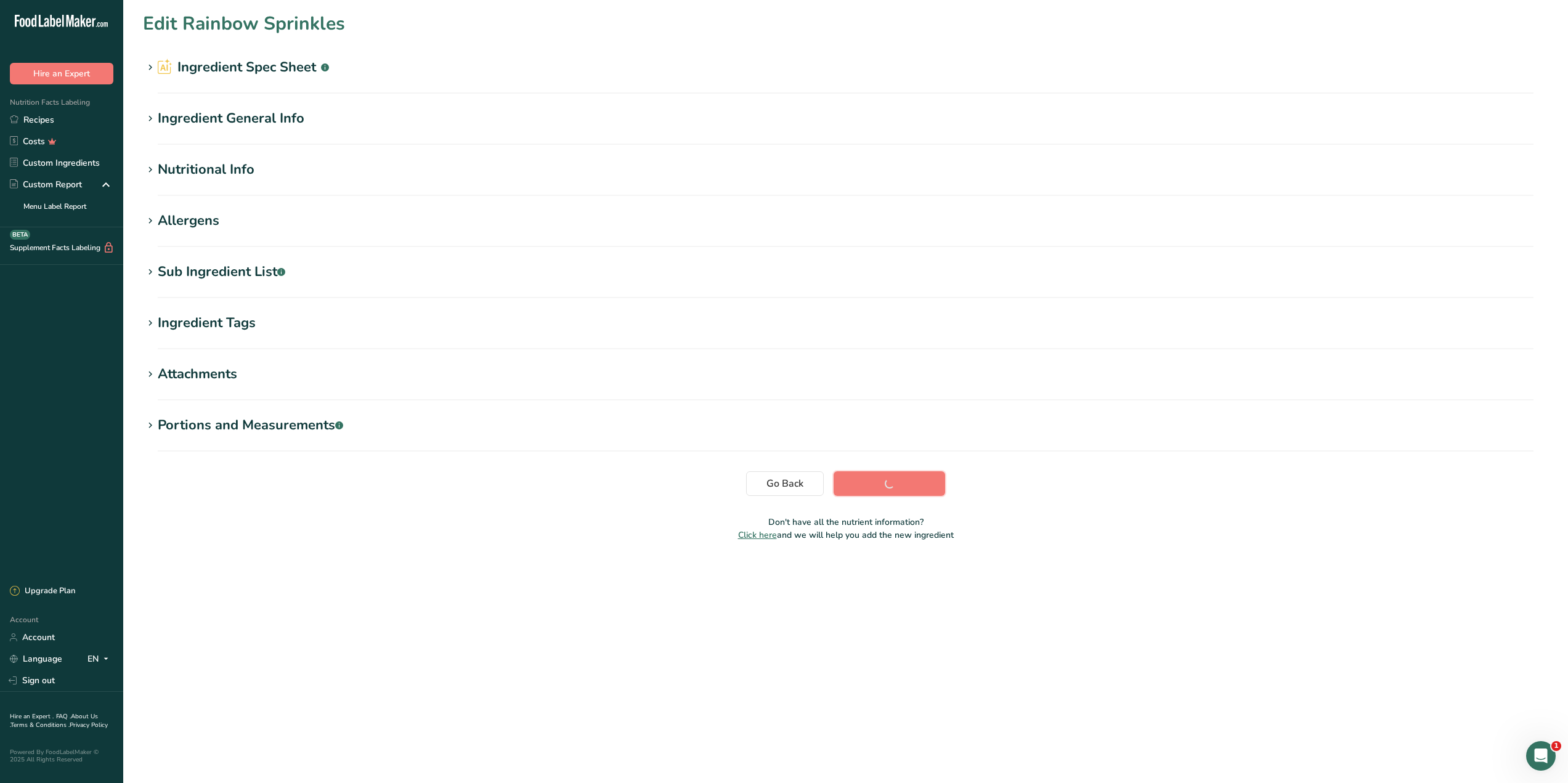
scroll to position [0, 0]
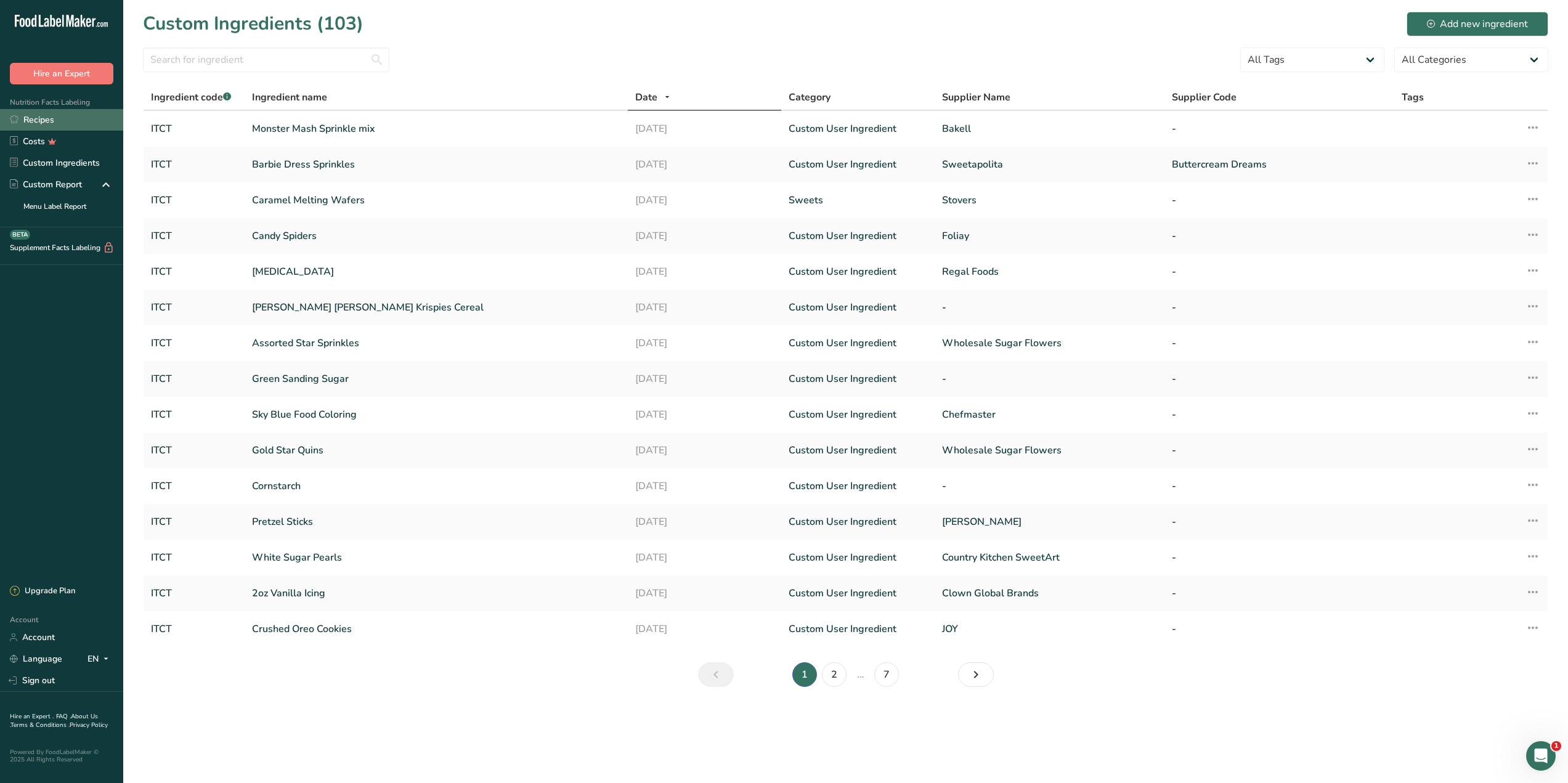
click at [46, 122] on link "Recipes" at bounding box center [61, 120] width 123 height 22
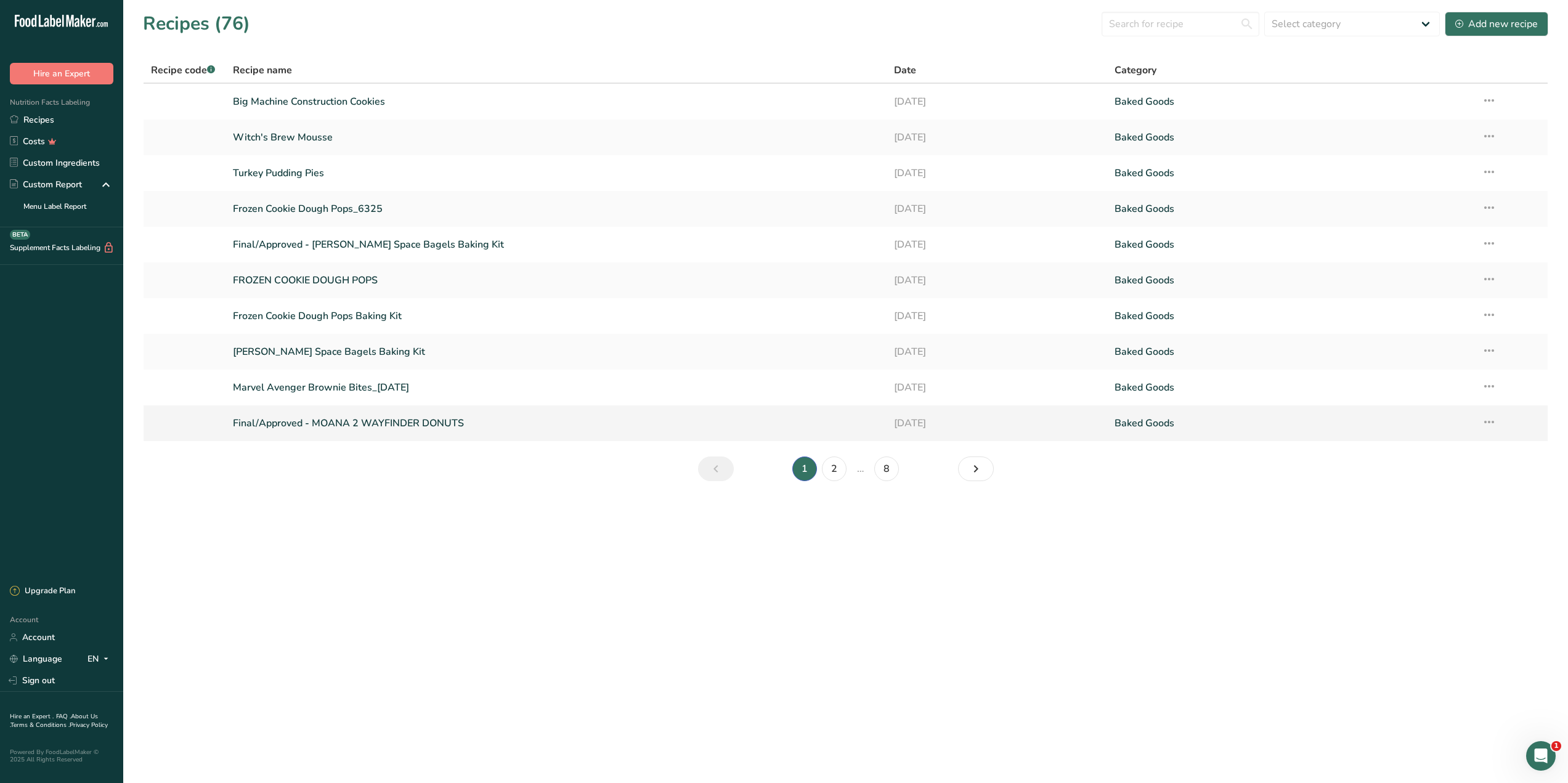
click at [355, 427] on link "Final/Approved - MOANA 2 WAYFINDER DONUTS" at bounding box center [556, 423] width 646 height 26
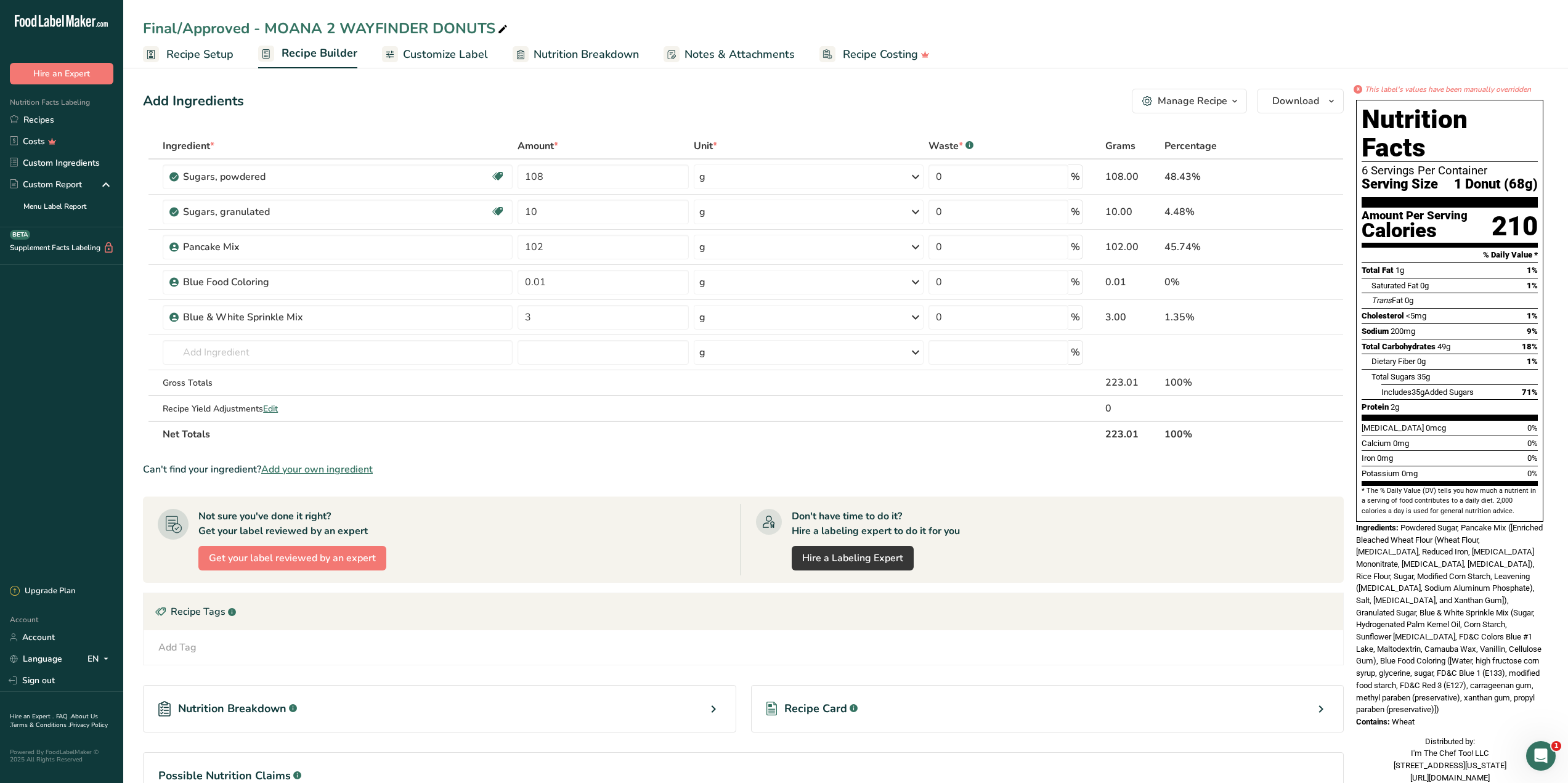
click at [457, 54] on span "Customize Label" at bounding box center [446, 54] width 85 height 17
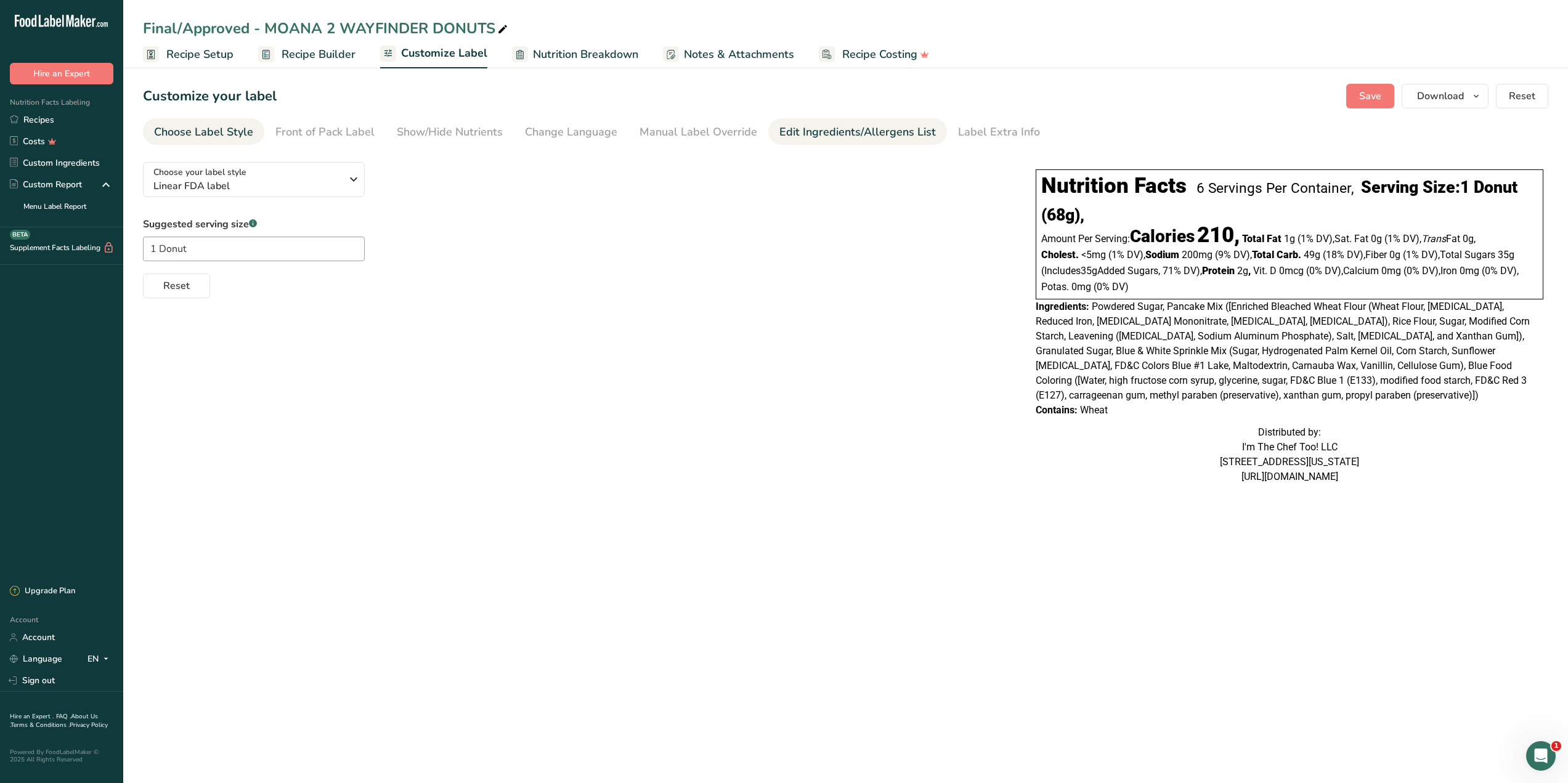
click at [870, 136] on div "Edit Ingredients/Allergens List" at bounding box center [857, 132] width 157 height 17
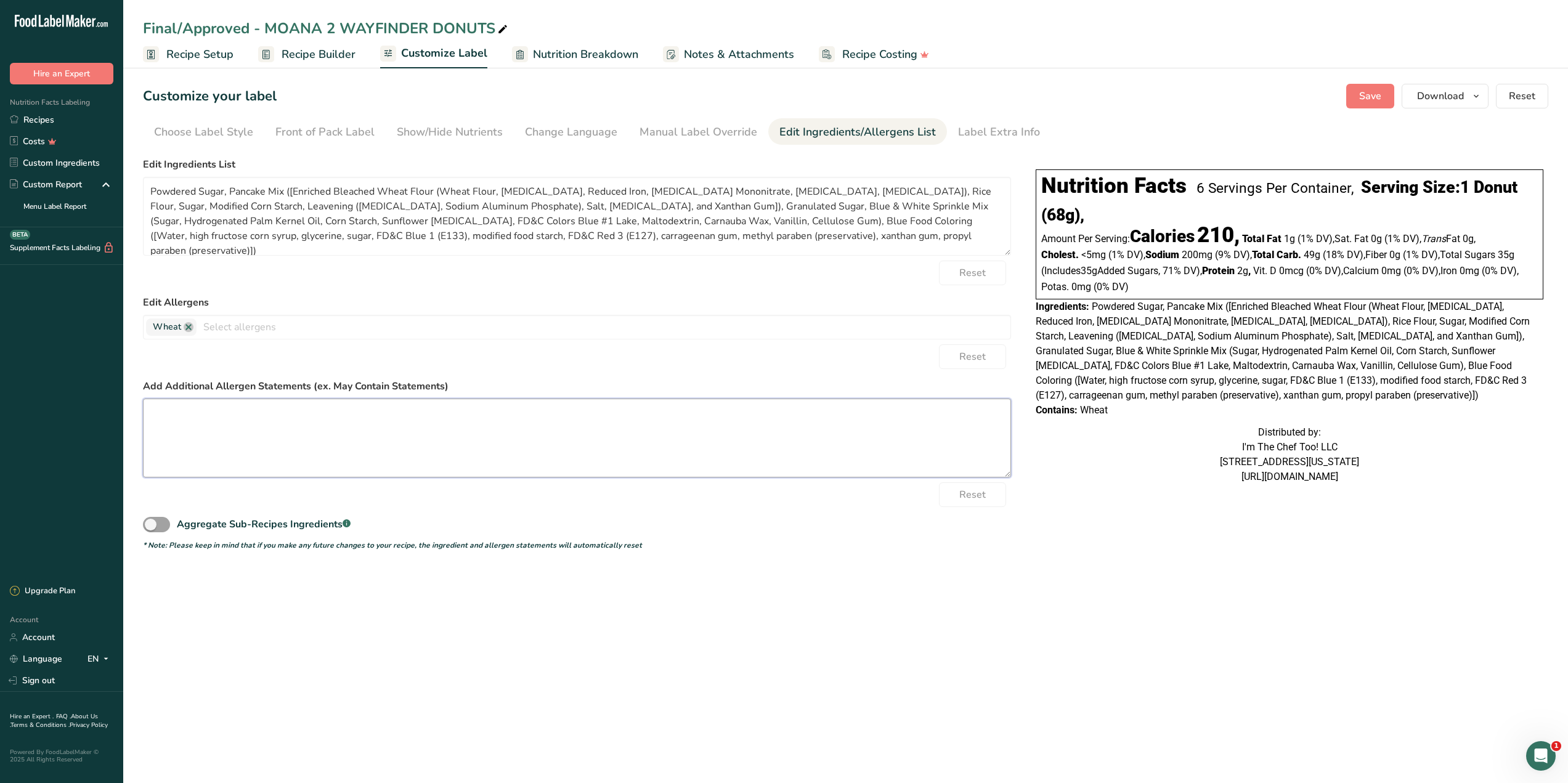
click at [757, 420] on textarea at bounding box center [577, 438] width 868 height 79
click at [963, 131] on div "Label Extra Info" at bounding box center [998, 132] width 82 height 17
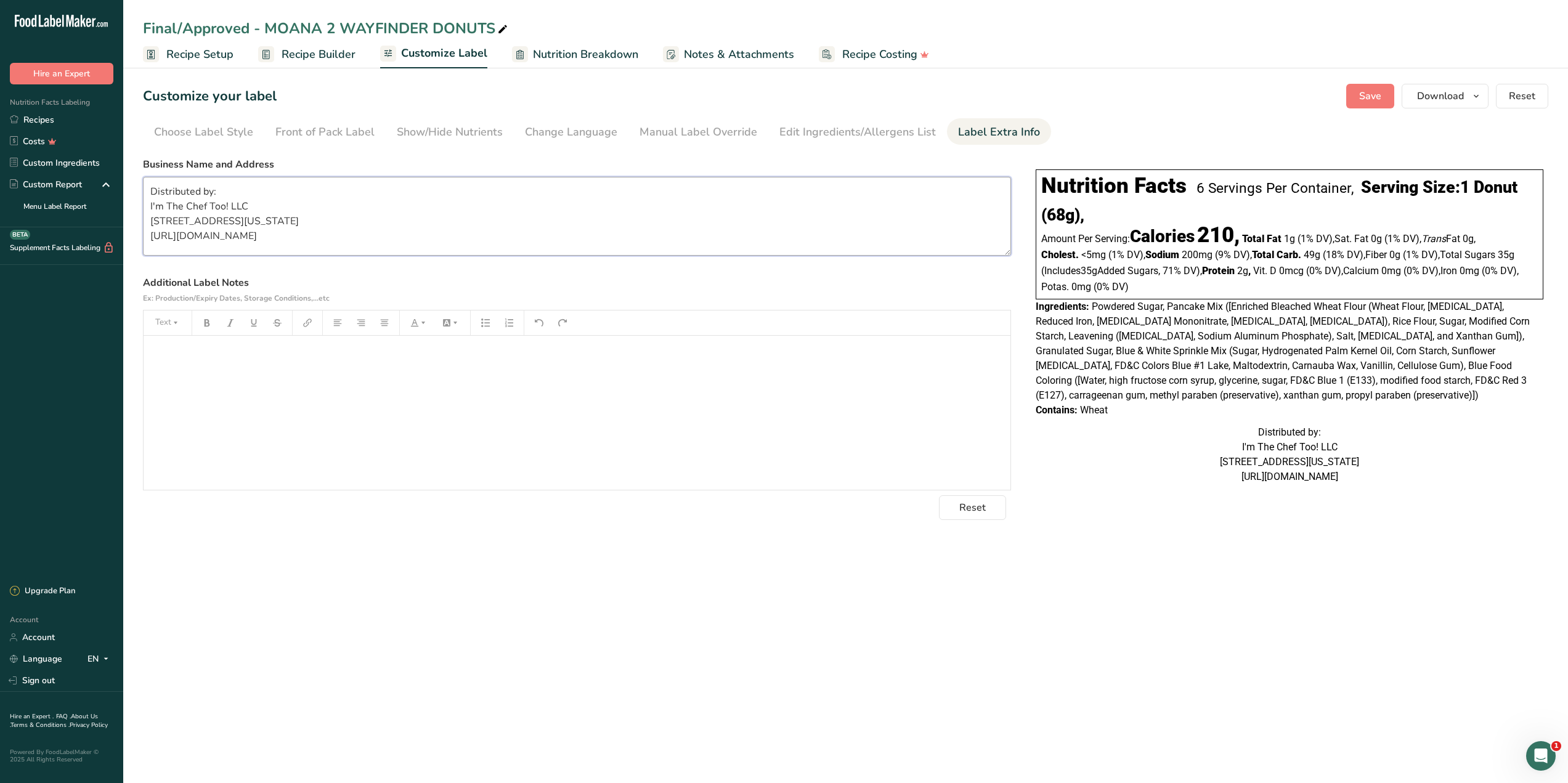
drag, startPoint x: 387, startPoint y: 233, endPoint x: 165, endPoint y: 223, distance: 222.2
click at [165, 223] on textarea "Distributed by: I'm The Chef Too! LLC [STREET_ADDRESS][US_STATE] [URL][DOMAIN_N…" at bounding box center [577, 216] width 868 height 79
drag, startPoint x: 177, startPoint y: 197, endPoint x: 168, endPoint y: 196, distance: 9.1
click at [178, 197] on textarea "Distributed by: I'm The Chef Too! LLC [STREET_ADDRESS][US_STATE] [URL][DOMAIN_N…" at bounding box center [577, 216] width 868 height 79
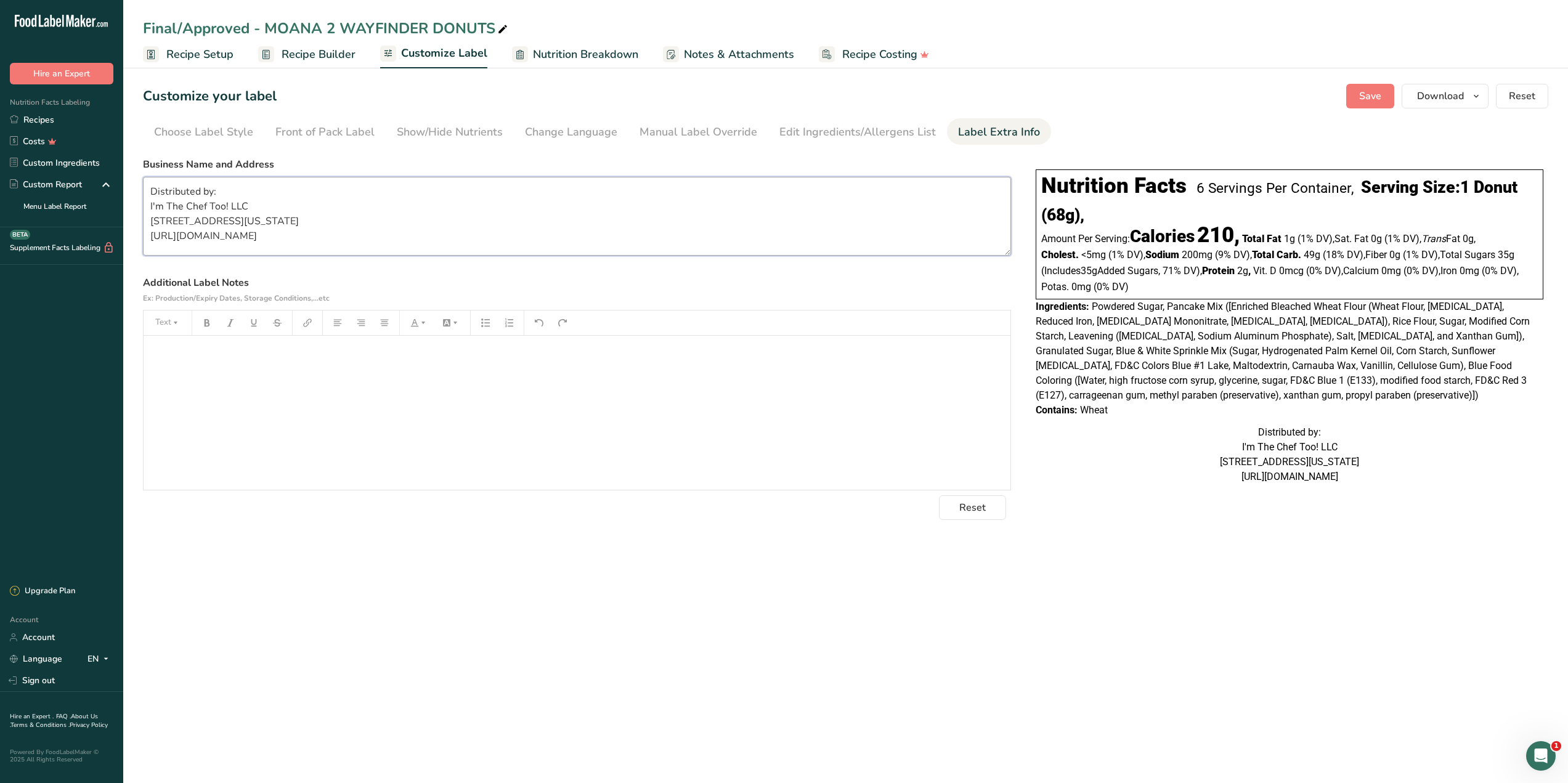
drag, startPoint x: 152, startPoint y: 189, endPoint x: 386, endPoint y: 312, distance: 264.4
click at [386, 312] on section "Business Name and Address Distributed by: I'm The Chef Too! LLC 600 Northpark C…" at bounding box center [577, 339] width 868 height 363
drag, startPoint x: 429, startPoint y: 497, endPoint x: 1139, endPoint y: 716, distance: 743.0
click at [1136, 716] on main "Final/Approved - MOANA 2 WAYFINDER DONUTS Recipe Setup Recipe Builder Customize…" at bounding box center [784, 391] width 1568 height 783
click at [473, 424] on div "﻿" at bounding box center [577, 412] width 867 height 154
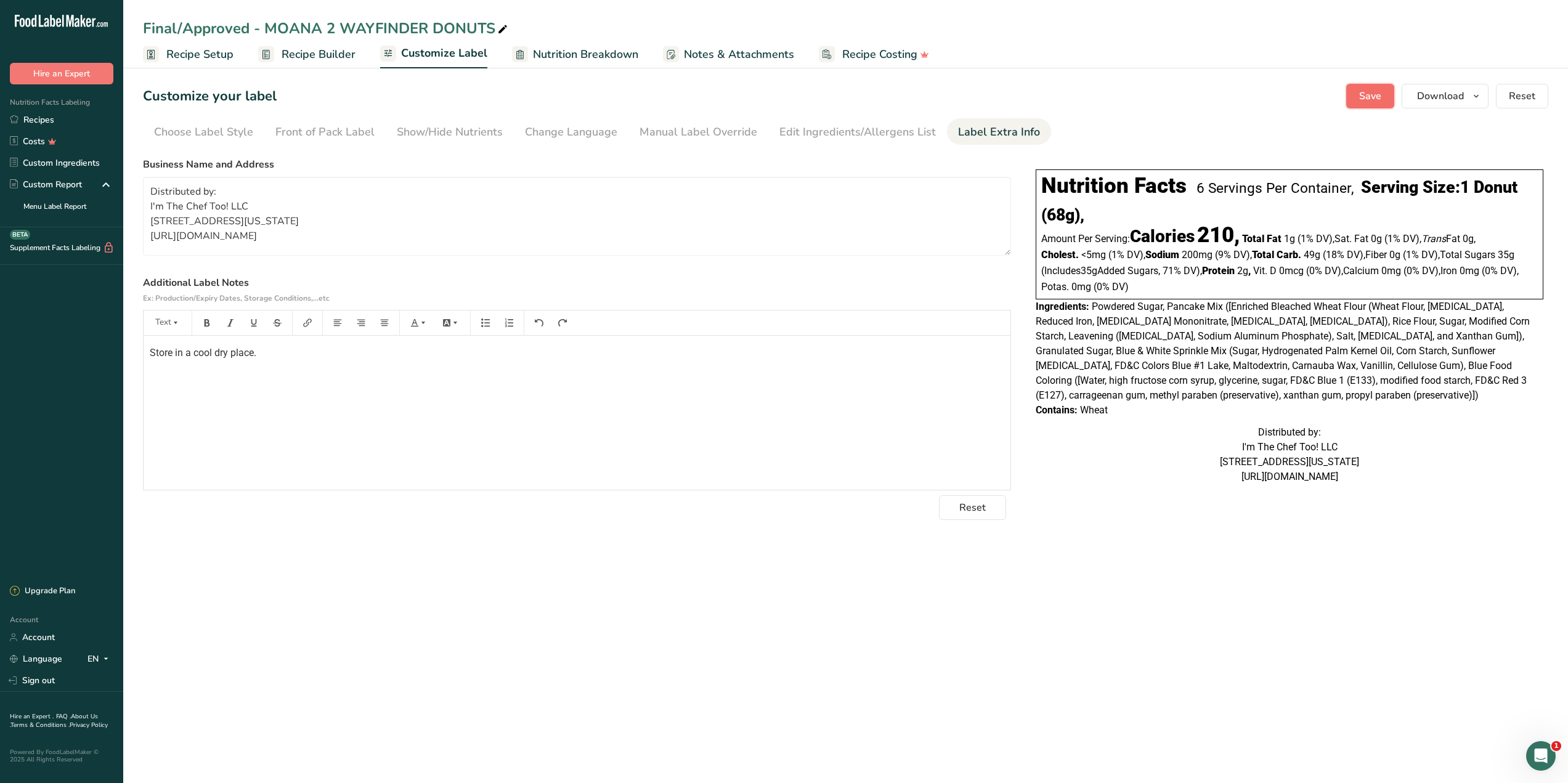
click at [1377, 95] on span "Save" at bounding box center [1370, 96] width 22 height 15
click at [865, 134] on div "Edit Ingredients/Allergens List" at bounding box center [857, 132] width 157 height 17
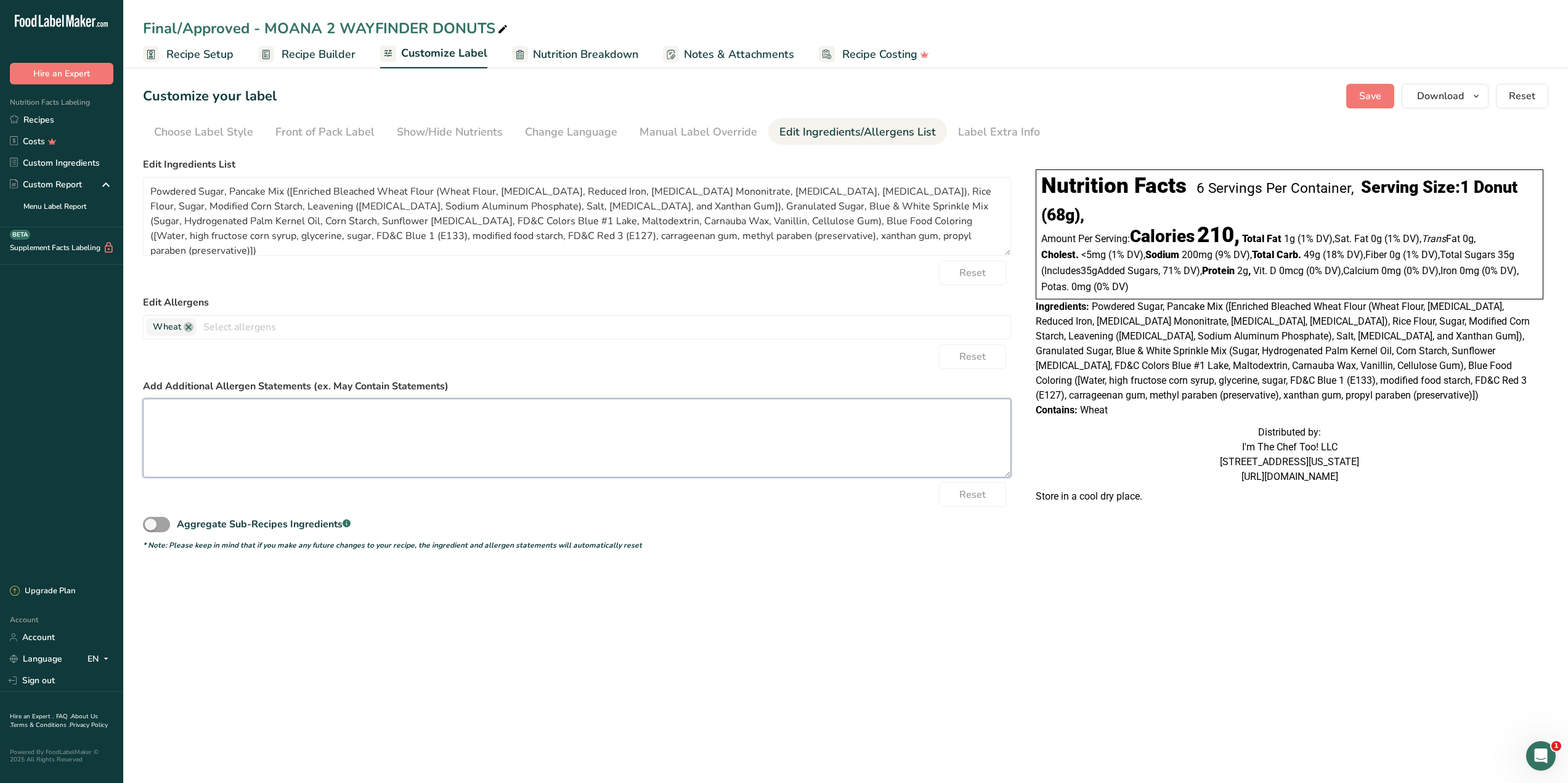
click at [296, 423] on textarea at bounding box center [577, 438] width 868 height 79
click at [561, 436] on textarea at bounding box center [577, 438] width 868 height 79
paste textarea "WARNING: Ingredients may be processed on the same equipment or may contain trac…"
type textarea "WARNING: Ingredients may be processed on the same equipment or may contain trac…"
click at [1370, 102] on span "Save" at bounding box center [1370, 96] width 22 height 15
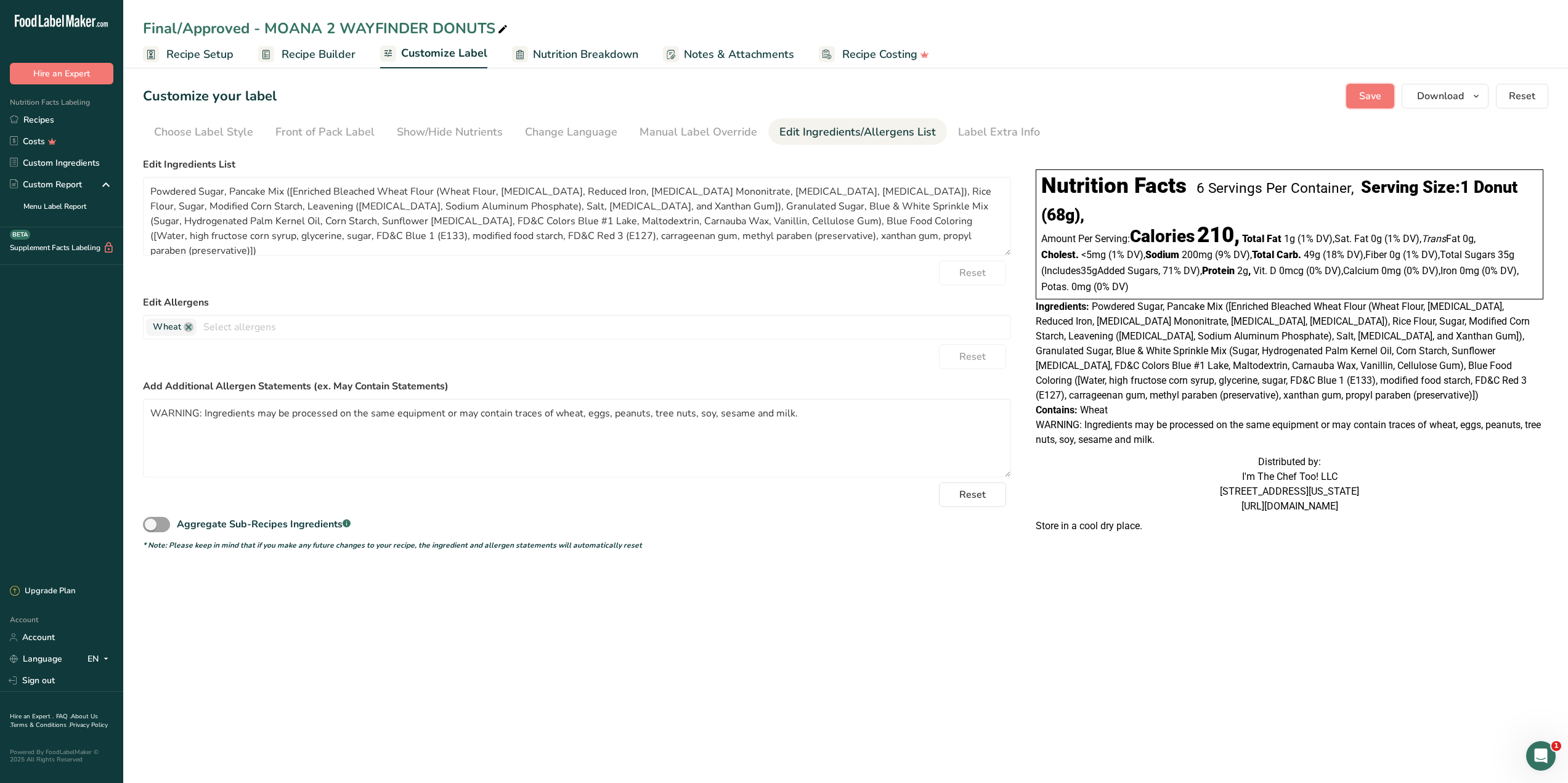
click at [1384, 92] on button "Save" at bounding box center [1370, 95] width 48 height 24
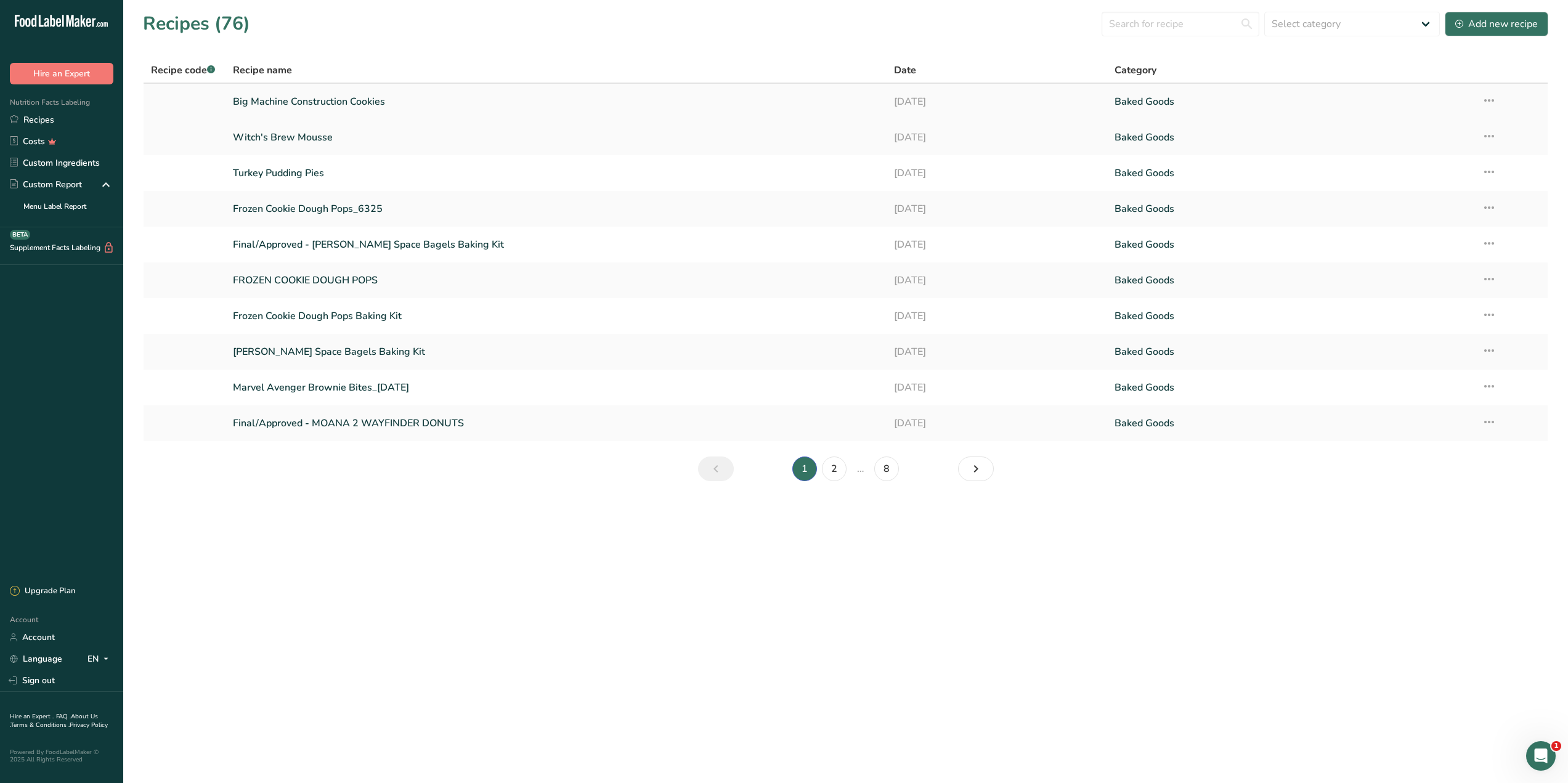
click at [317, 99] on link "Big Machine Construction Cookies" at bounding box center [556, 101] width 646 height 26
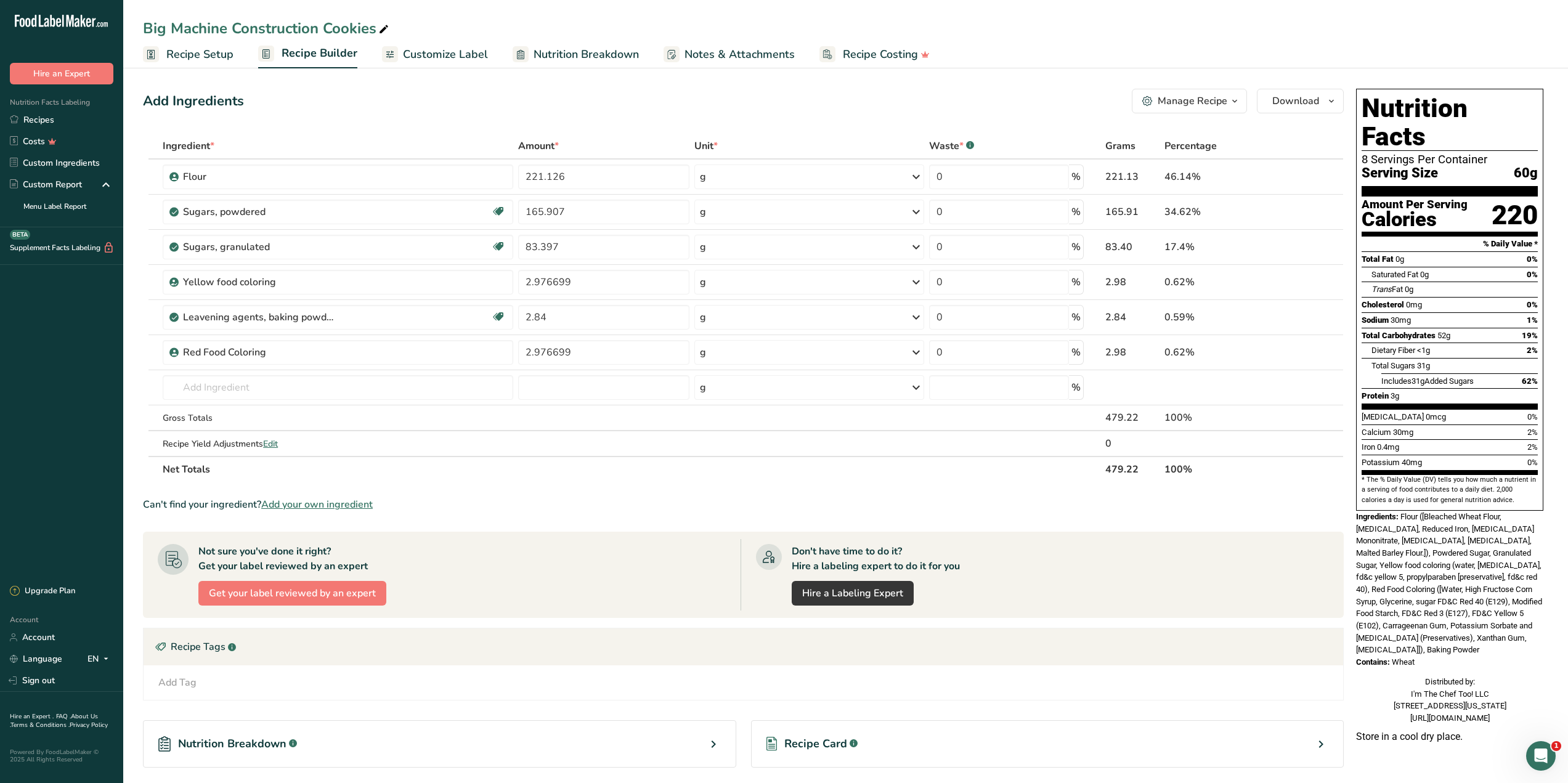
drag, startPoint x: 587, startPoint y: 49, endPoint x: 490, endPoint y: 49, distance: 97.0
click at [588, 49] on span "Nutrition Breakdown" at bounding box center [586, 54] width 105 height 17
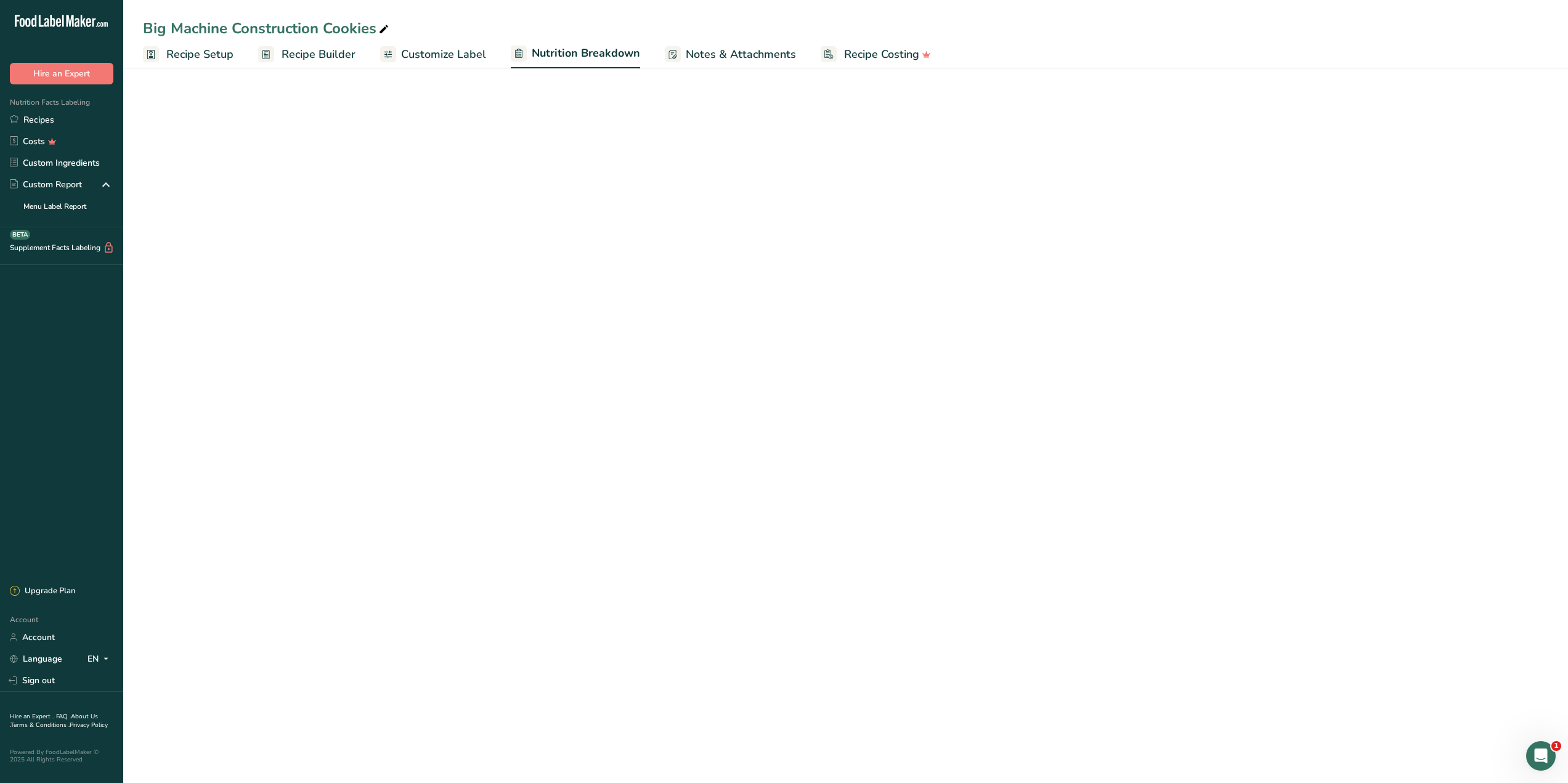
click at [450, 50] on span "Customize Label" at bounding box center [444, 54] width 85 height 17
select select "Calories"
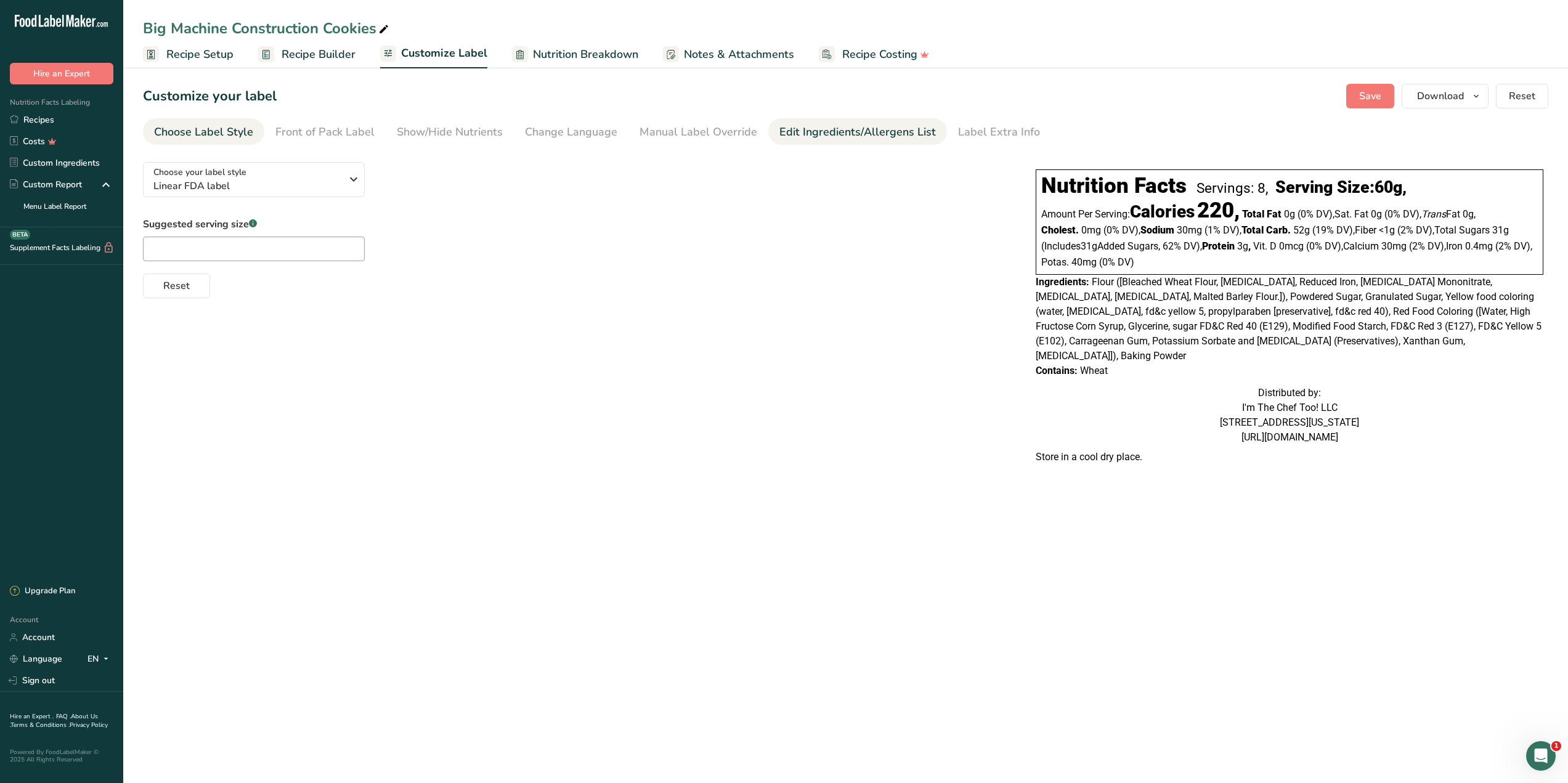
click at [823, 132] on div "Edit Ingredients/Allergens List" at bounding box center [857, 132] width 157 height 17
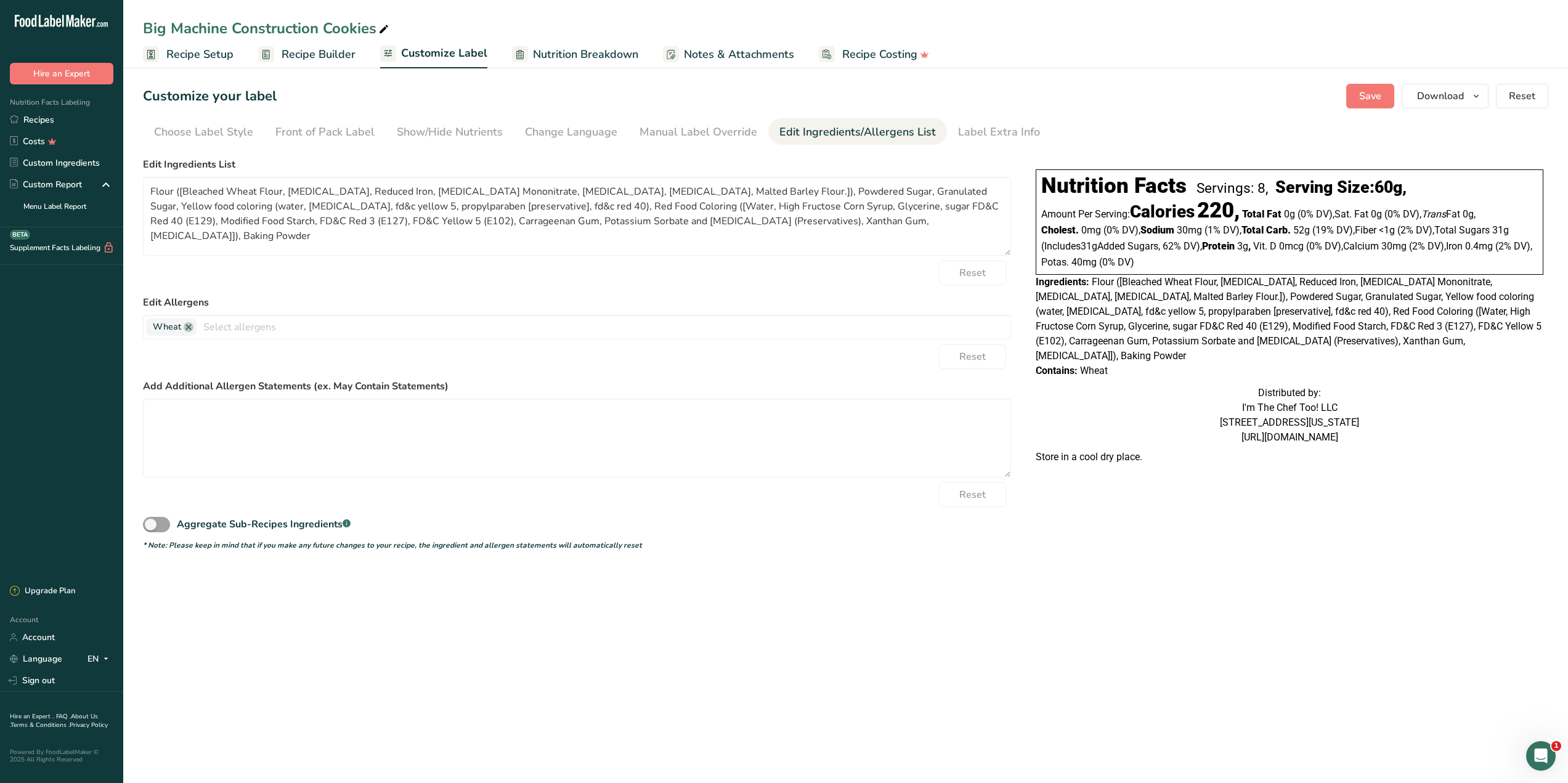
drag, startPoint x: 35, startPoint y: 119, endPoint x: 953, endPoint y: 618, distance: 1044.9
click at [1000, 653] on main "Big Machine Construction Cookies Recipe Setup Recipe Builder Customize Label Nu…" at bounding box center [784, 391] width 1568 height 783
click at [50, 127] on link "Recipes" at bounding box center [61, 120] width 123 height 22
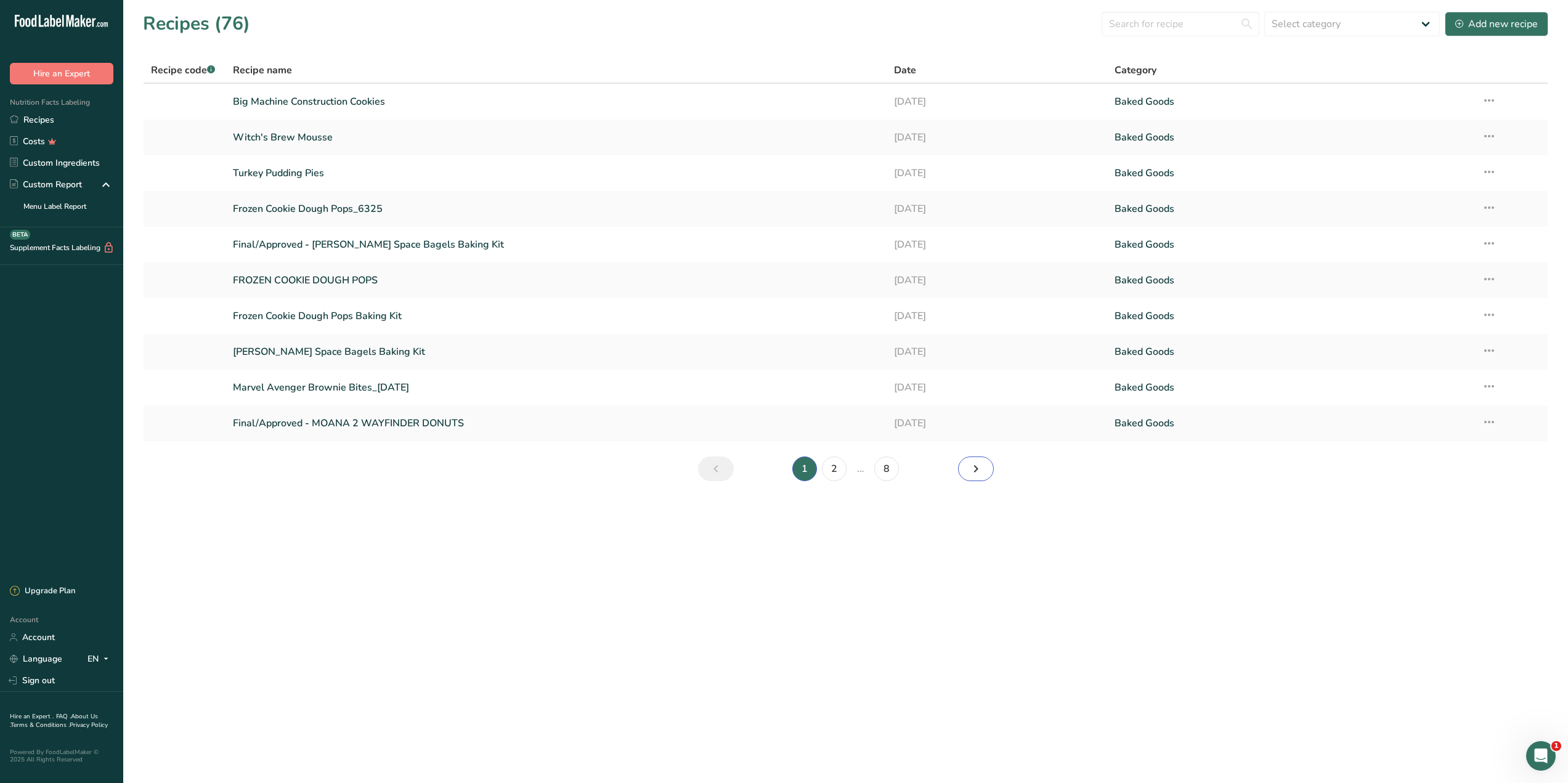
click at [963, 464] on link "Next page" at bounding box center [975, 469] width 36 height 24
click at [262, 430] on link "Python Pretzels" at bounding box center [556, 423] width 646 height 26
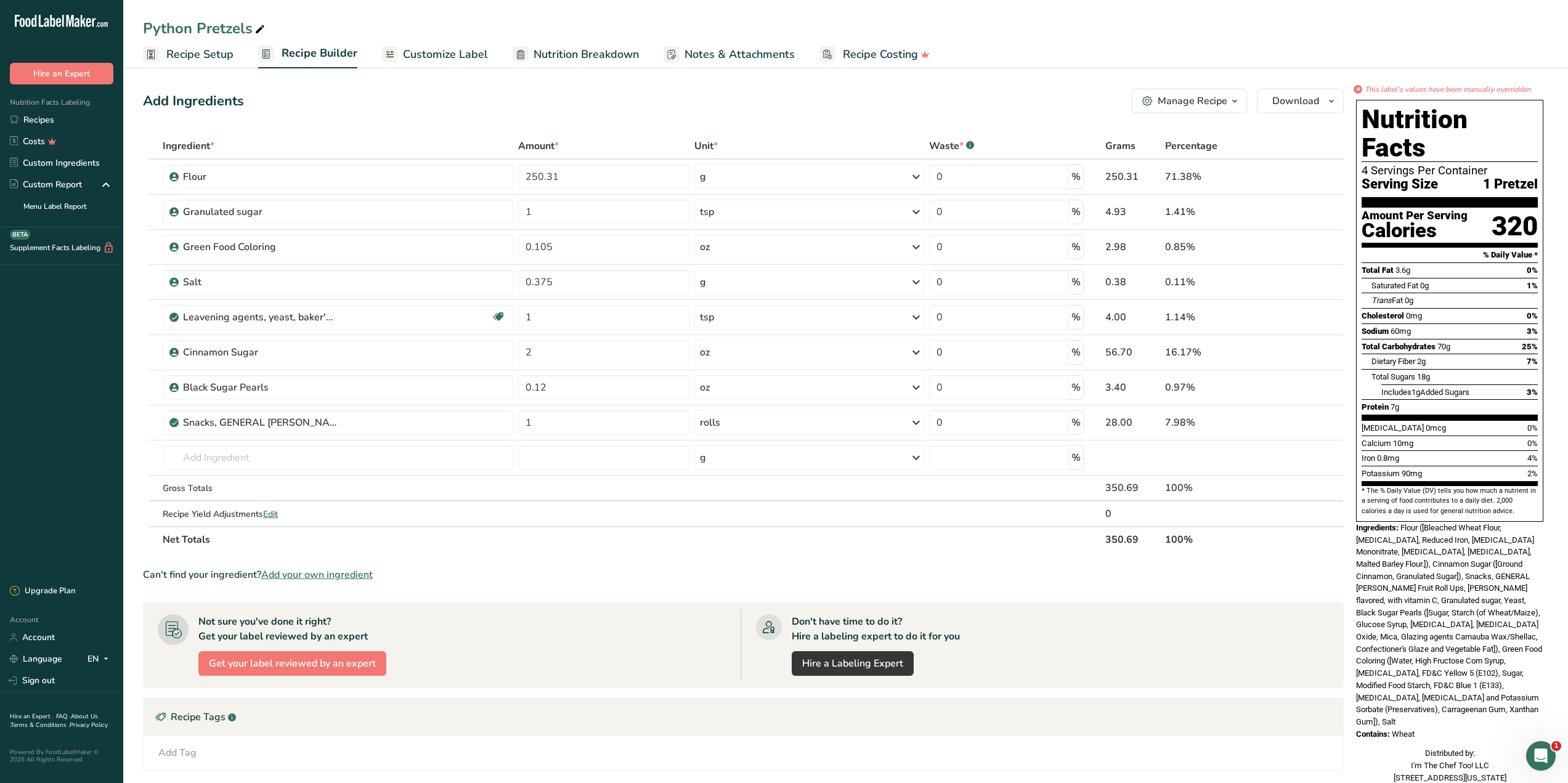
click at [568, 62] on span "Nutrition Breakdown" at bounding box center [586, 54] width 105 height 17
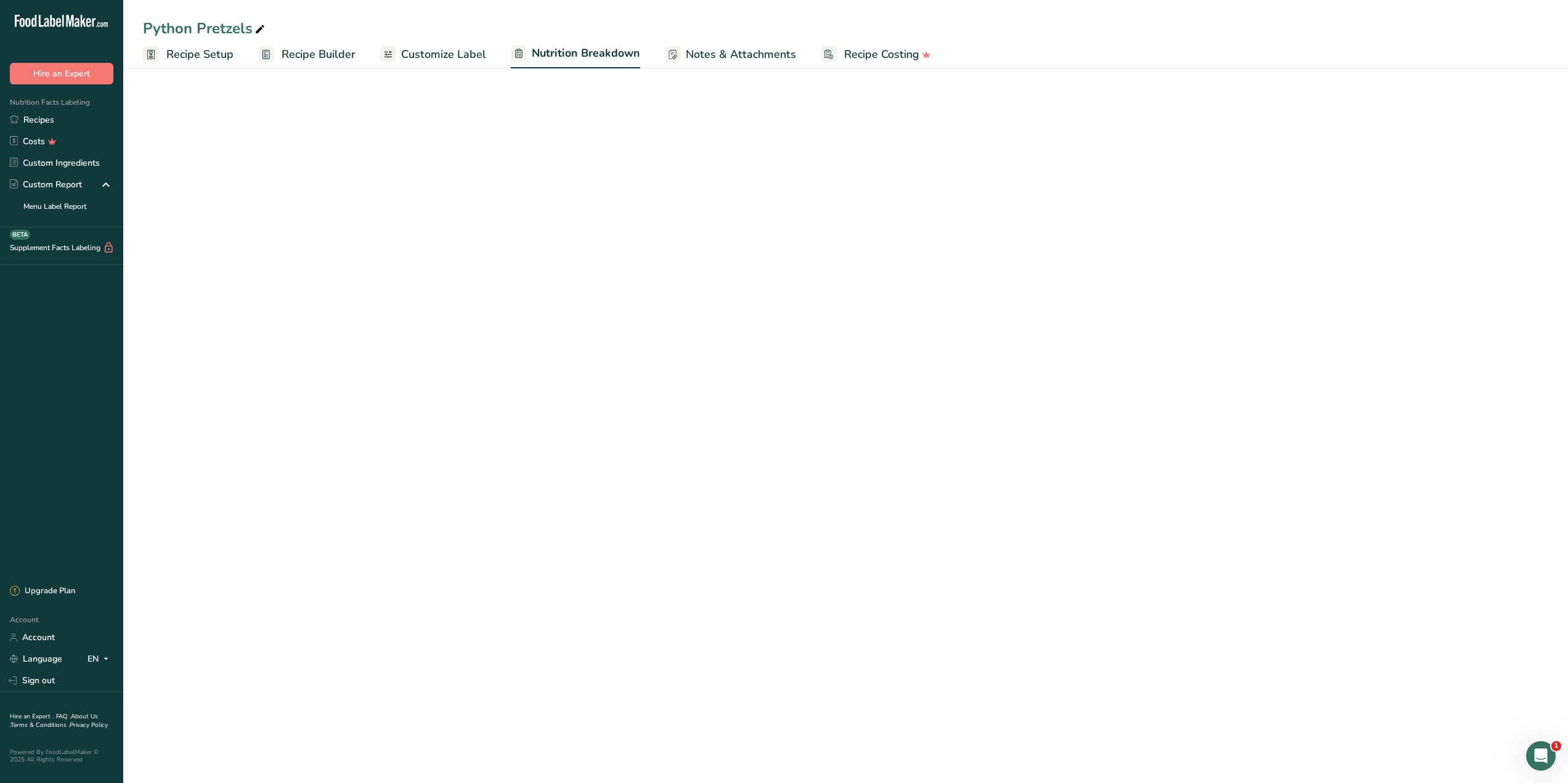
select select "Calories"
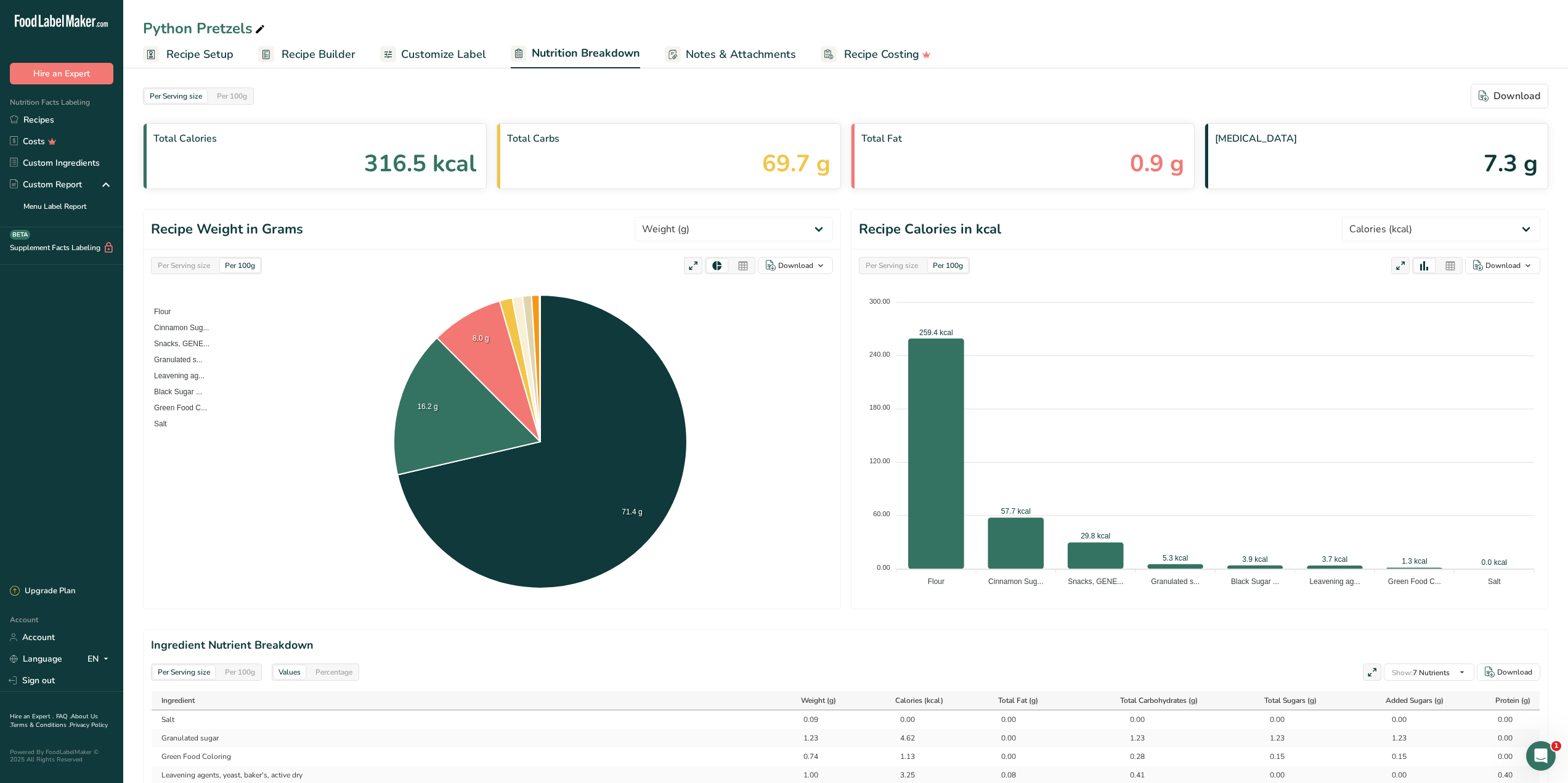
click at [441, 47] on span "Customize Label" at bounding box center [444, 54] width 85 height 17
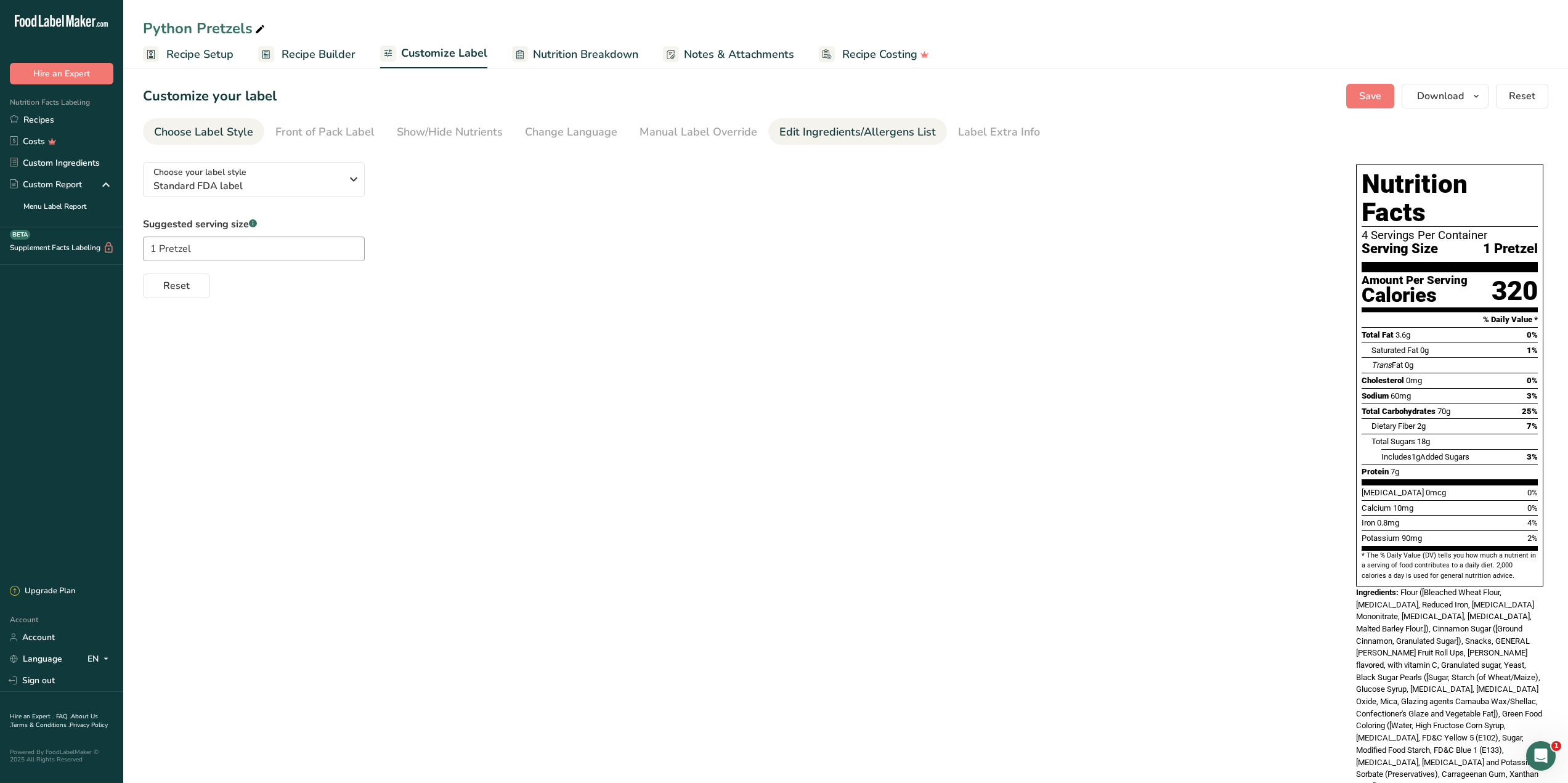
click at [852, 142] on link "Edit Ingredients/Allergens List" at bounding box center [857, 132] width 157 height 27
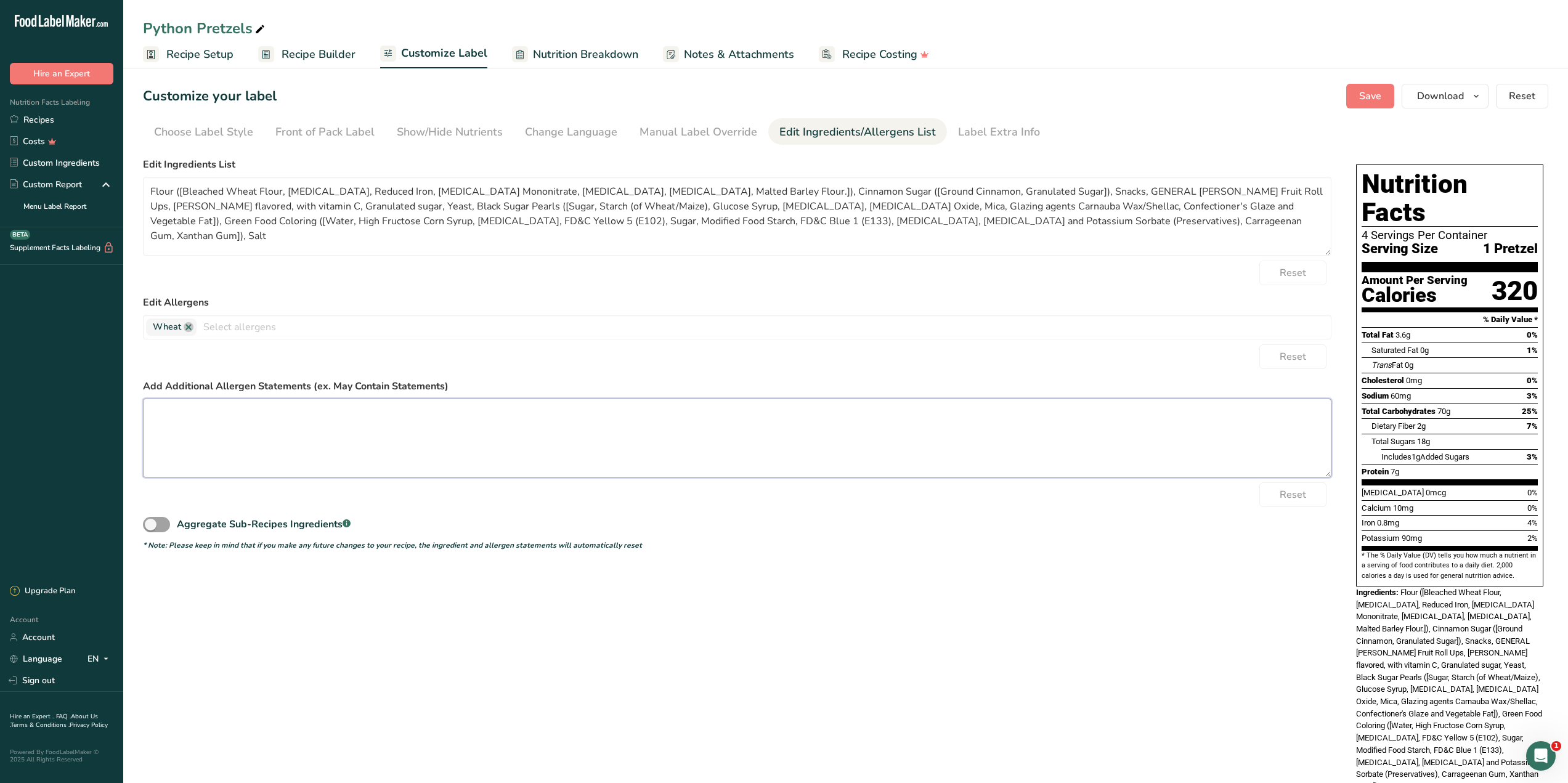
click at [813, 452] on textarea at bounding box center [737, 438] width 1189 height 79
drag, startPoint x: 19, startPoint y: 114, endPoint x: 724, endPoint y: 178, distance: 707.9
click at [19, 114] on link "Recipes" at bounding box center [61, 120] width 123 height 22
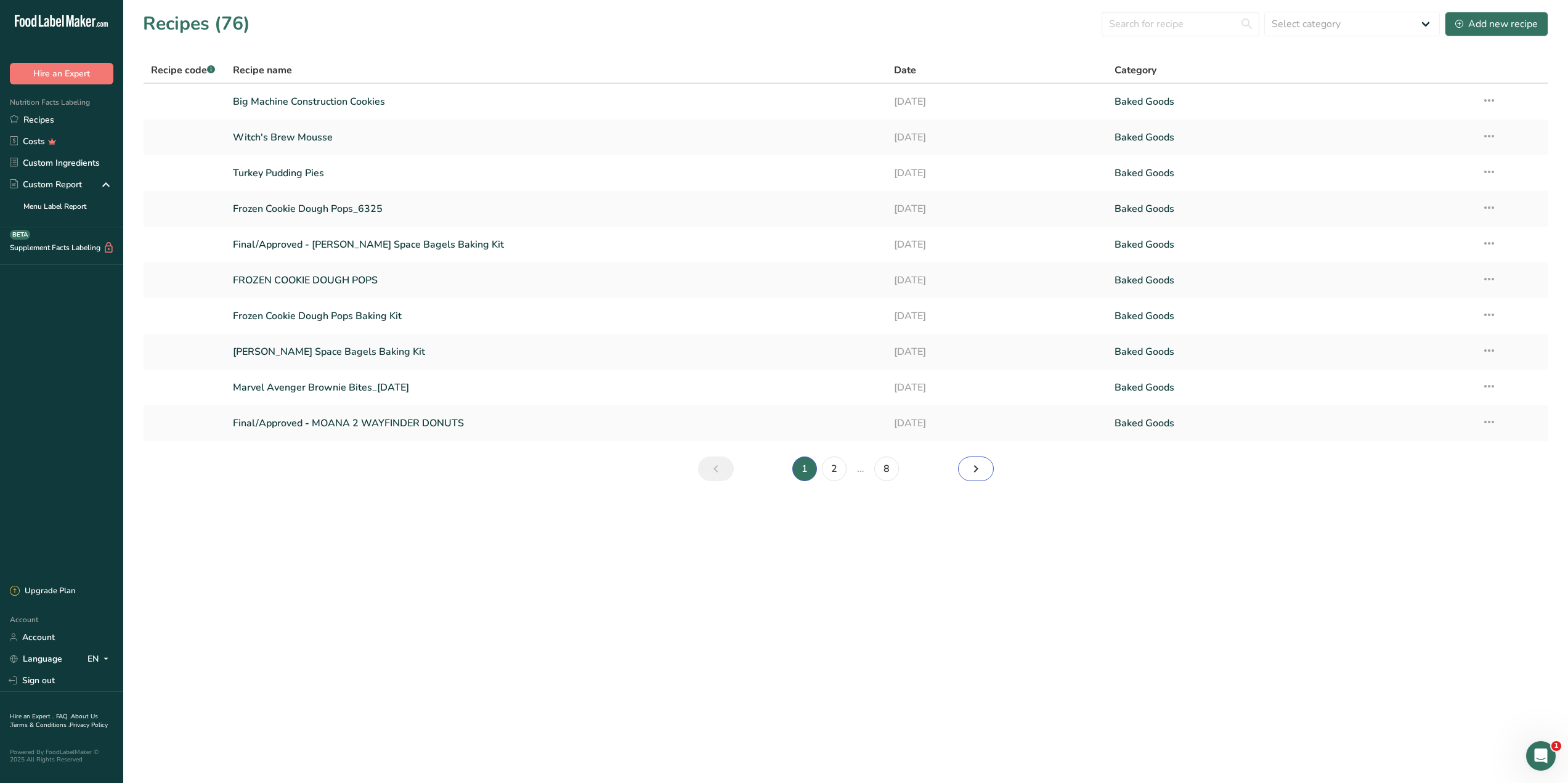
click at [970, 472] on icon "Next page" at bounding box center [976, 469] width 15 height 22
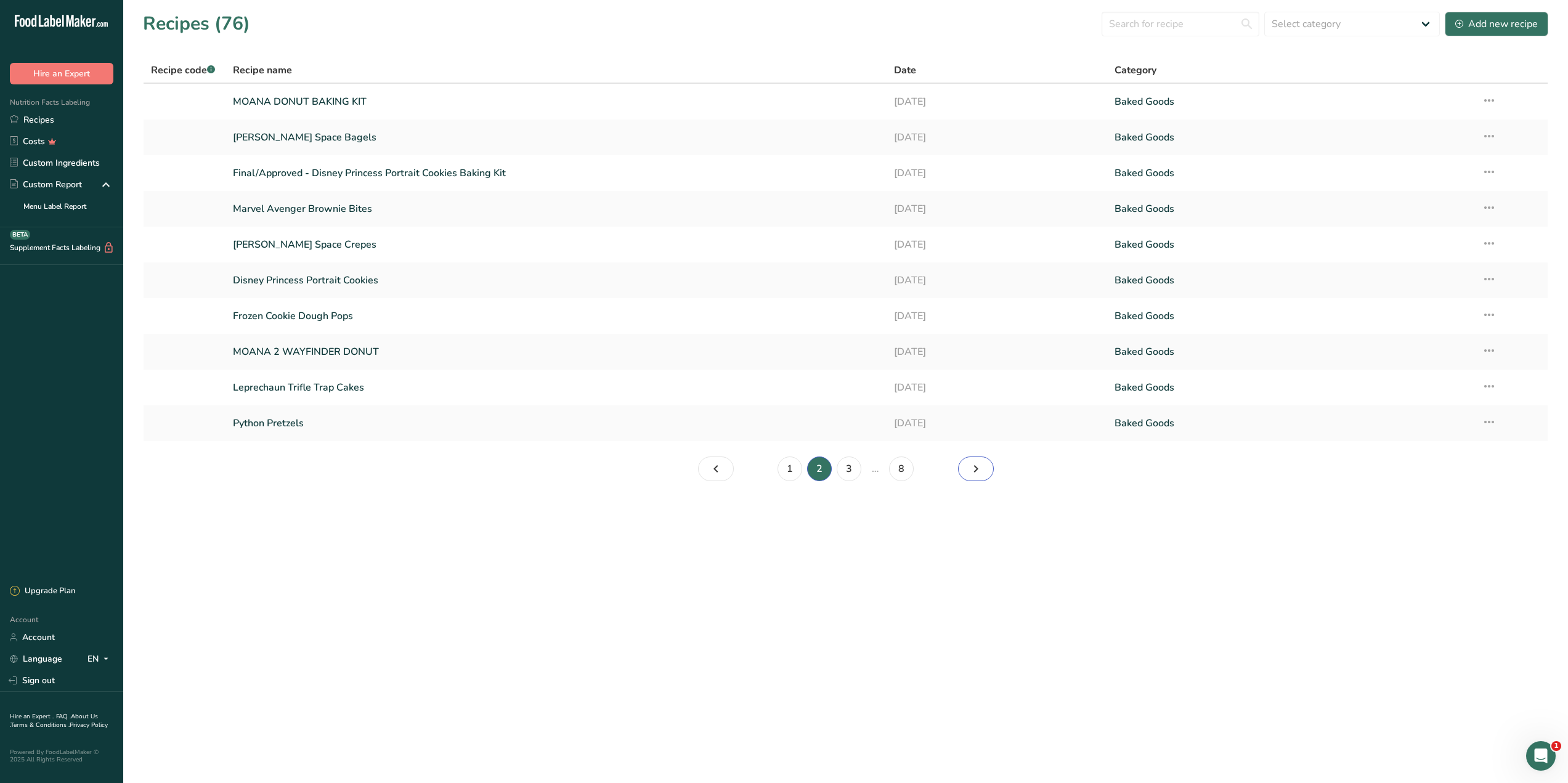
click at [975, 467] on icon "Page 3." at bounding box center [976, 469] width 15 height 22
click at [286, 101] on link "WILD TURTLE WHOOPIE PIES" at bounding box center [556, 101] width 646 height 26
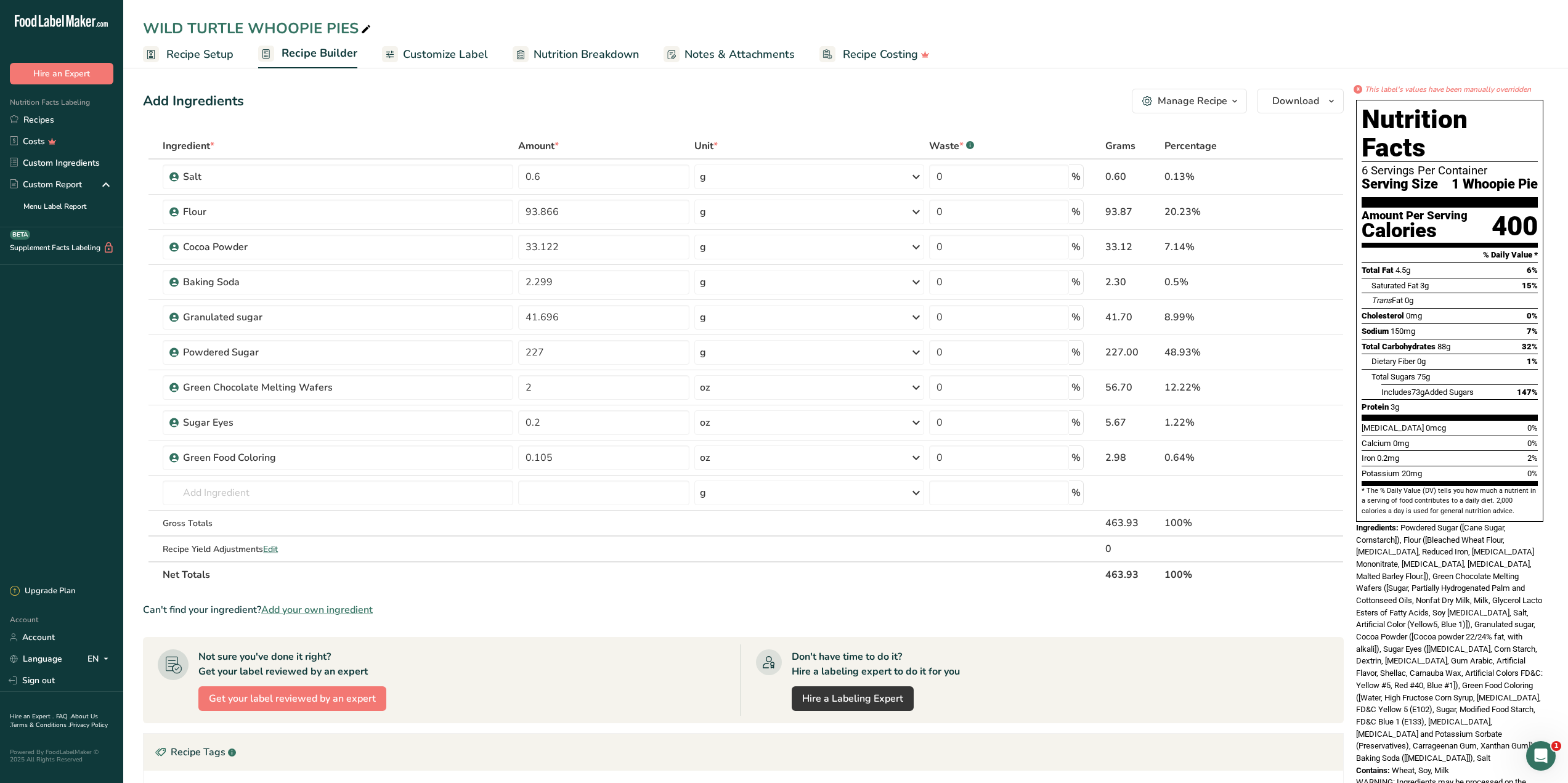
click at [558, 55] on span "Nutrition Breakdown" at bounding box center [586, 54] width 105 height 17
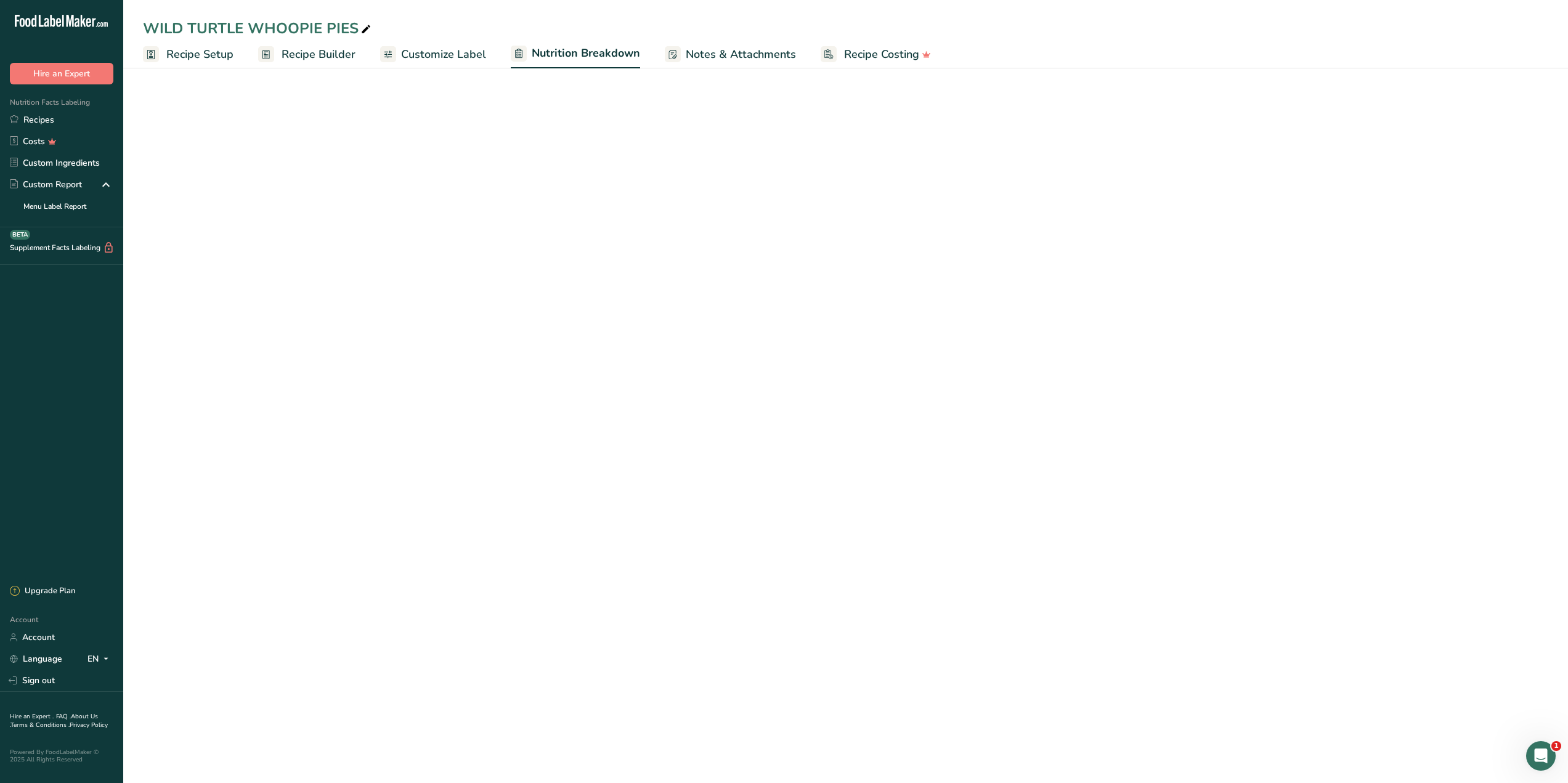
select select "Calories"
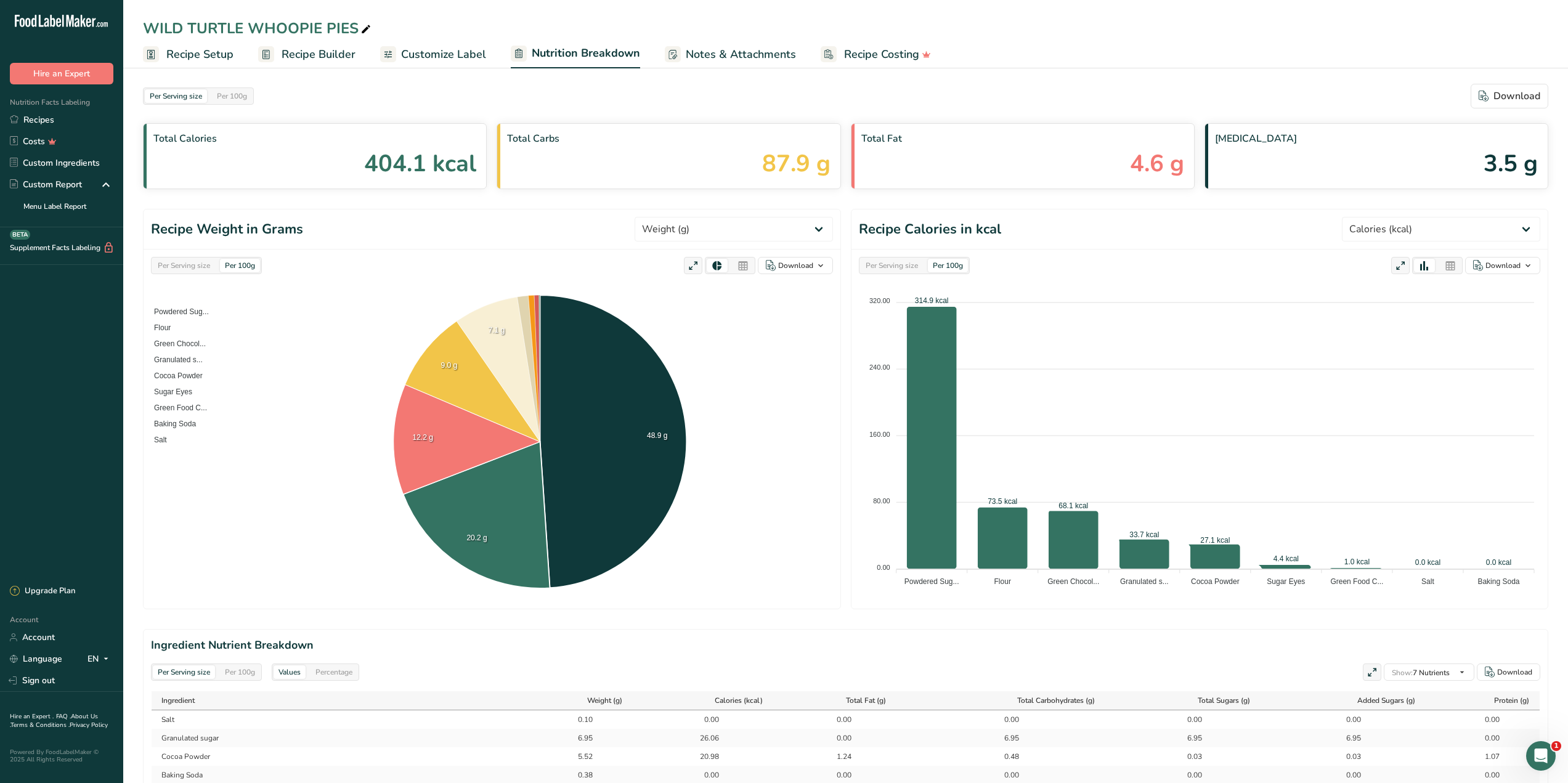
click at [468, 53] on span "Customize Label" at bounding box center [444, 54] width 85 height 17
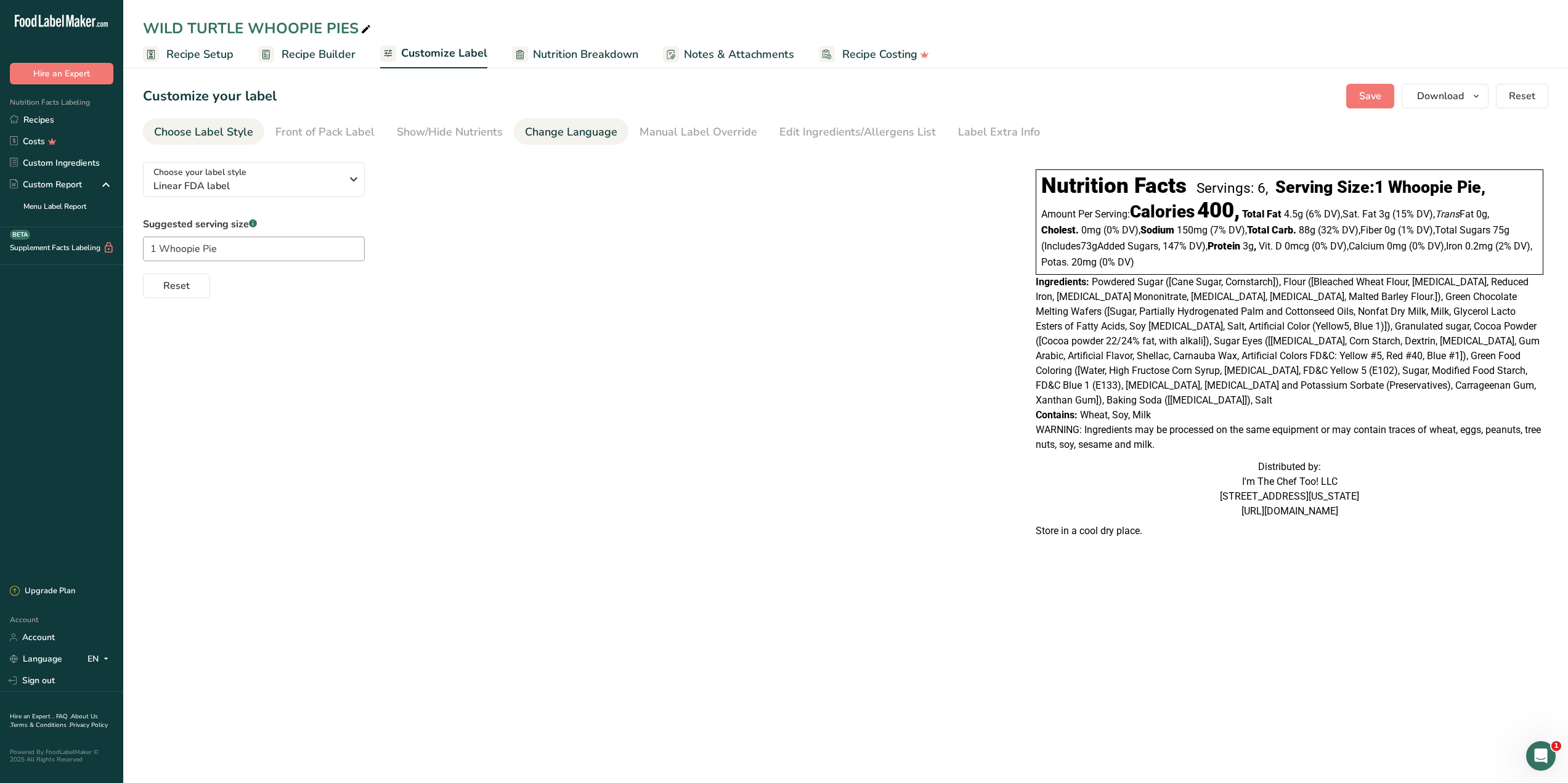
click at [570, 119] on link "Change Language" at bounding box center [571, 132] width 92 height 27
click at [670, 130] on div "Manual Label Override" at bounding box center [698, 132] width 118 height 17
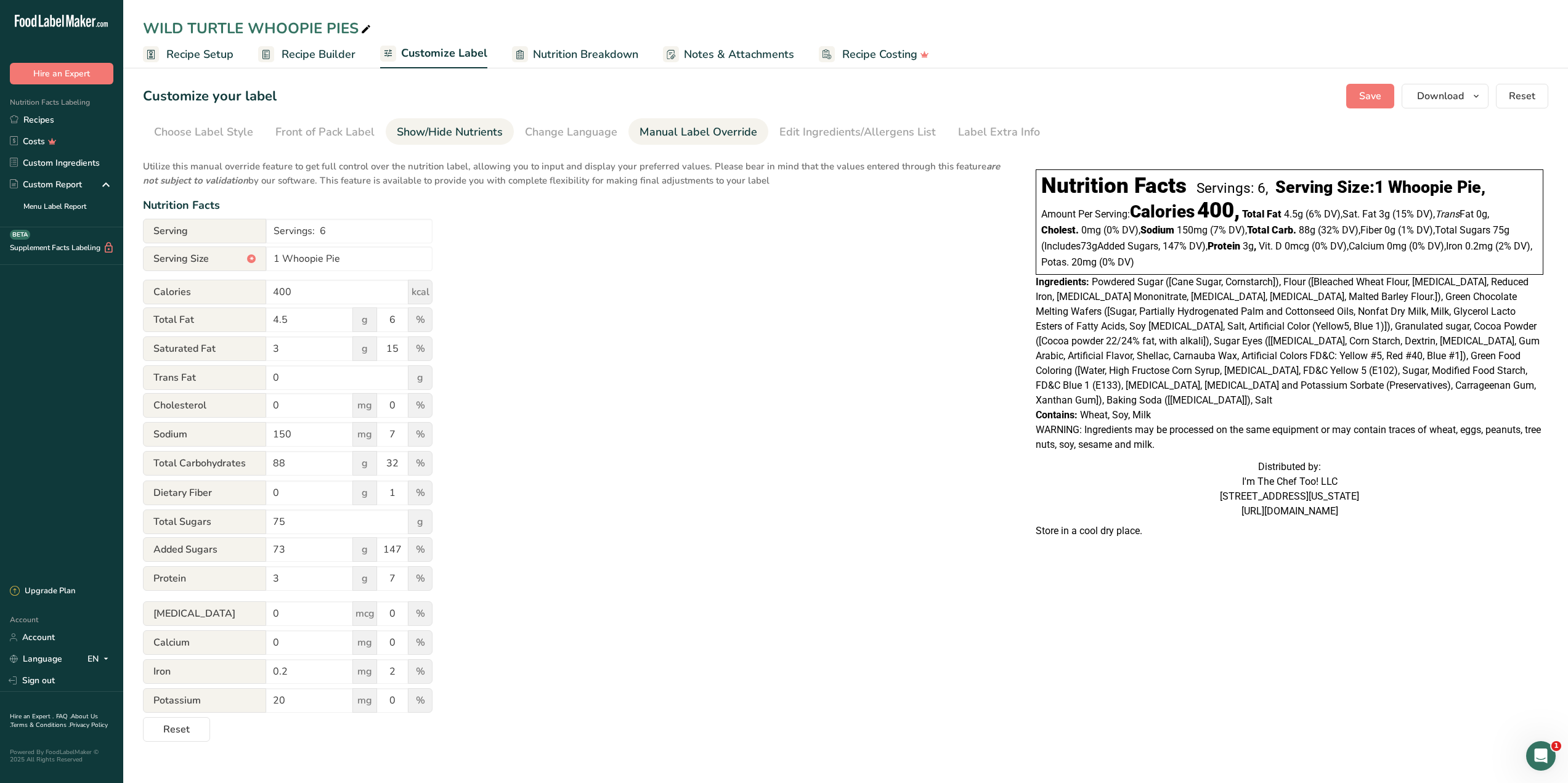
click at [451, 126] on div "Show/Hide Nutrients" at bounding box center [450, 132] width 106 height 17
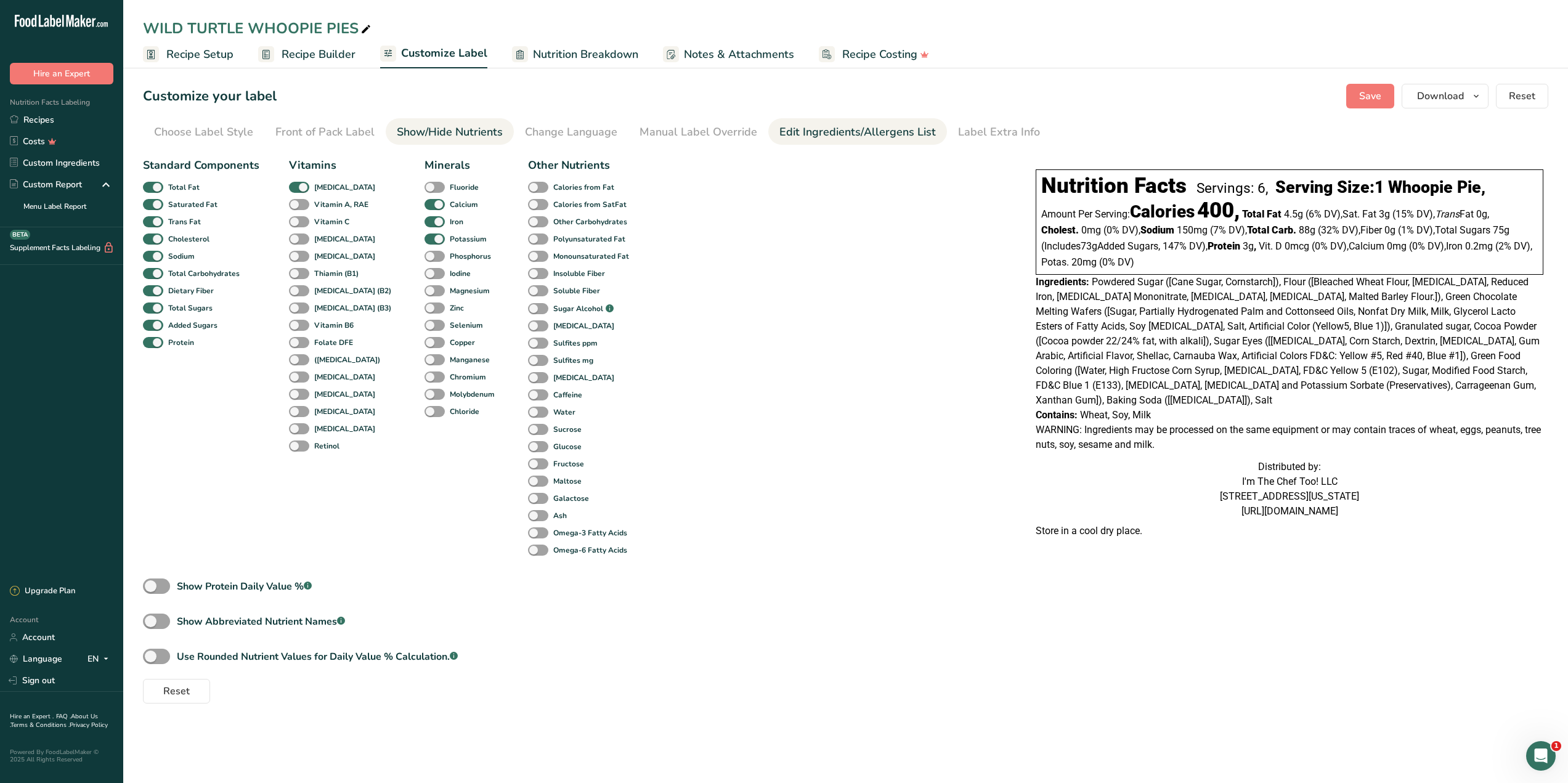
click at [849, 119] on link "Edit Ingredients/Allergens List" at bounding box center [857, 132] width 157 height 27
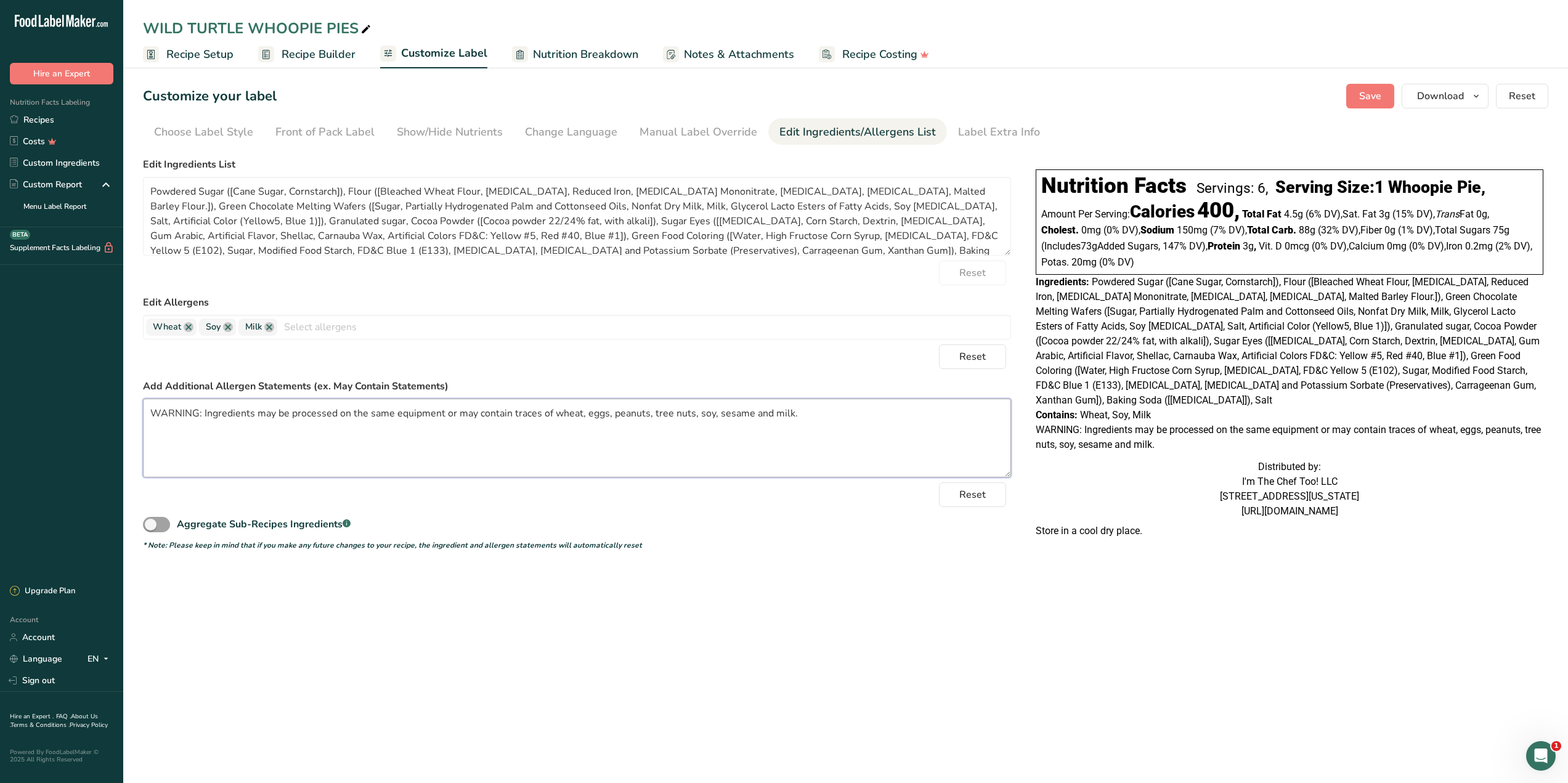
drag, startPoint x: 830, startPoint y: 422, endPoint x: 145, endPoint y: 399, distance: 685.4
click at [145, 399] on textarea "WARNING: Ingredients may be processed on the same equipment or may contain trac…" at bounding box center [577, 438] width 868 height 79
click at [986, 122] on link "Label Extra Info" at bounding box center [998, 132] width 82 height 27
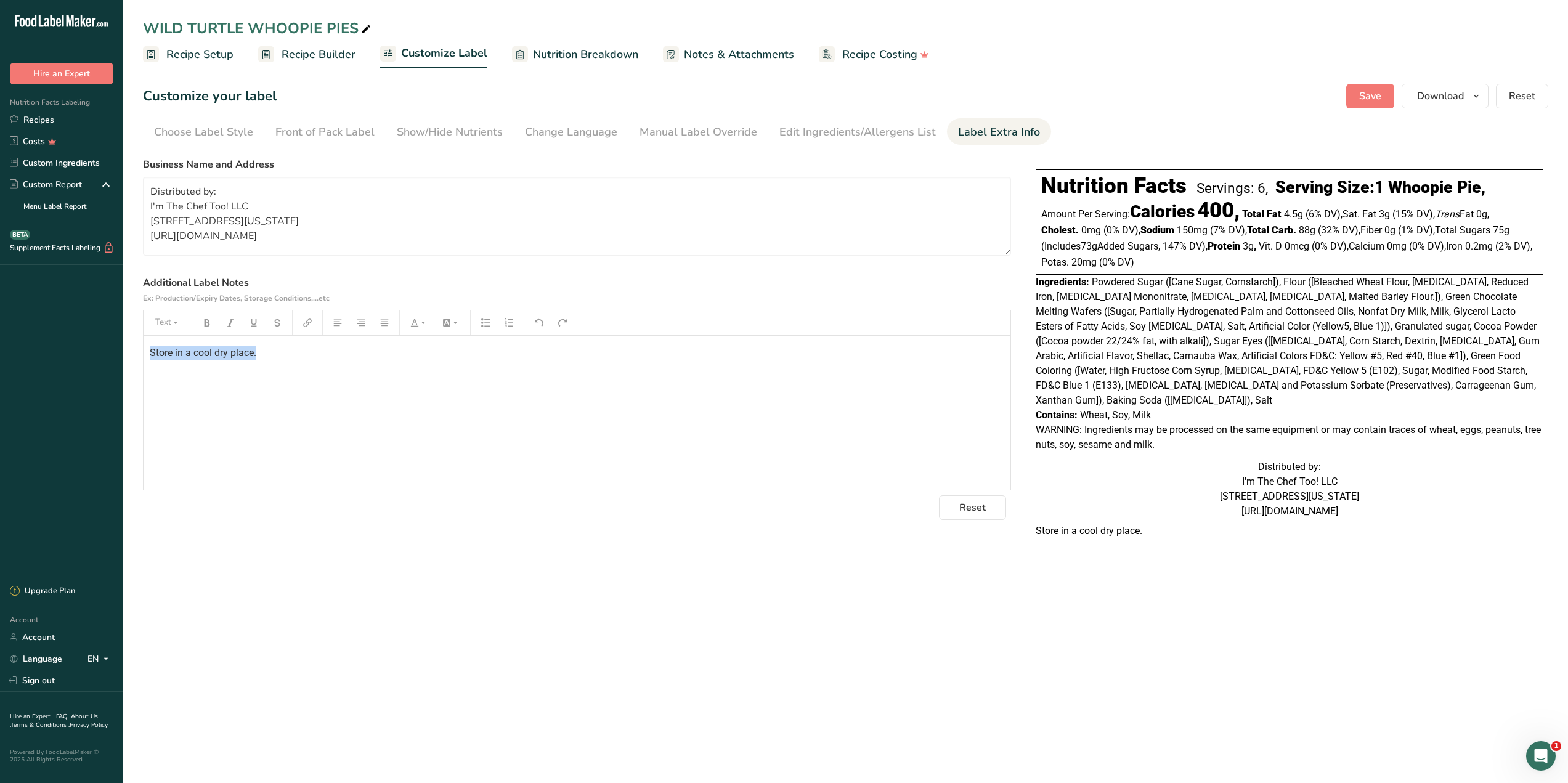
drag, startPoint x: 290, startPoint y: 366, endPoint x: 144, endPoint y: 362, distance: 146.1
click at [144, 362] on div "Store in a cool dry place." at bounding box center [577, 412] width 867 height 154
copy span "Store in a cool dry place."
click at [906, 130] on div "Edit Ingredients/Allergens List" at bounding box center [857, 132] width 157 height 17
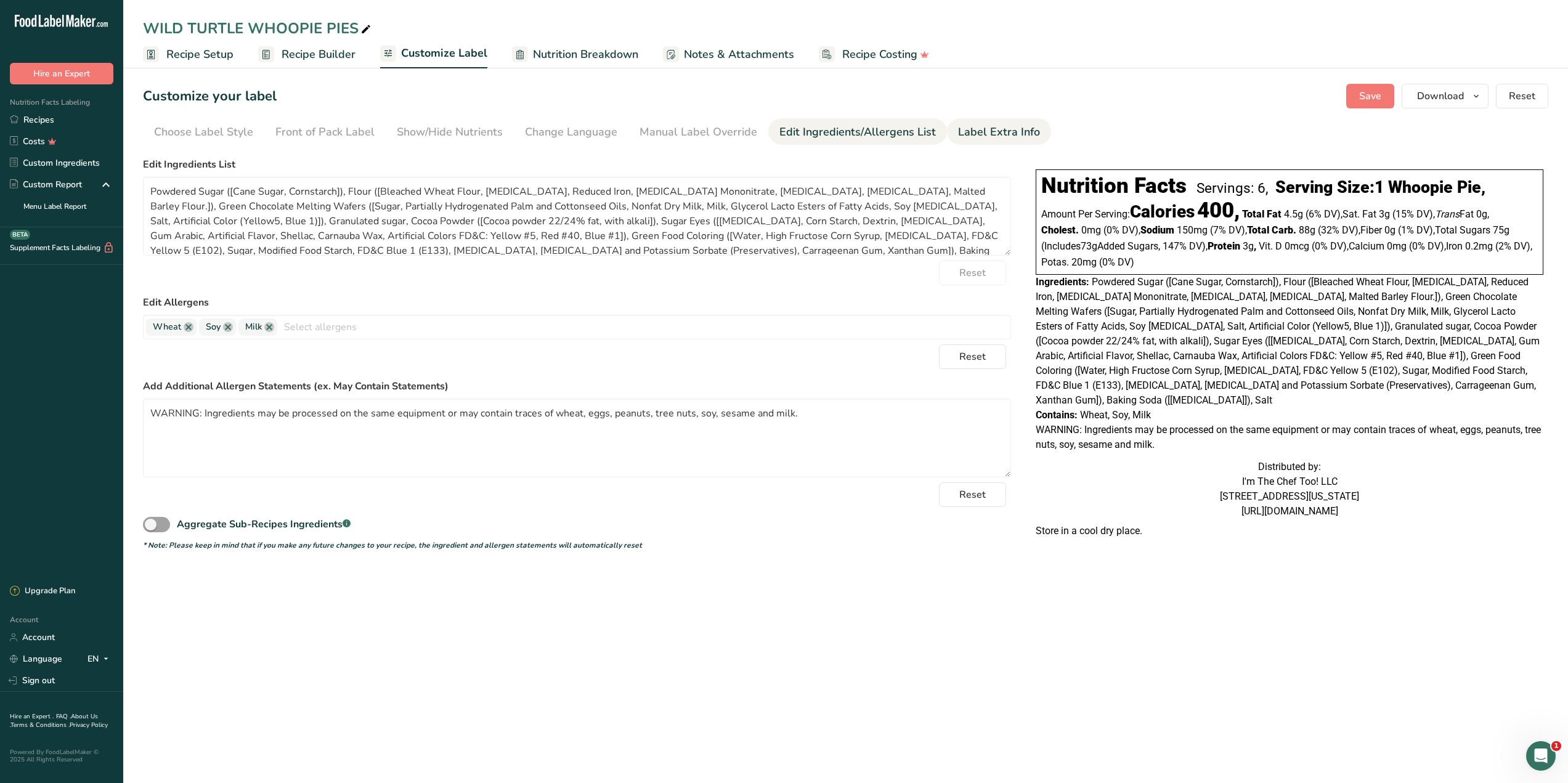
click at [992, 130] on div "Label Extra Info" at bounding box center [998, 132] width 82 height 17
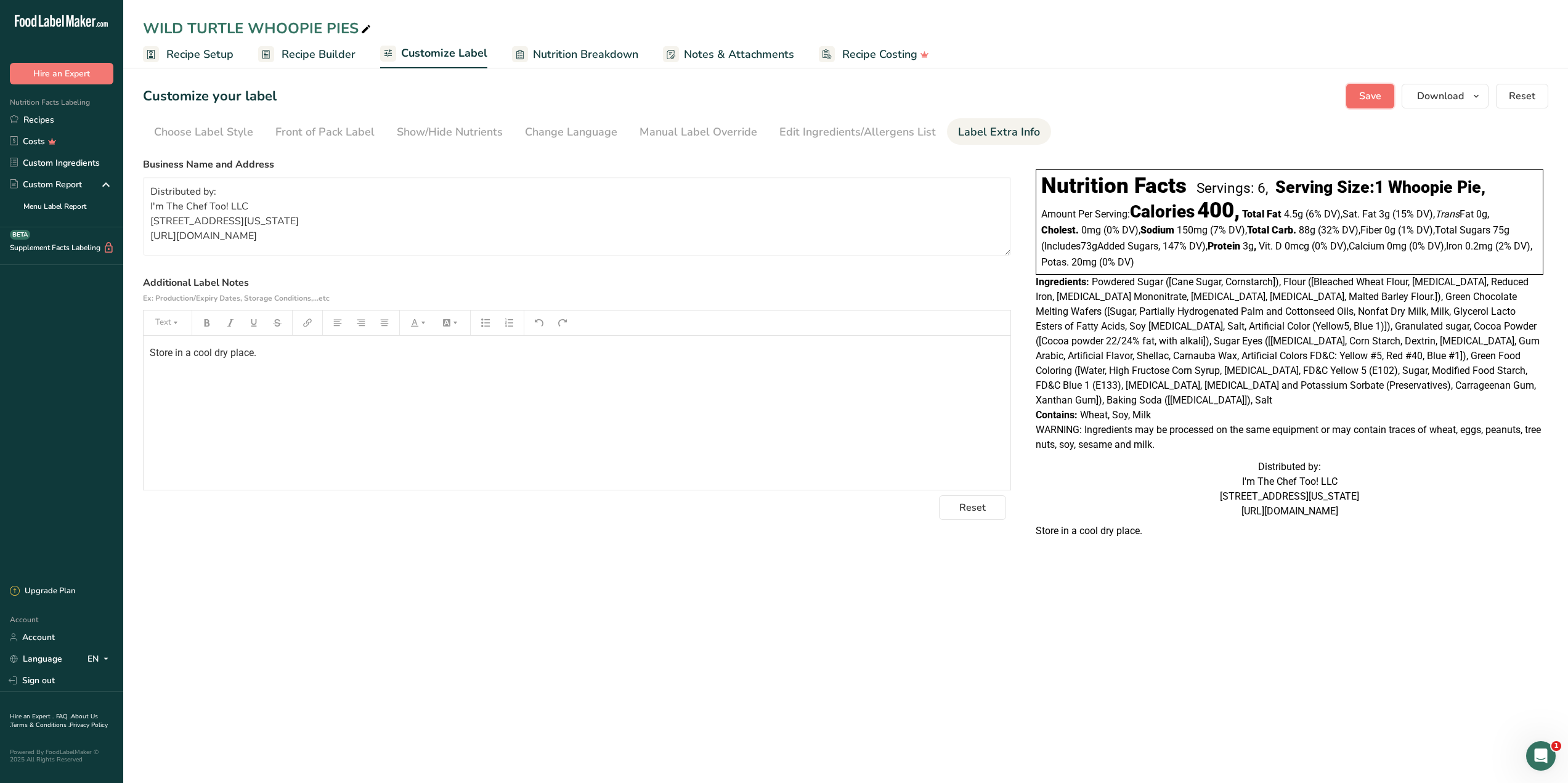
click at [1393, 97] on button "Save" at bounding box center [1370, 95] width 48 height 24
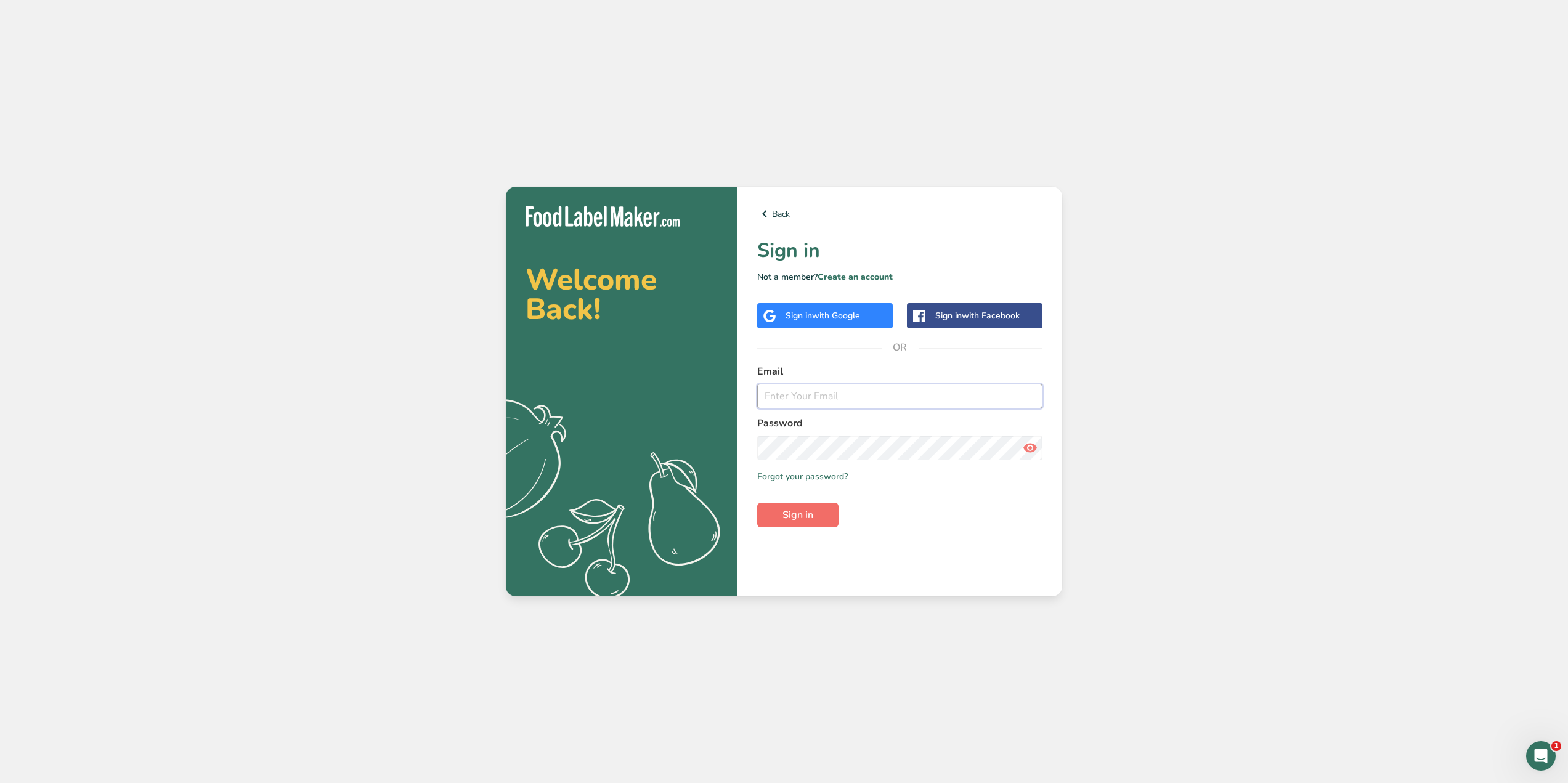
type input "[EMAIL_ADDRESS][DOMAIN_NAME]"
click at [789, 520] on span "Sign in" at bounding box center [797, 515] width 31 height 15
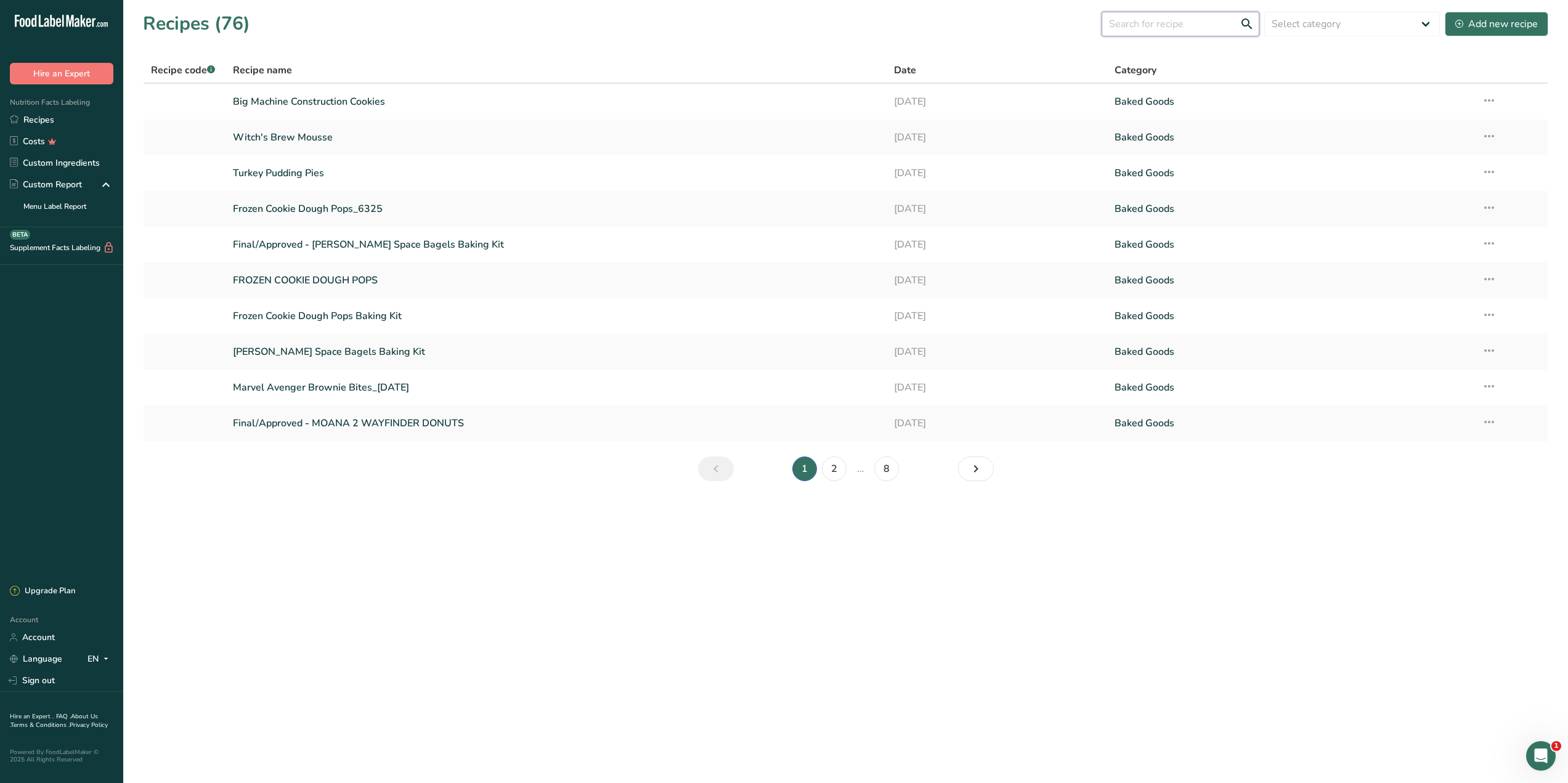
click at [1148, 22] on input "text" at bounding box center [1180, 24] width 158 height 24
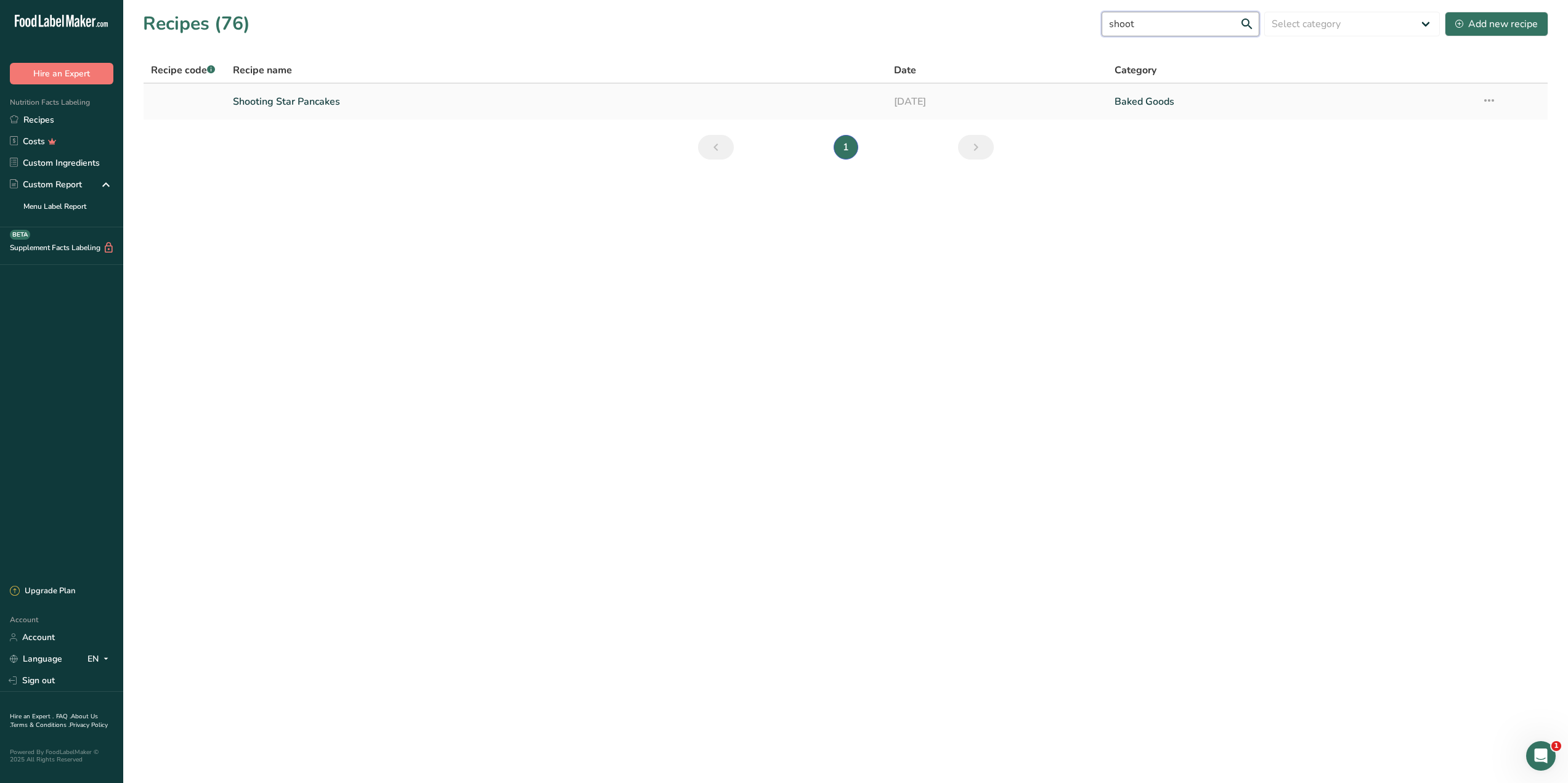
type input "shoot"
click at [324, 105] on link "Shooting Star Pancakes" at bounding box center [556, 101] width 646 height 26
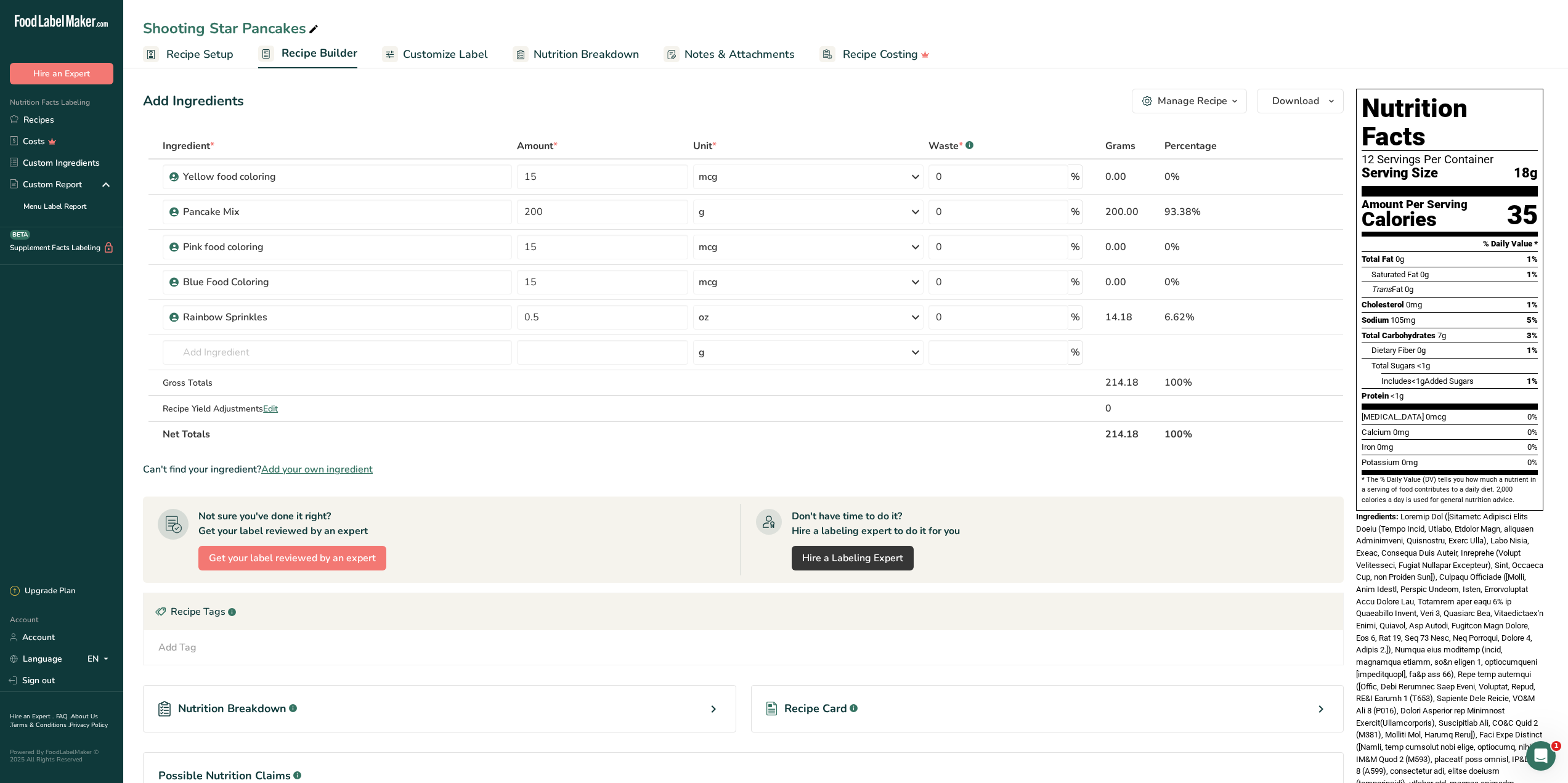
click at [425, 49] on span "Customize Label" at bounding box center [446, 54] width 85 height 17
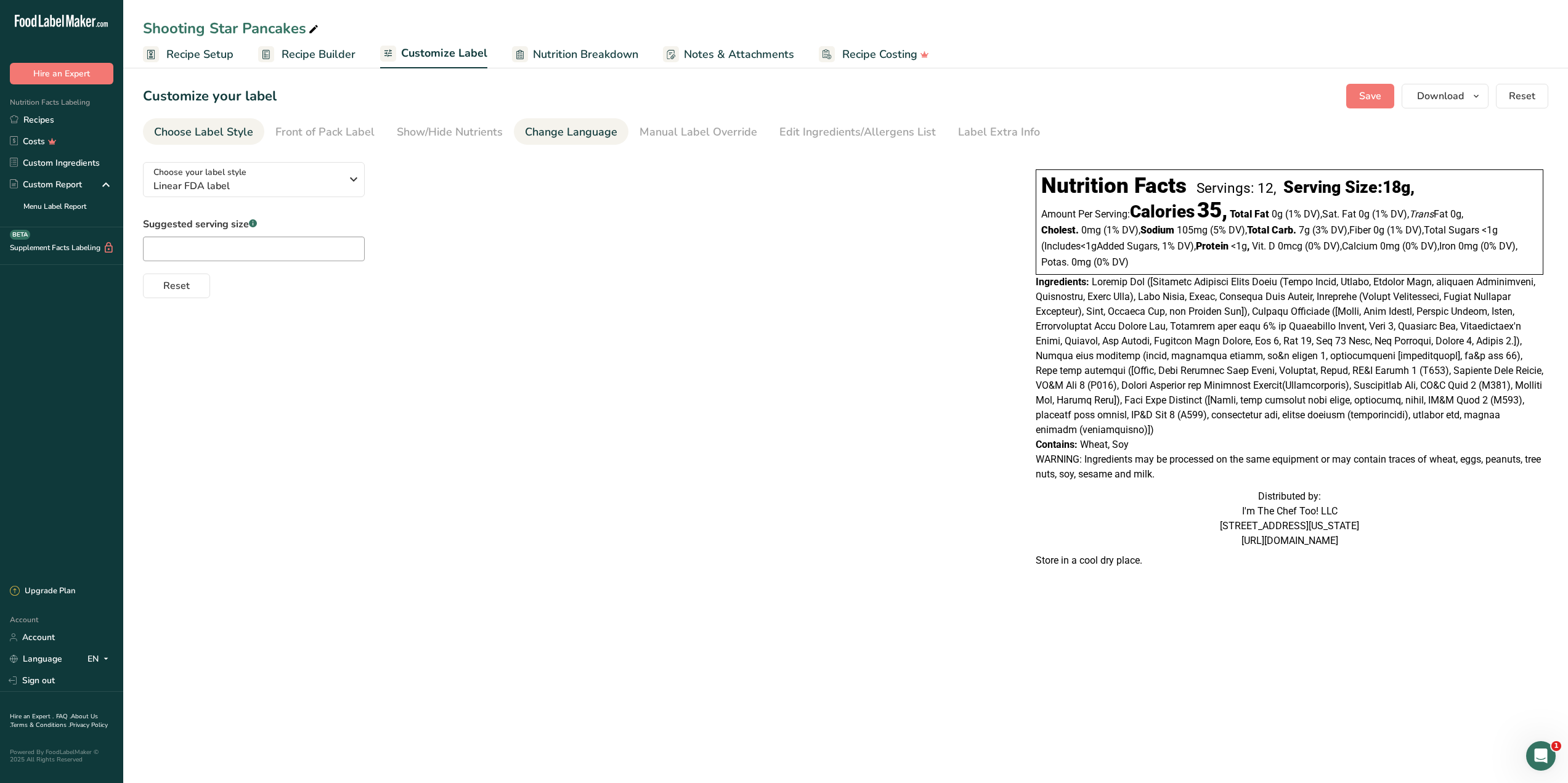
click at [565, 132] on div "Change Language" at bounding box center [571, 132] width 92 height 17
click at [792, 130] on div "Edit Ingredients/Allergens List" at bounding box center [857, 132] width 157 height 17
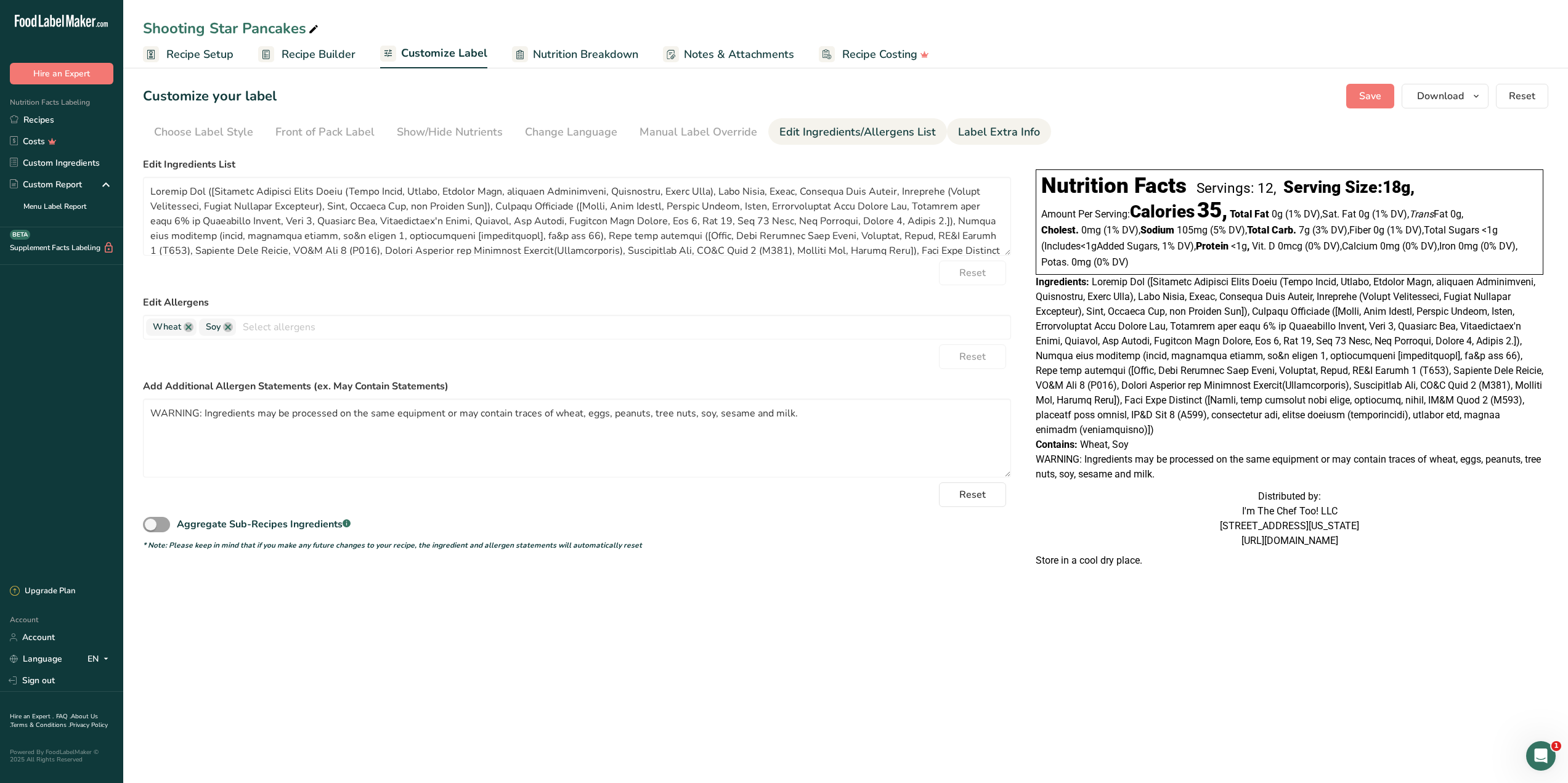
click at [1005, 132] on div "Label Extra Info" at bounding box center [998, 132] width 82 height 17
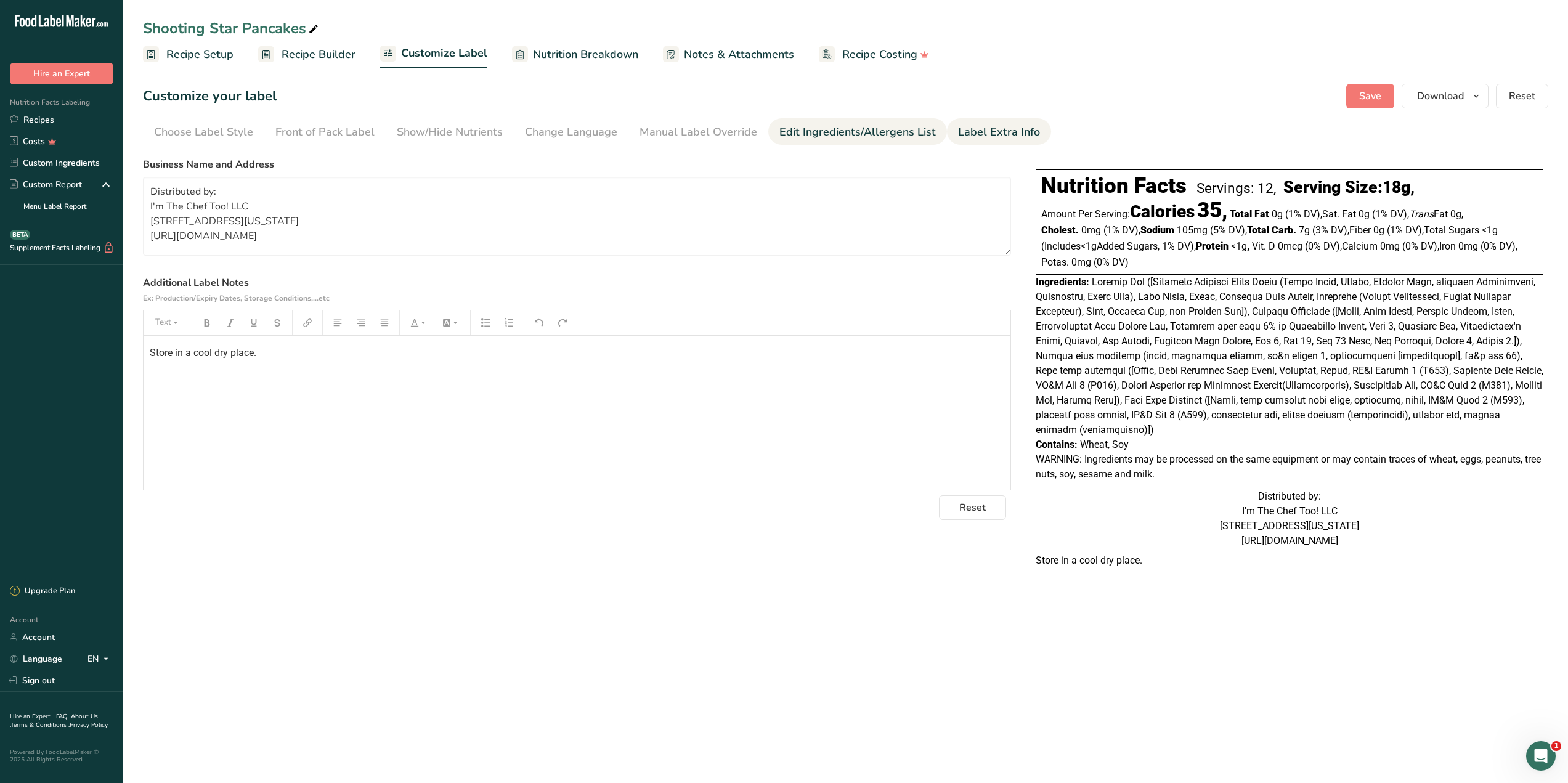
click at [909, 132] on div "Edit Ingredients/Allergens List" at bounding box center [857, 132] width 157 height 17
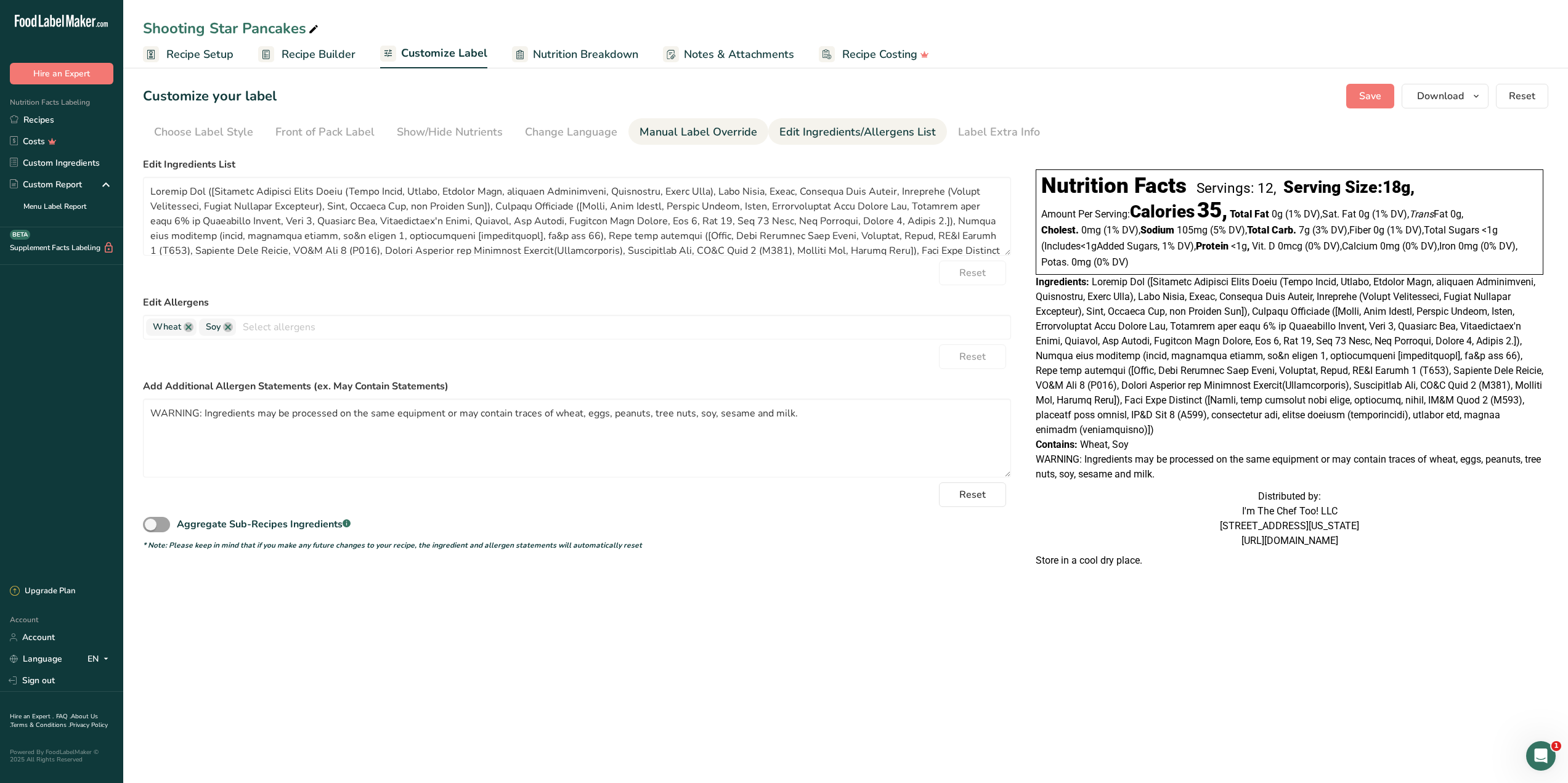
click at [689, 128] on div "Manual Label Override" at bounding box center [698, 132] width 118 height 17
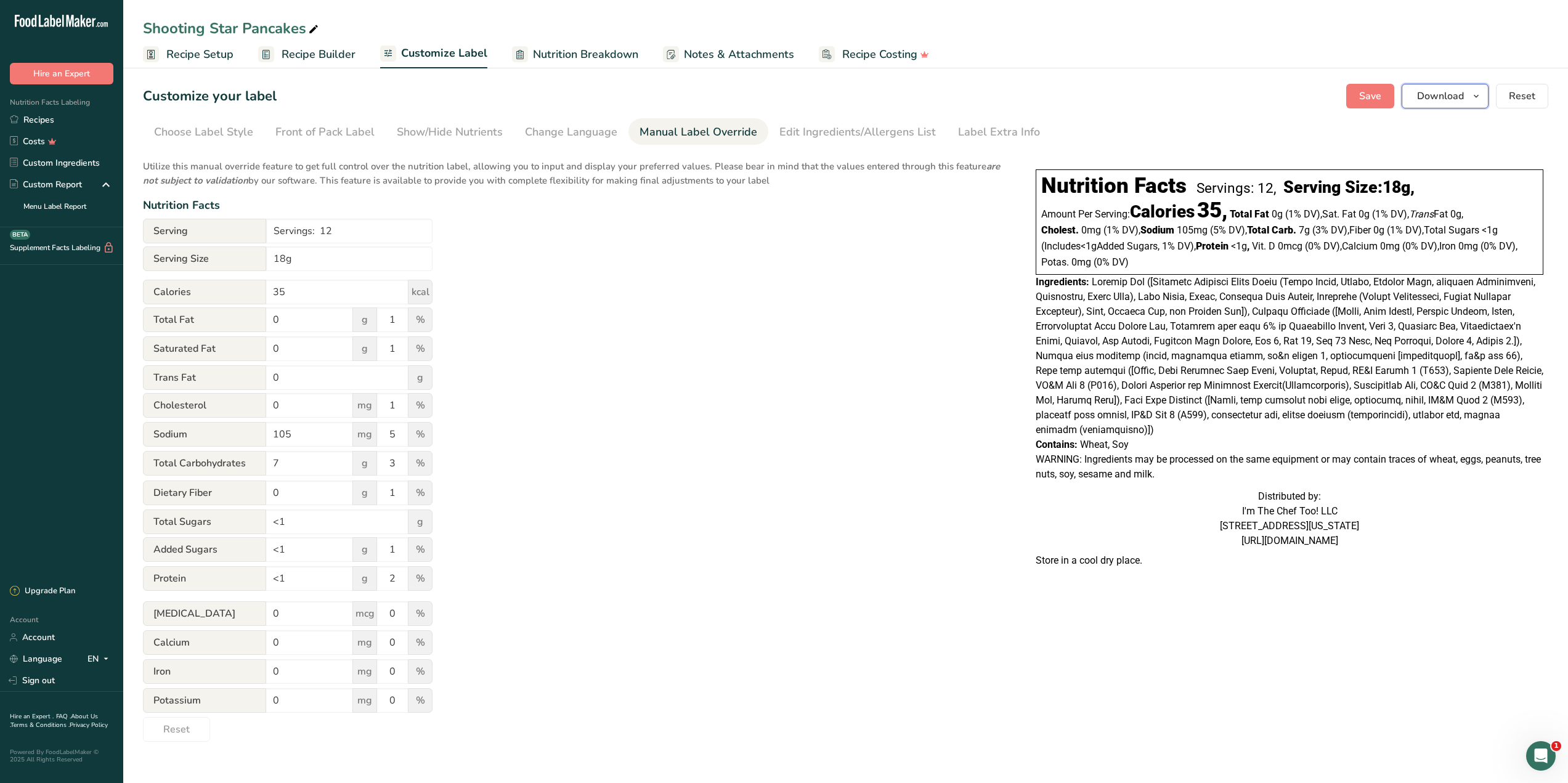
click at [1481, 99] on icon "button" at bounding box center [1476, 96] width 10 height 16
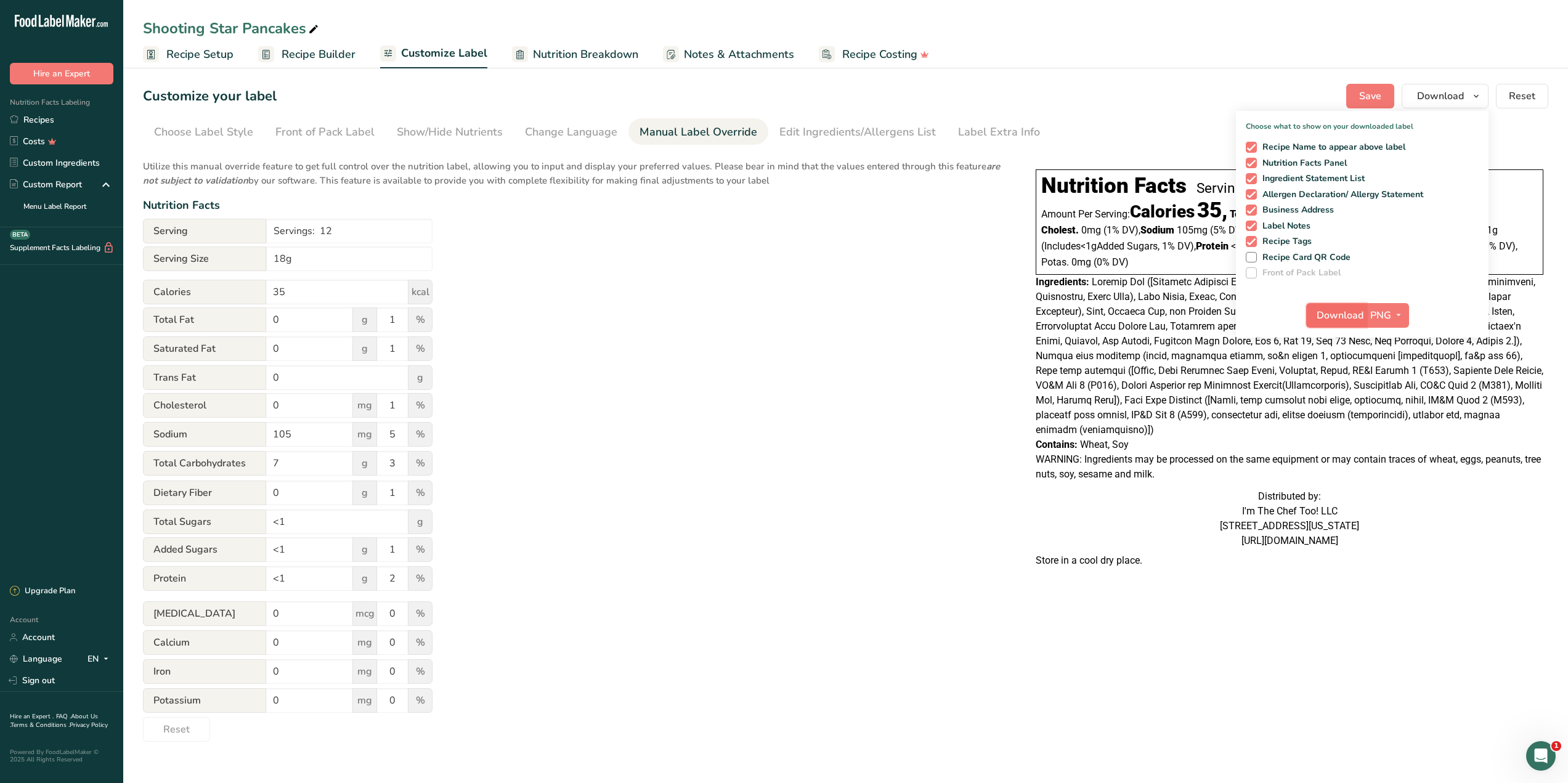
click at [1336, 313] on span "Download" at bounding box center [1340, 316] width 47 height 15
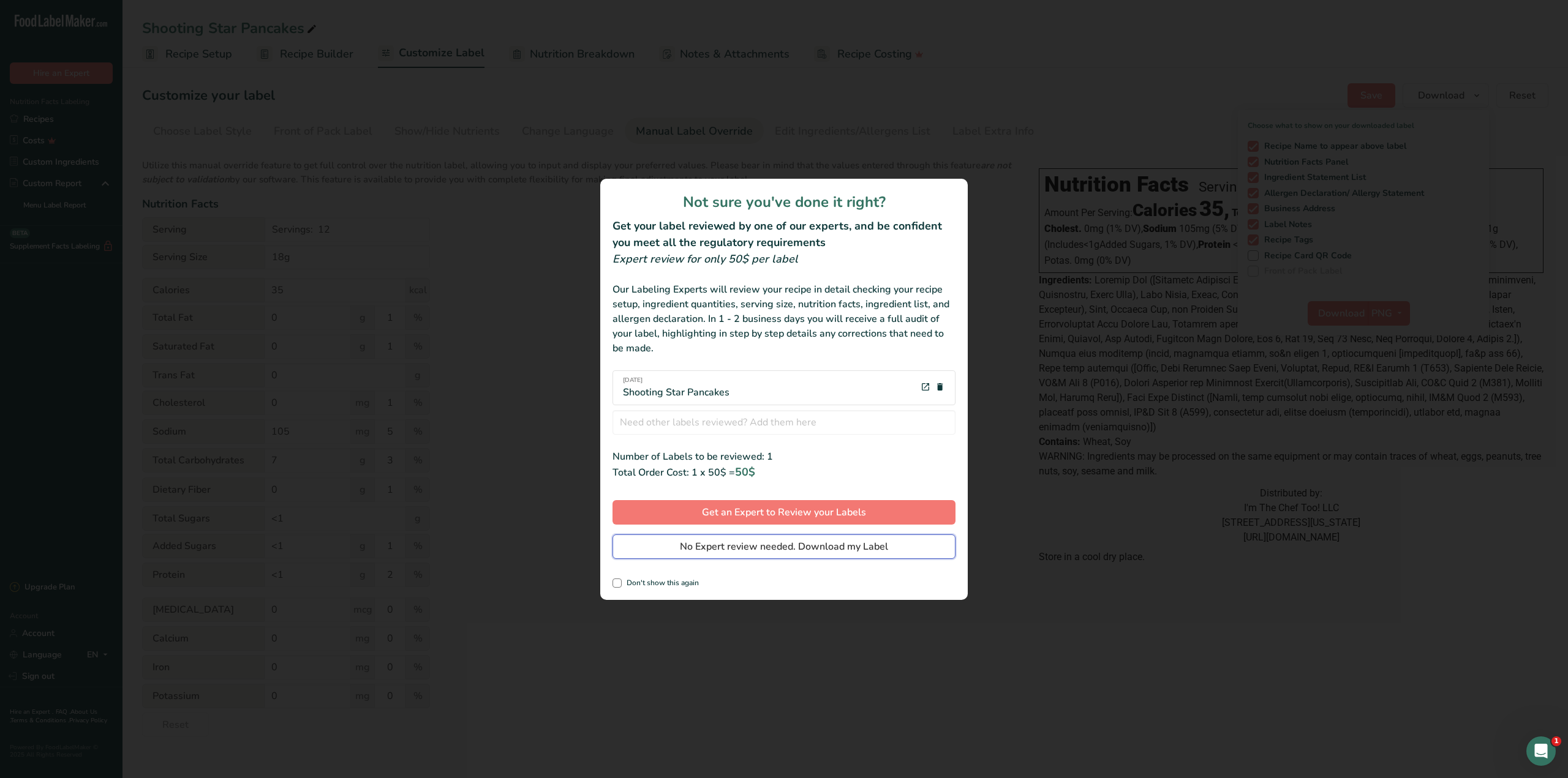
click at [816, 550] on span "No Expert review needed. Download my Label" at bounding box center [784, 547] width 208 height 15
